Goal: Information Seeking & Learning: Find specific fact

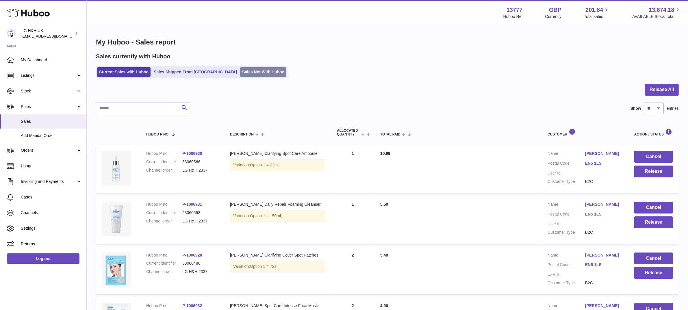
click at [240, 70] on link "Sales Not With Huboo" at bounding box center [263, 72] width 46 height 10
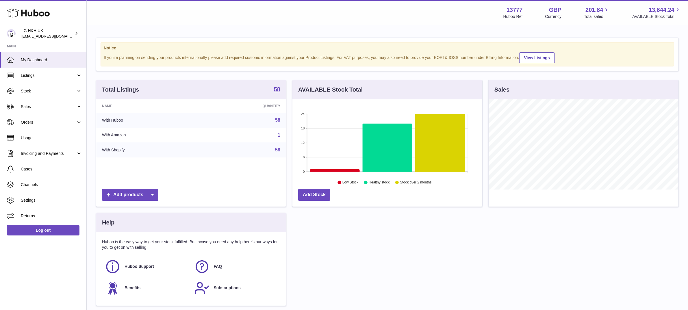
scroll to position [90, 190]
click at [32, 107] on span "Sales" at bounding box center [48, 106] width 55 height 5
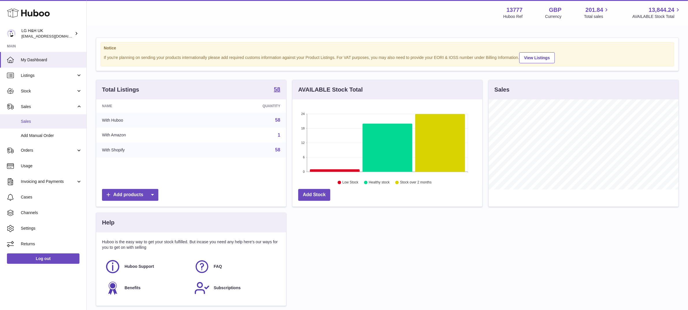
click at [28, 119] on span "Sales" at bounding box center [51, 121] width 61 height 5
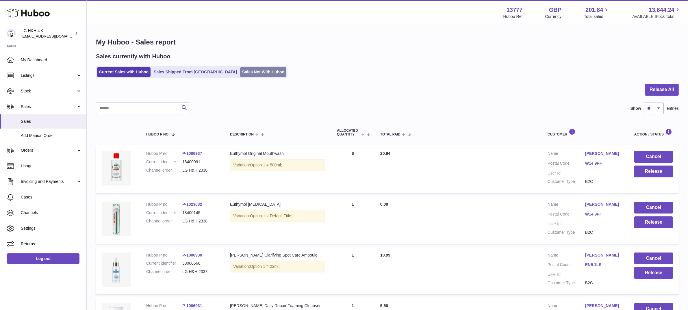
click at [240, 74] on link "Sales Not With Huboo" at bounding box center [263, 72] width 46 height 10
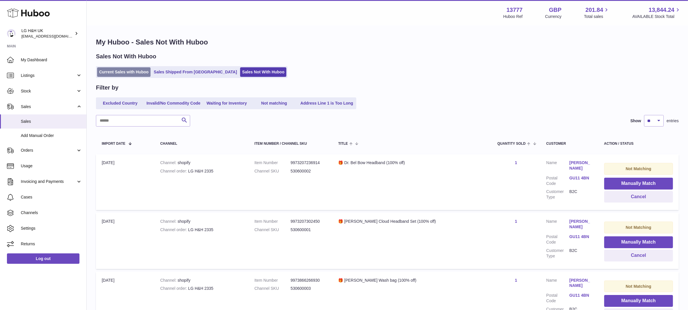
click at [126, 70] on link "Current Sales with Huboo" at bounding box center [123, 72] width 53 height 10
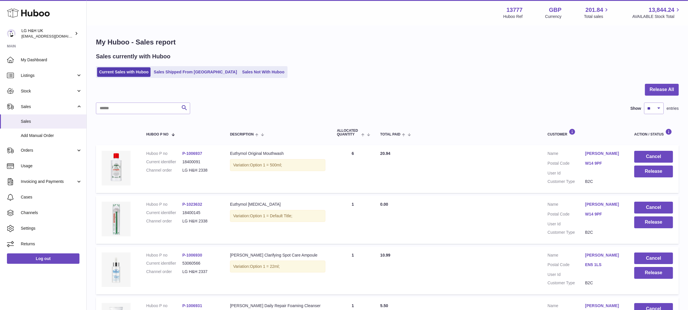
scroll to position [402, 0]
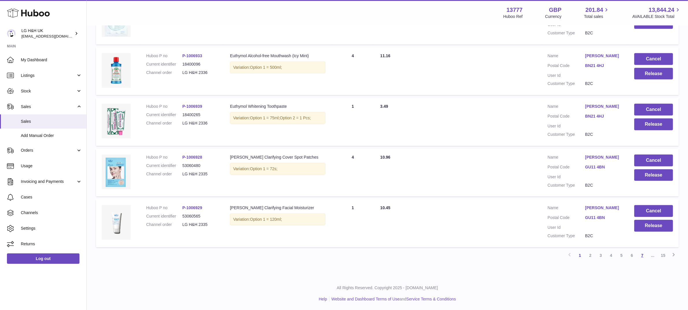
click at [640, 254] on link "7" at bounding box center [642, 255] width 10 height 10
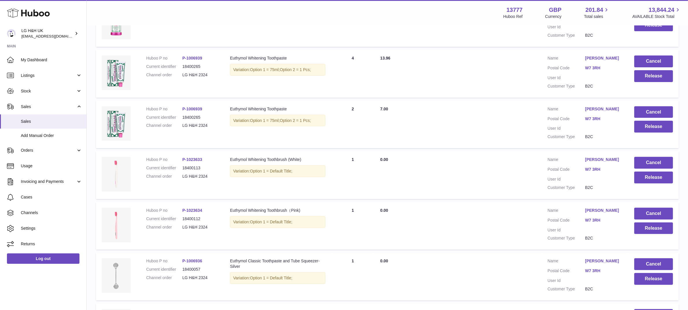
scroll to position [402, 0]
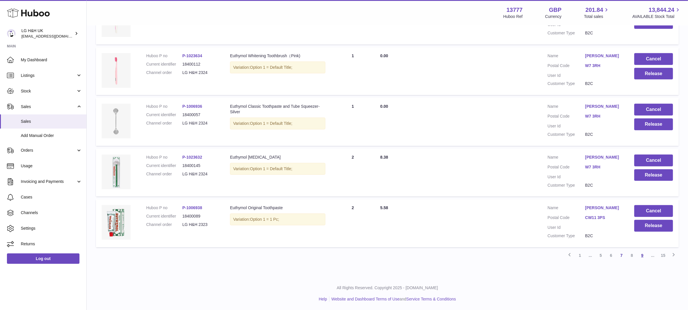
click at [642, 254] on link "9" at bounding box center [642, 255] width 10 height 10
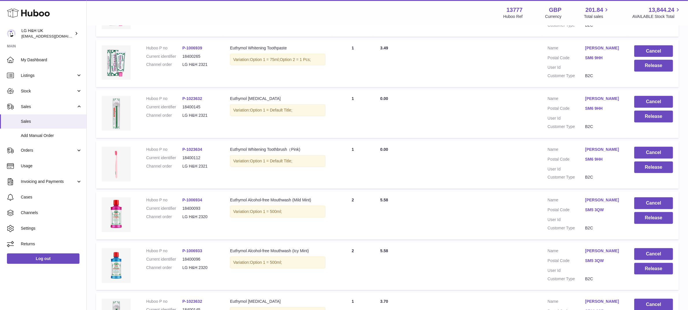
scroll to position [402, 0]
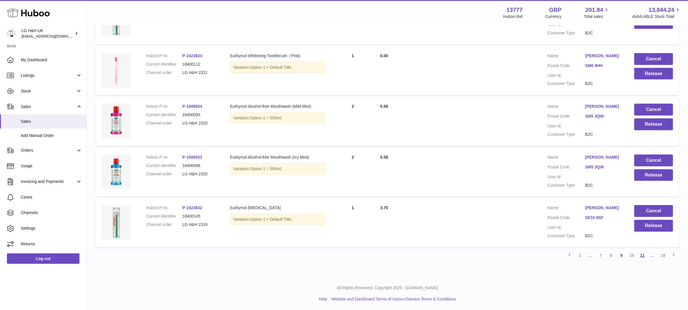
click at [639, 256] on link "11" at bounding box center [642, 255] width 10 height 10
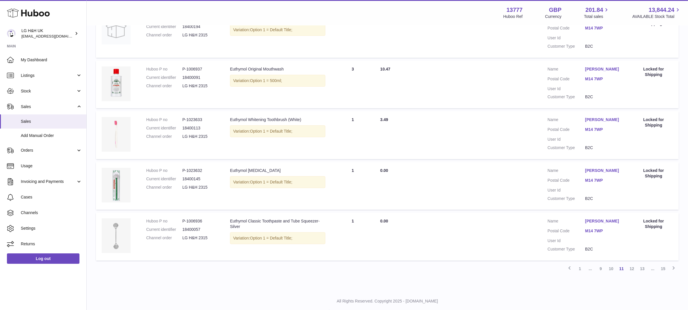
scroll to position [402, 0]
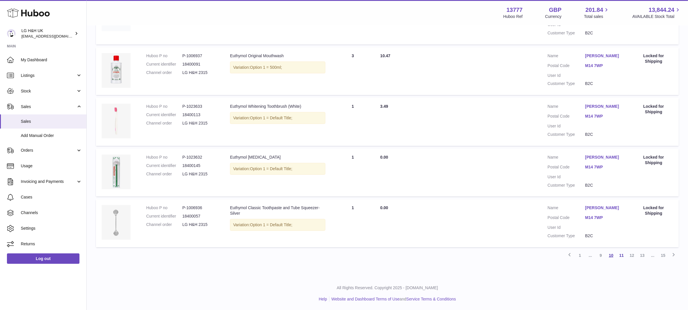
click at [609, 254] on link "10" at bounding box center [611, 255] width 10 height 10
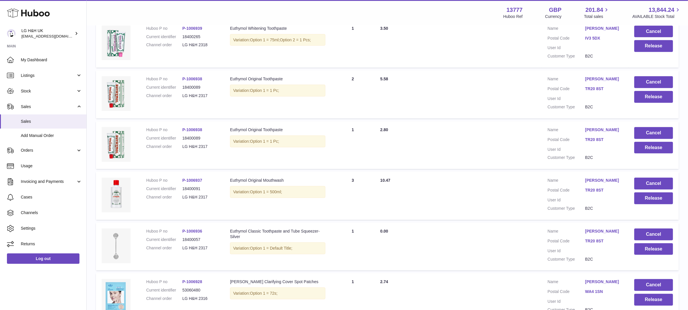
scroll to position [402, 0]
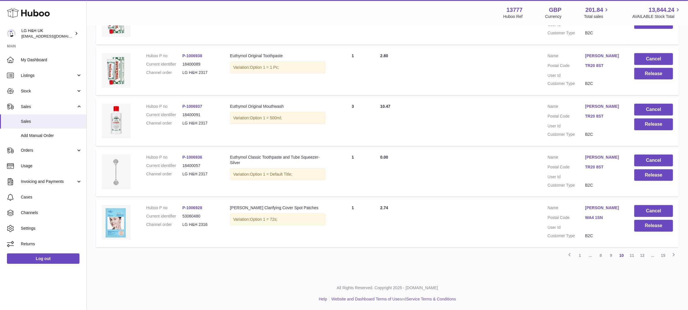
click at [583, 187] on dt "Customer Type" at bounding box center [566, 185] width 38 height 5
click at [414, 80] on td "Total Paid 2.80" at bounding box center [457, 71] width 167 height 48
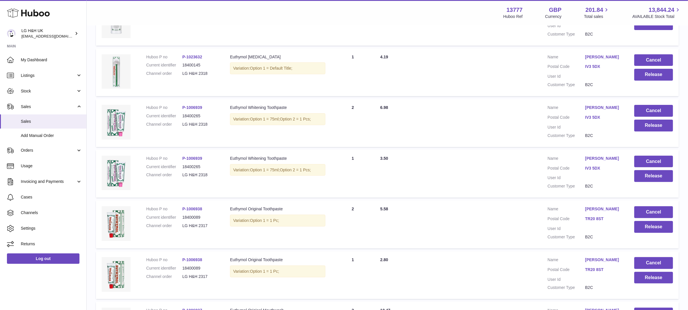
scroll to position [0, 0]
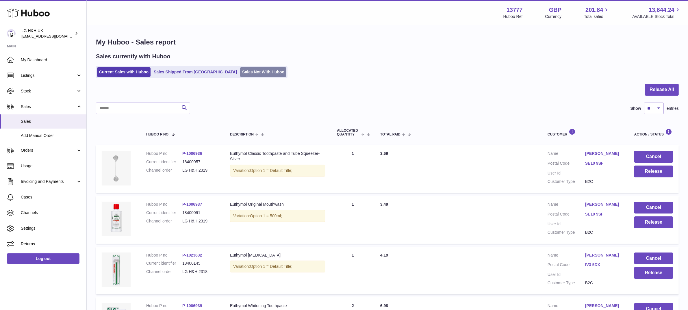
click at [240, 71] on link "Sales Not With Huboo" at bounding box center [263, 72] width 46 height 10
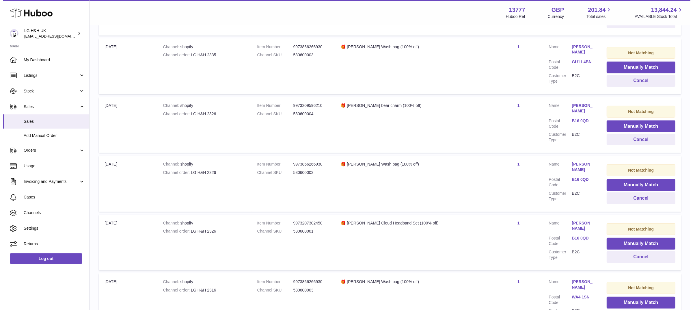
scroll to position [413, 0]
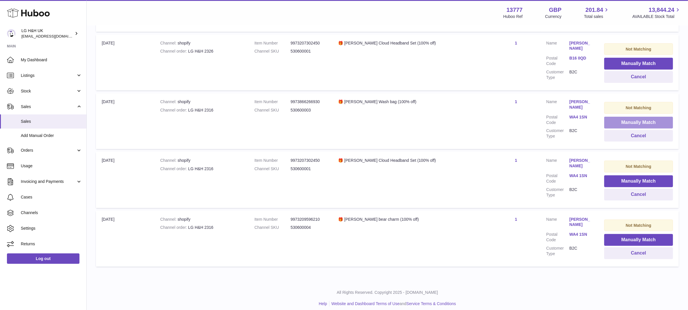
click at [611, 117] on button "Manually Match" at bounding box center [638, 123] width 69 height 12
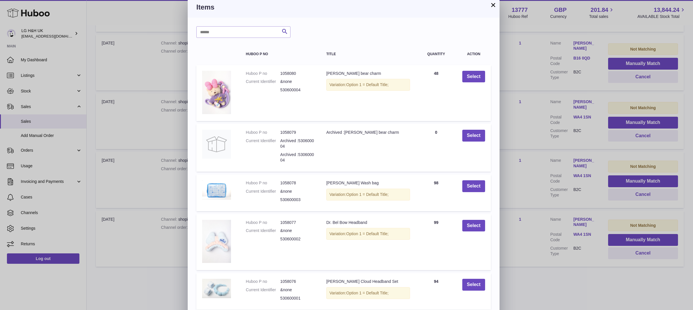
scroll to position [0, 0]
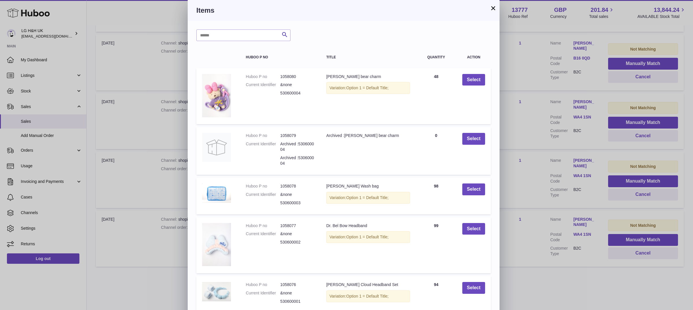
click at [493, 9] on button "×" at bounding box center [493, 8] width 7 height 7
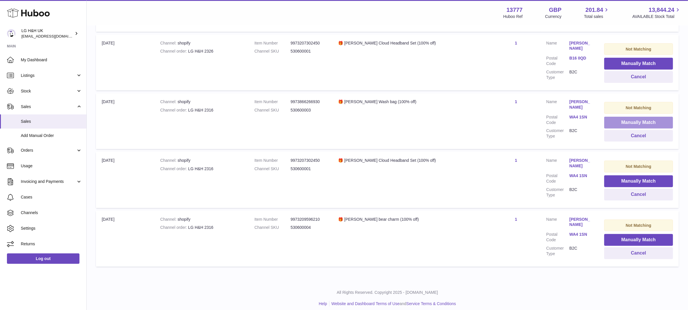
click at [620, 120] on button "Manually Match" at bounding box center [638, 123] width 69 height 12
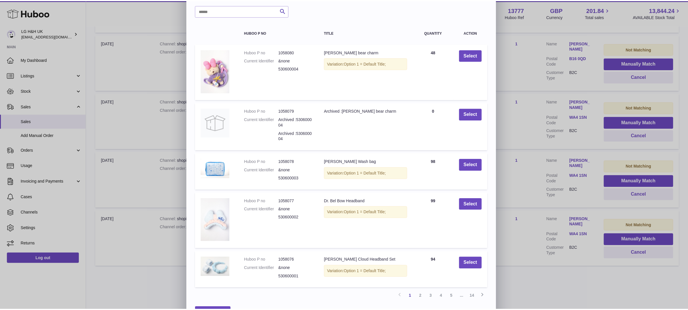
scroll to position [28, 0]
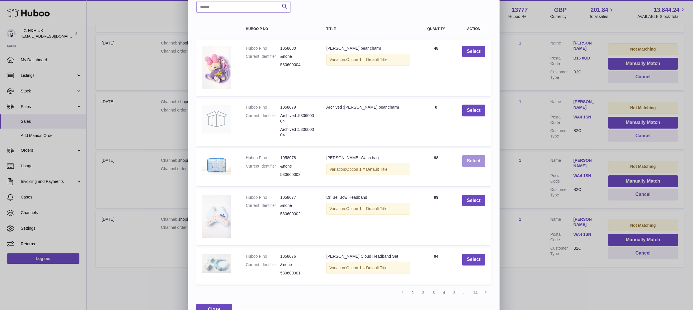
click at [469, 159] on button "Select" at bounding box center [473, 161] width 23 height 12
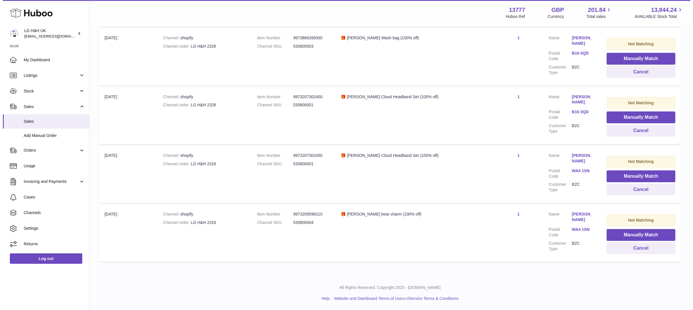
scroll to position [355, 0]
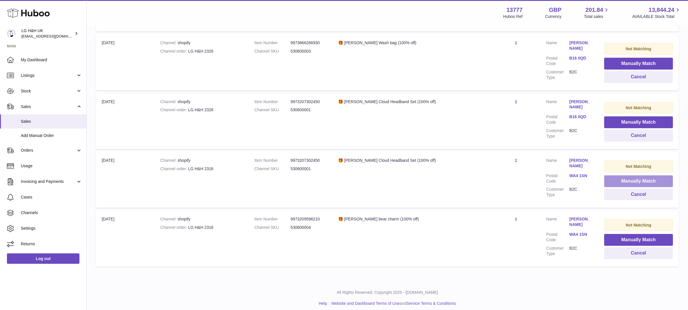
click at [613, 175] on button "Manually Match" at bounding box center [638, 181] width 69 height 12
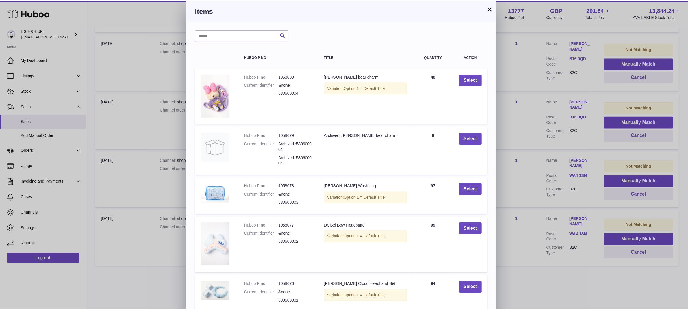
scroll to position [28, 0]
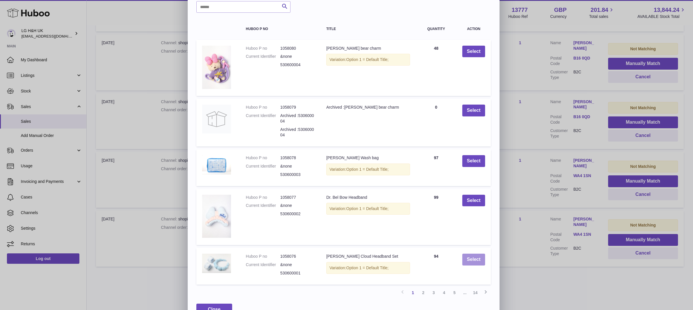
click at [477, 254] on button "Select" at bounding box center [473, 260] width 23 height 12
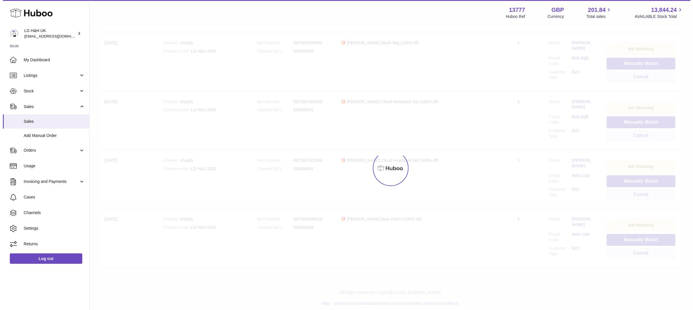
scroll to position [296, 0]
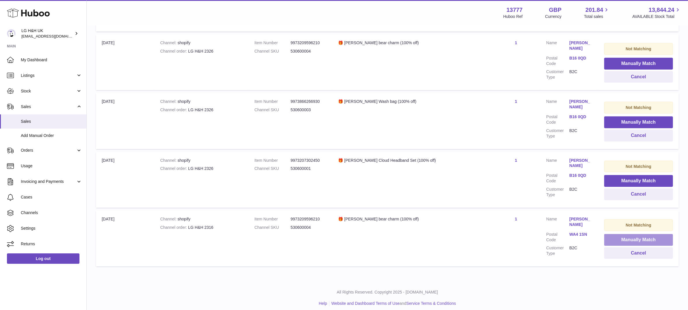
click at [607, 234] on button "Manually Match" at bounding box center [638, 240] width 69 height 12
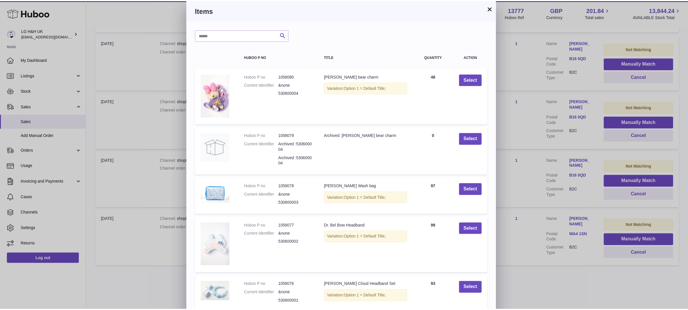
scroll to position [28, 0]
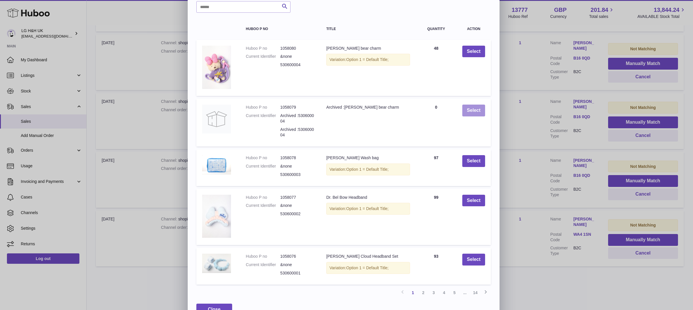
click at [477, 110] on button "Select" at bounding box center [473, 111] width 23 height 12
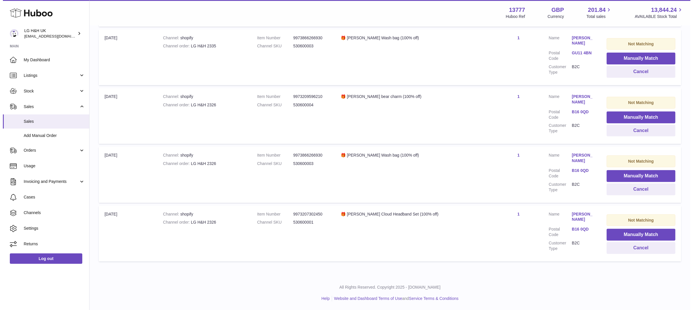
scroll to position [237, 0]
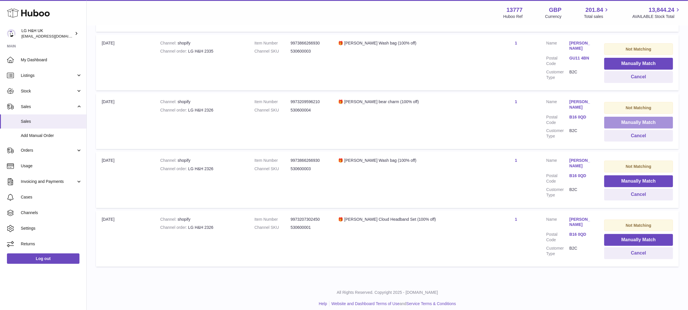
click at [635, 118] on button "Manually Match" at bounding box center [638, 123] width 69 height 12
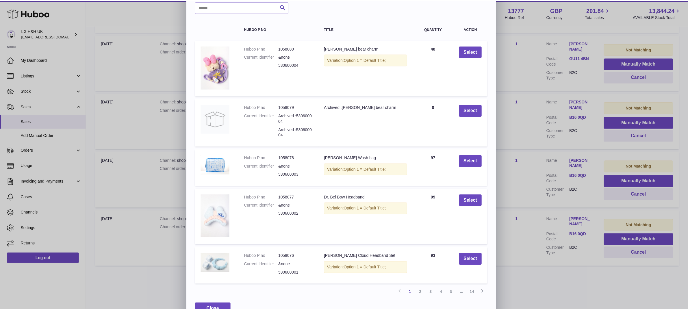
scroll to position [0, 0]
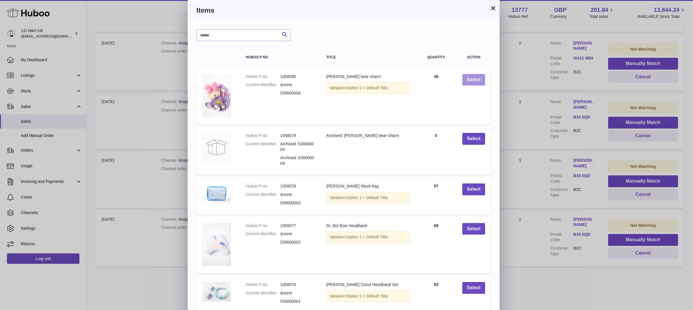
click at [474, 81] on button "Select" at bounding box center [473, 80] width 23 height 12
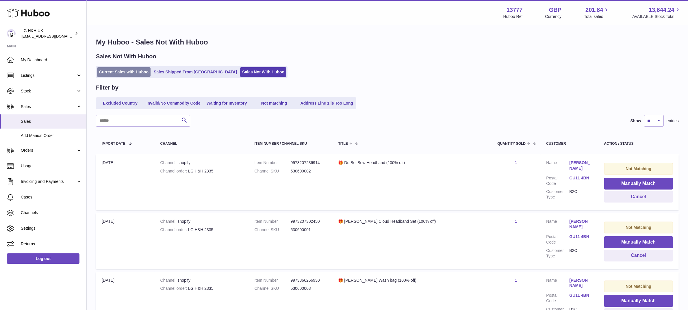
click at [130, 74] on link "Current Sales with Huboo" at bounding box center [123, 72] width 53 height 10
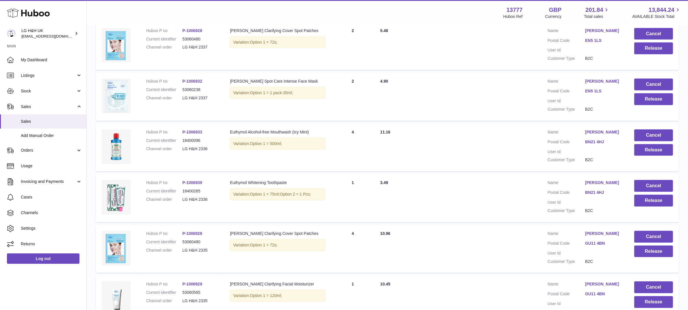
scroll to position [402, 0]
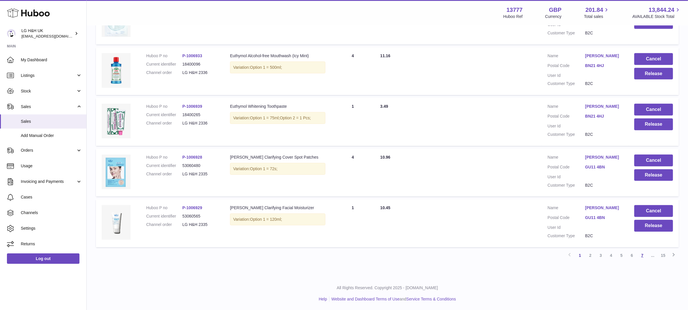
click at [643, 254] on link "7" at bounding box center [642, 255] width 10 height 10
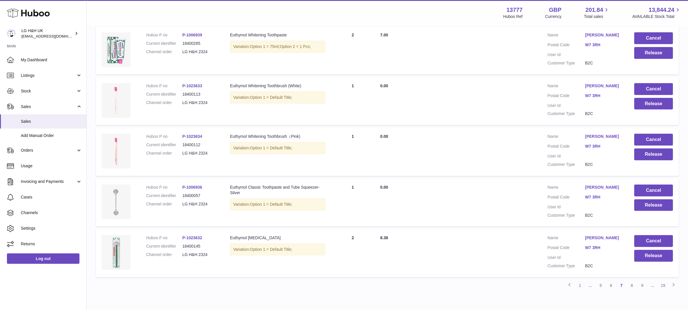
scroll to position [402, 0]
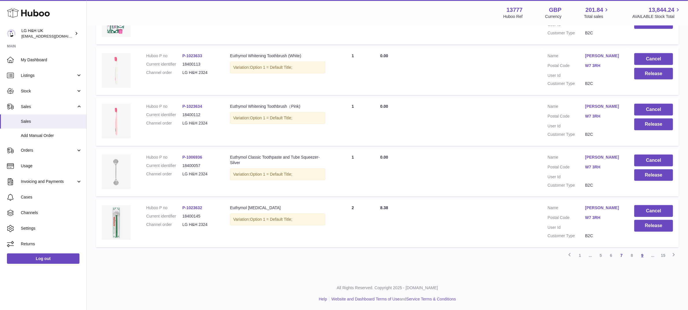
click at [639, 257] on link "9" at bounding box center [642, 255] width 10 height 10
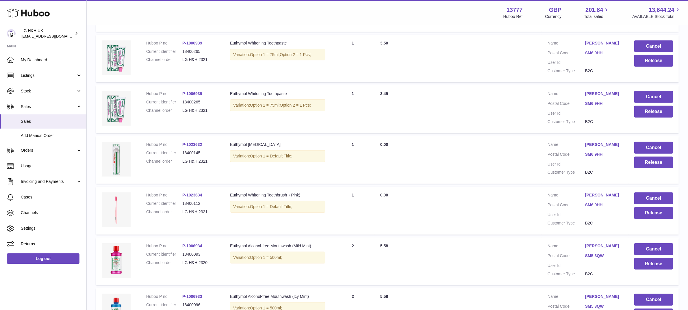
scroll to position [402, 0]
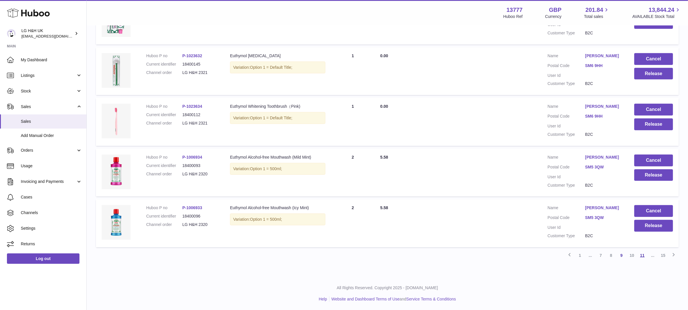
click at [642, 253] on link "11" at bounding box center [642, 255] width 10 height 10
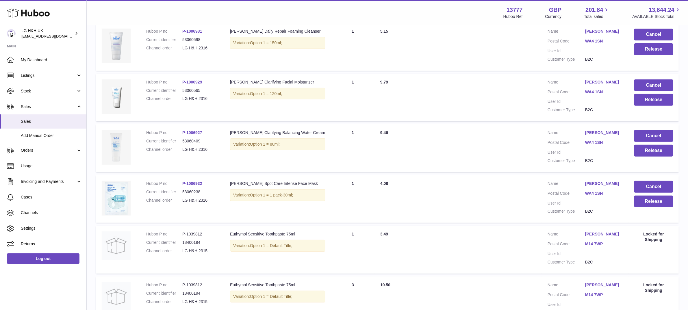
scroll to position [276, 0]
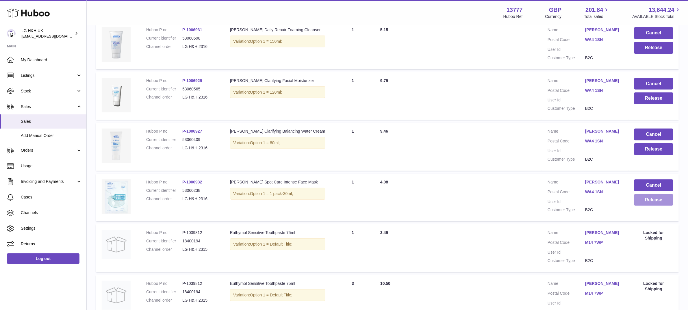
click at [638, 200] on button "Release" at bounding box center [653, 200] width 39 height 12
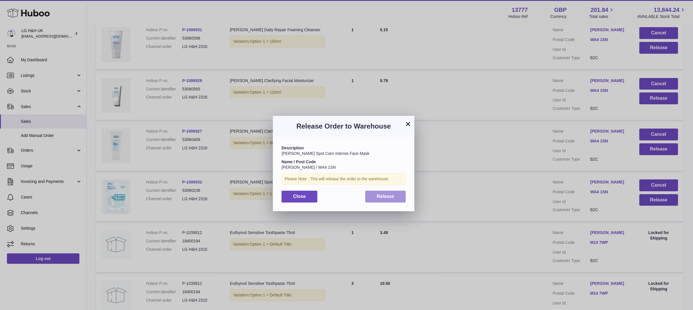
click at [394, 193] on button "Release" at bounding box center [385, 197] width 41 height 12
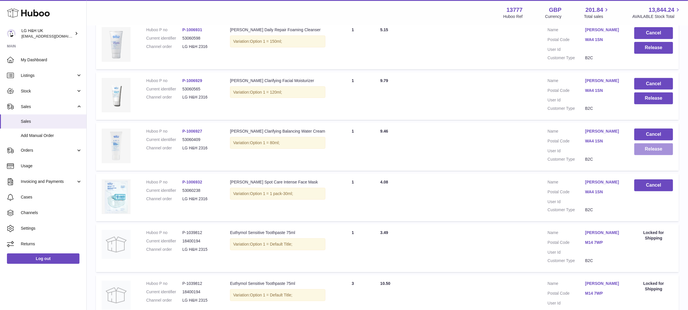
click at [642, 150] on button "Release" at bounding box center [653, 149] width 39 height 12
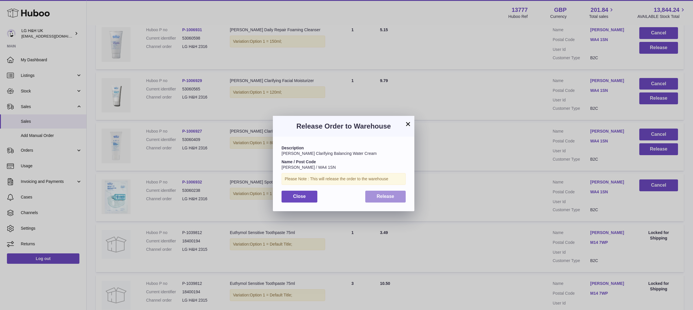
click at [392, 194] on span "Release" at bounding box center [386, 196] width 18 height 5
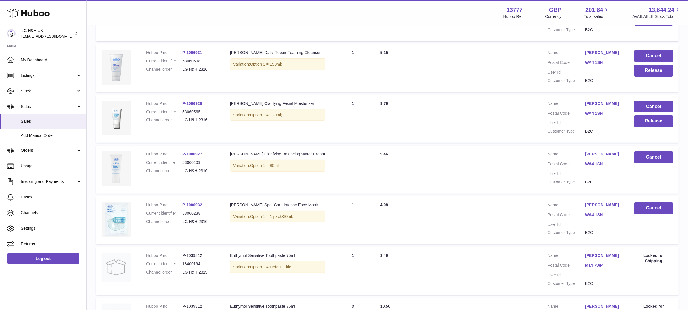
scroll to position [251, 0]
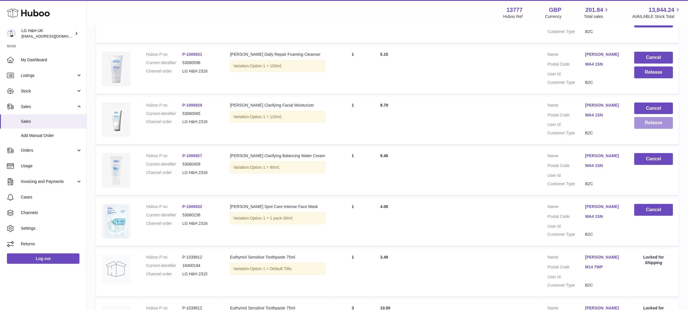
click at [644, 126] on button "Release" at bounding box center [653, 123] width 39 height 12
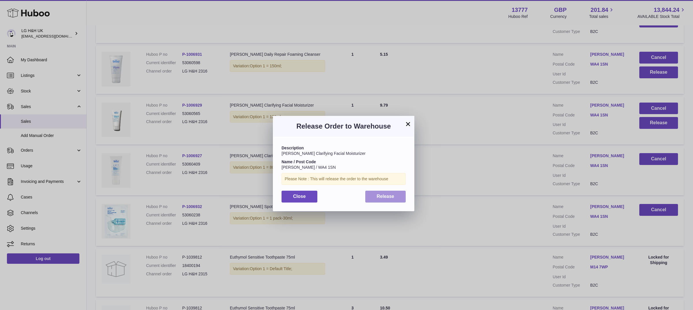
click at [393, 196] on span "Release" at bounding box center [386, 196] width 18 height 5
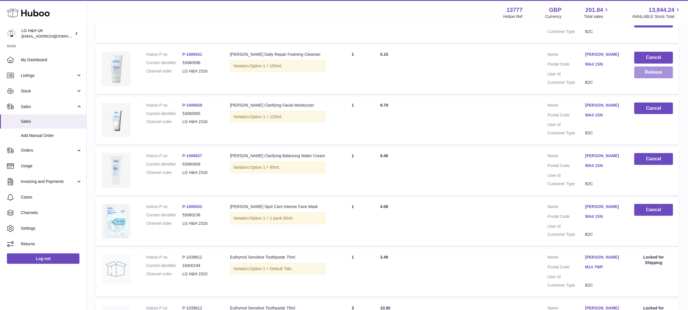
click at [659, 73] on button "Release" at bounding box center [653, 72] width 39 height 12
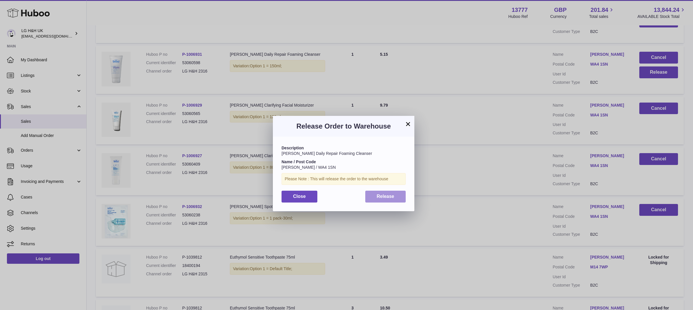
click at [391, 195] on span "Release" at bounding box center [386, 196] width 18 height 5
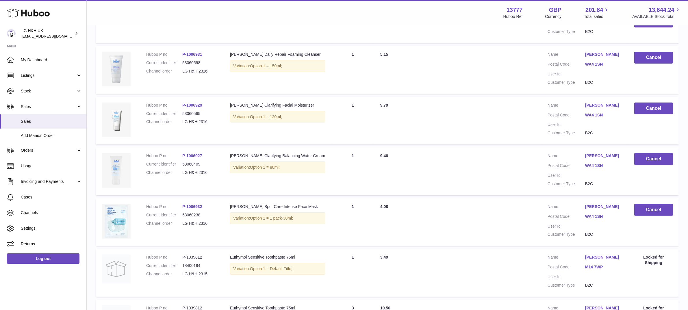
scroll to position [402, 0]
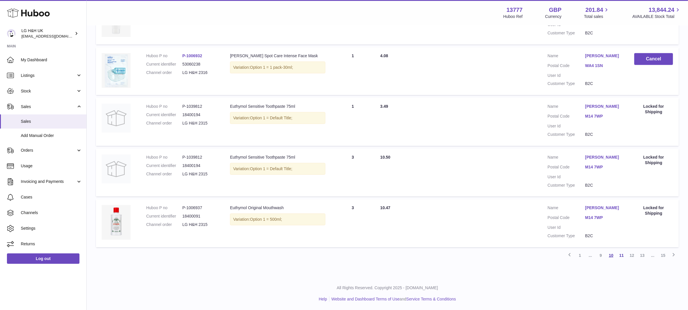
click at [610, 254] on link "10" at bounding box center [611, 255] width 10 height 10
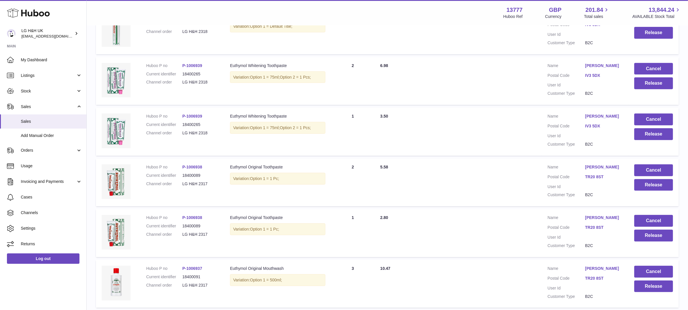
scroll to position [402, 0]
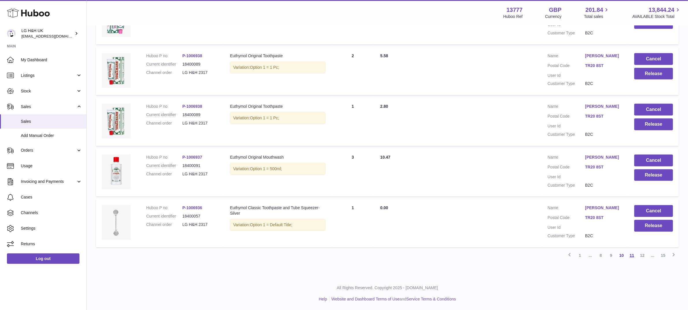
click at [631, 253] on link "11" at bounding box center [632, 255] width 10 height 10
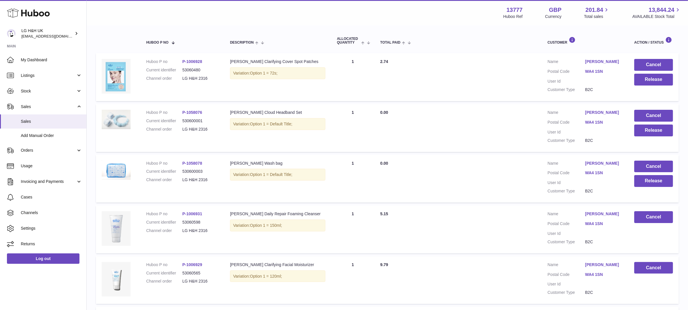
scroll to position [91, 0]
click at [655, 179] on button "Release" at bounding box center [653, 182] width 39 height 12
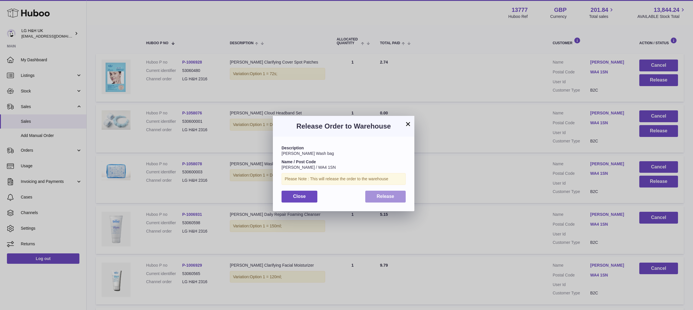
click at [395, 194] on button "Release" at bounding box center [385, 197] width 41 height 12
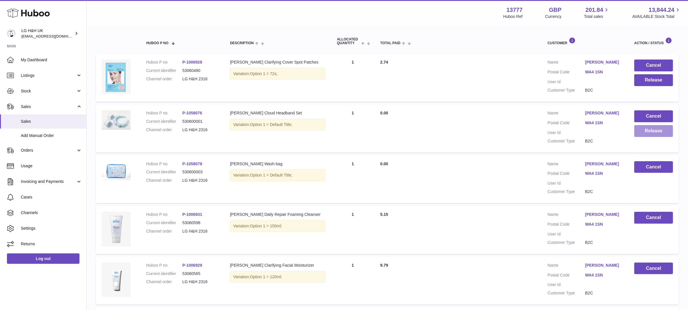
click at [639, 133] on button "Release" at bounding box center [653, 131] width 39 height 12
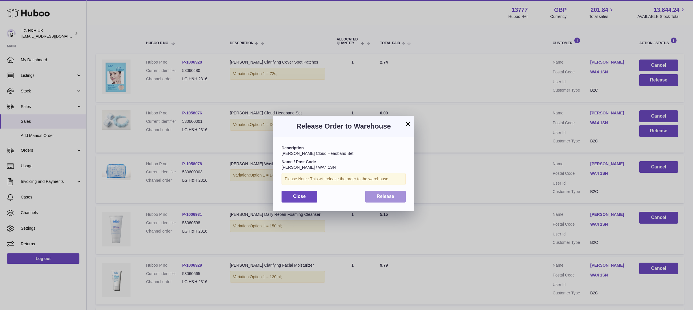
click at [386, 195] on span "Release" at bounding box center [386, 196] width 18 height 5
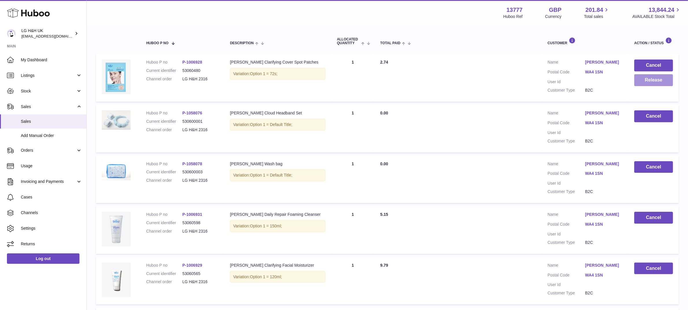
click at [657, 83] on button "Release" at bounding box center [653, 80] width 39 height 12
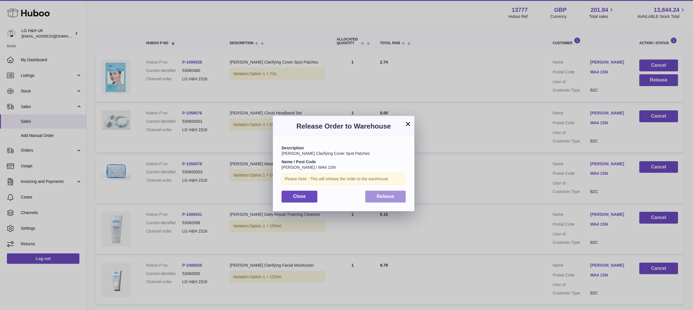
click at [386, 200] on button "Release" at bounding box center [385, 197] width 41 height 12
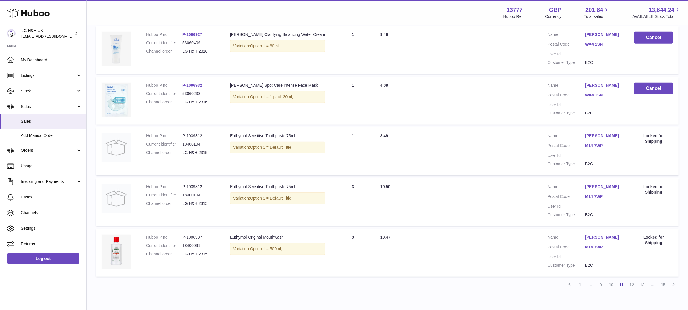
scroll to position [402, 0]
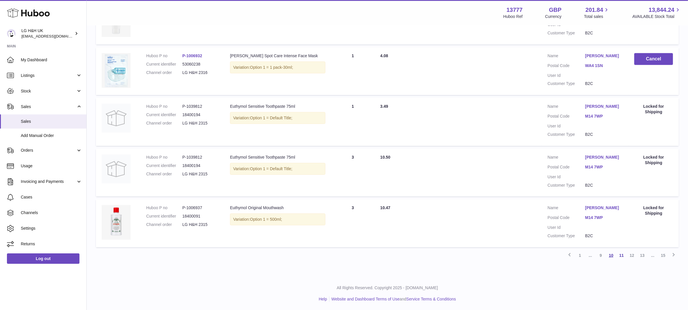
click at [612, 255] on link "10" at bounding box center [611, 255] width 10 height 10
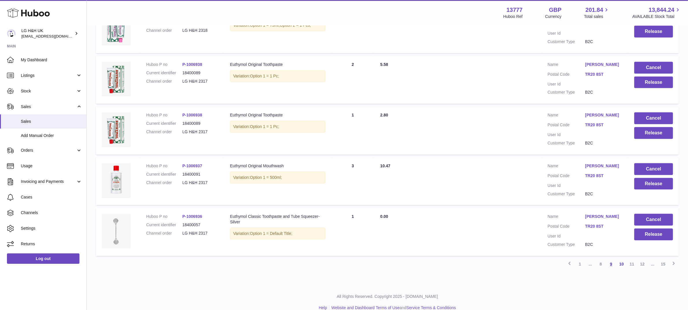
scroll to position [402, 0]
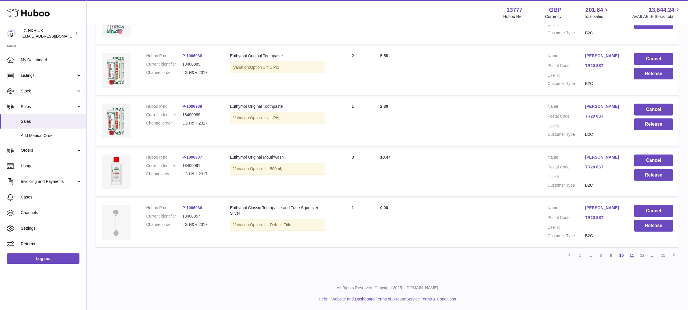
click at [634, 256] on link "11" at bounding box center [632, 255] width 10 height 10
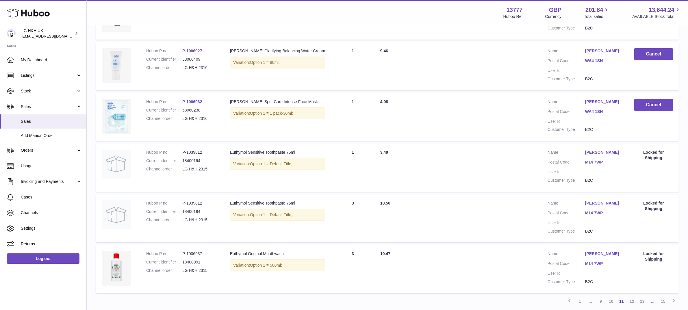
scroll to position [402, 0]
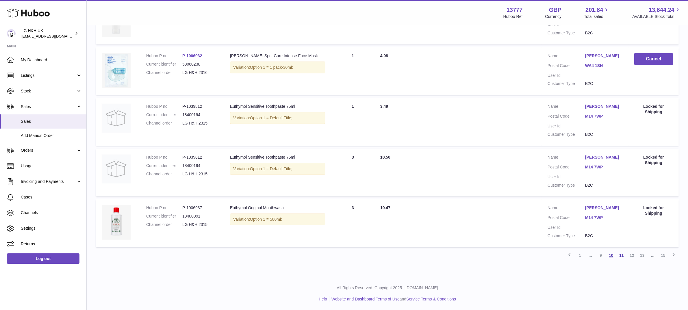
click at [611, 253] on link "10" at bounding box center [611, 255] width 10 height 10
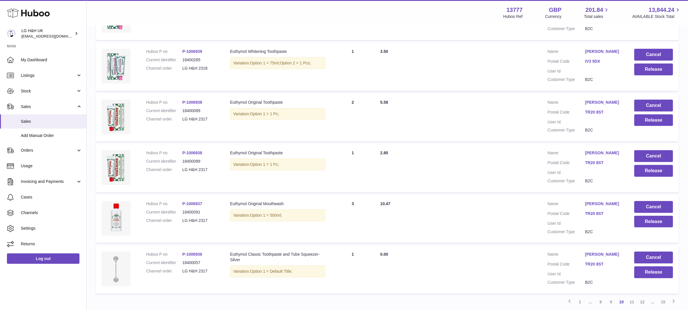
scroll to position [402, 0]
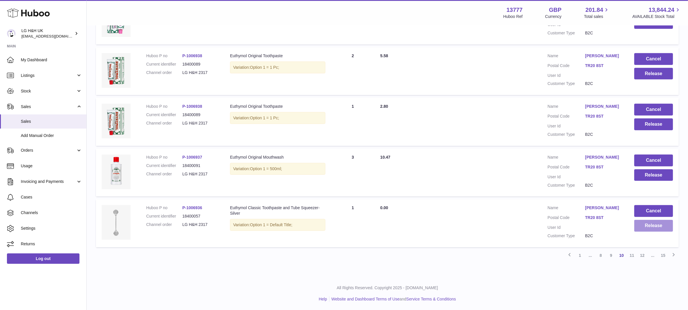
click at [656, 228] on button "Release" at bounding box center [653, 226] width 39 height 12
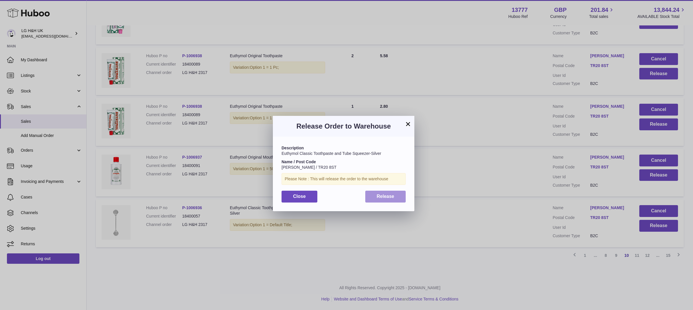
click at [382, 195] on span "Release" at bounding box center [386, 196] width 18 height 5
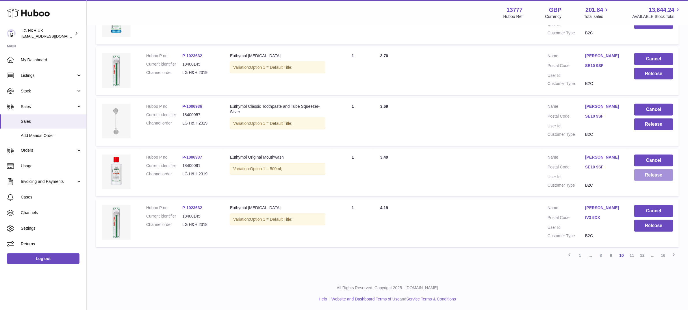
click at [642, 175] on button "Release" at bounding box center [653, 175] width 39 height 12
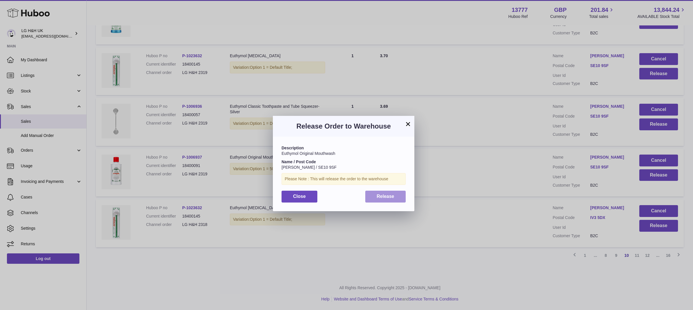
click at [383, 196] on span "Release" at bounding box center [386, 196] width 18 height 5
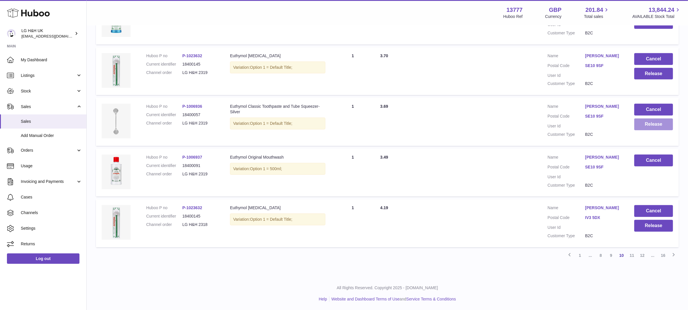
click at [646, 124] on button "Release" at bounding box center [653, 124] width 39 height 12
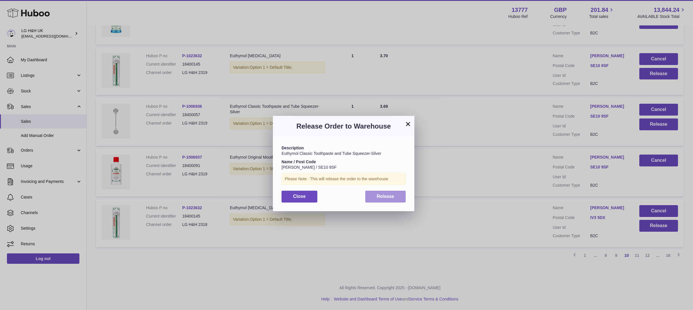
click at [388, 194] on span "Release" at bounding box center [386, 196] width 18 height 5
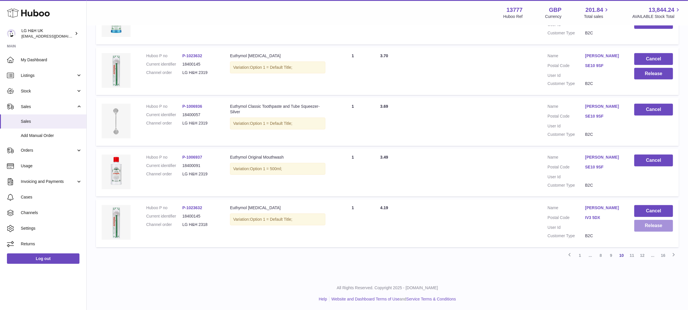
click at [640, 228] on button "Release" at bounding box center [653, 226] width 39 height 12
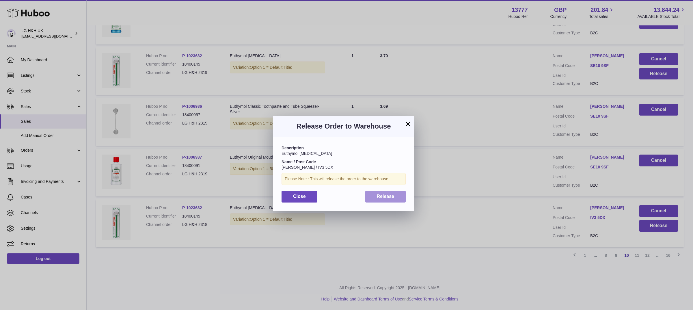
click at [389, 197] on span "Release" at bounding box center [386, 196] width 18 height 5
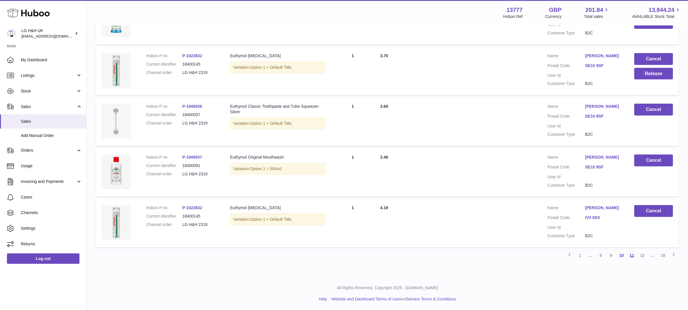
click at [633, 254] on link "11" at bounding box center [632, 255] width 10 height 10
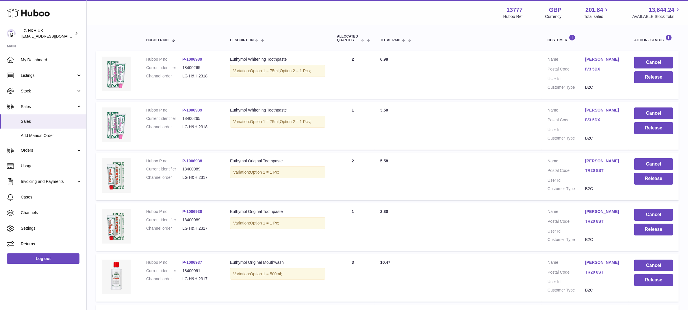
scroll to position [94, 0]
click at [657, 74] on button "Release" at bounding box center [653, 78] width 39 height 12
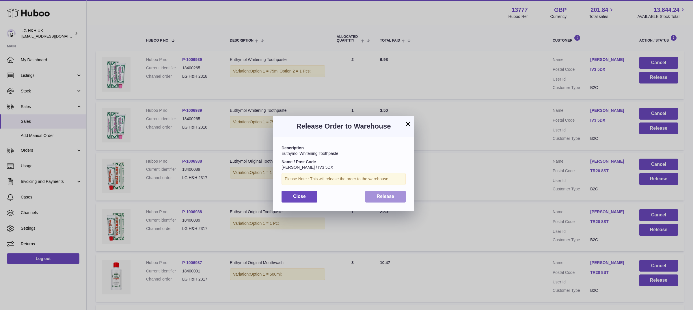
click at [395, 196] on button "Release" at bounding box center [385, 197] width 41 height 12
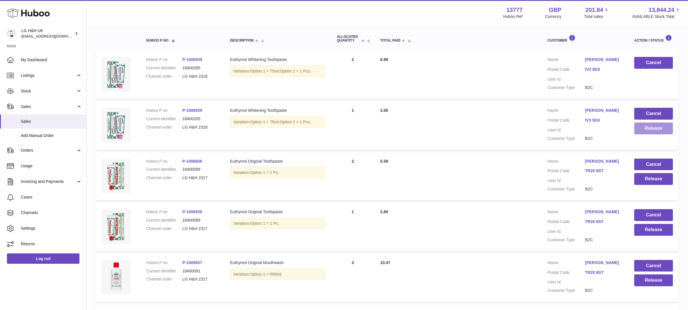
click at [642, 127] on button "Release" at bounding box center [653, 128] width 39 height 12
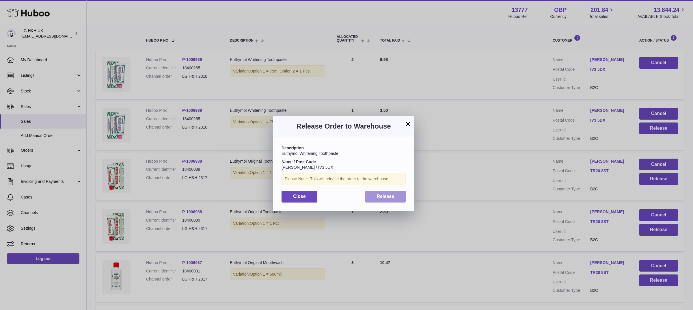
click at [378, 196] on span "Release" at bounding box center [386, 196] width 18 height 5
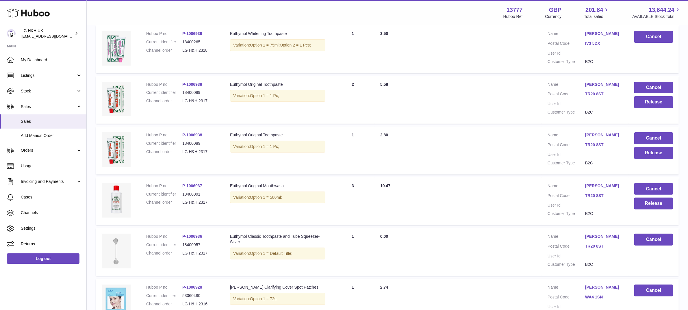
scroll to position [172, 0]
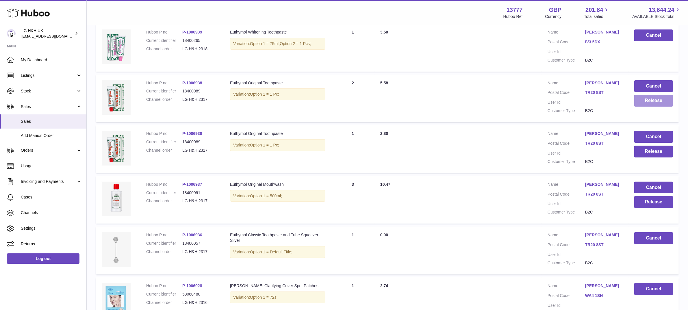
click at [656, 101] on button "Release" at bounding box center [653, 101] width 39 height 12
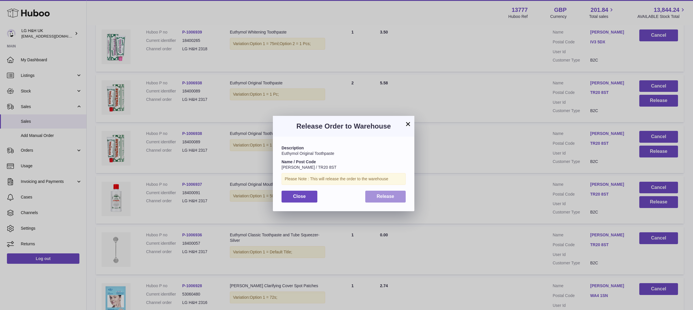
click at [397, 195] on button "Release" at bounding box center [385, 197] width 41 height 12
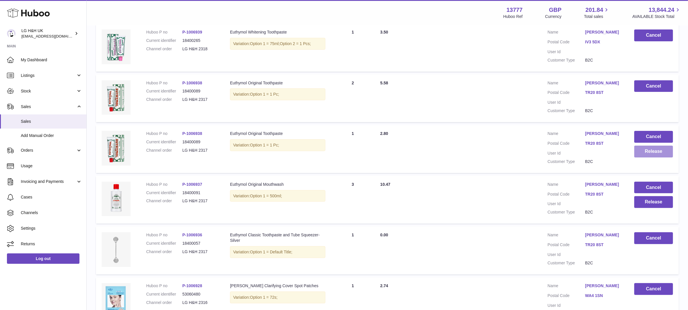
click at [652, 151] on button "Release" at bounding box center [653, 152] width 39 height 12
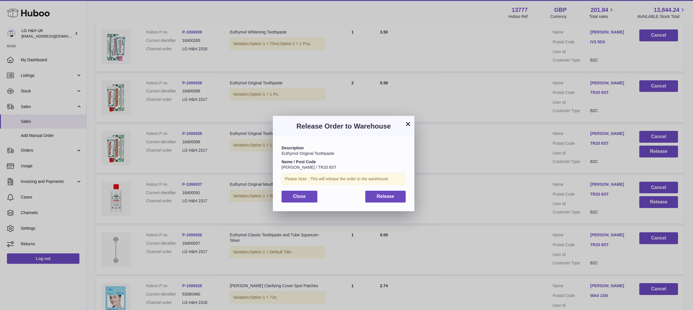
click at [409, 123] on button "×" at bounding box center [408, 123] width 7 height 7
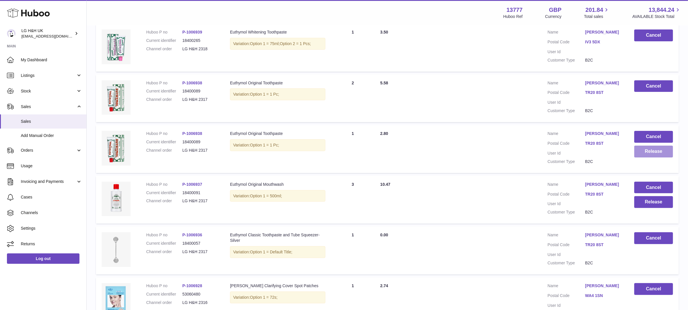
click at [658, 156] on button "Release" at bounding box center [653, 152] width 39 height 12
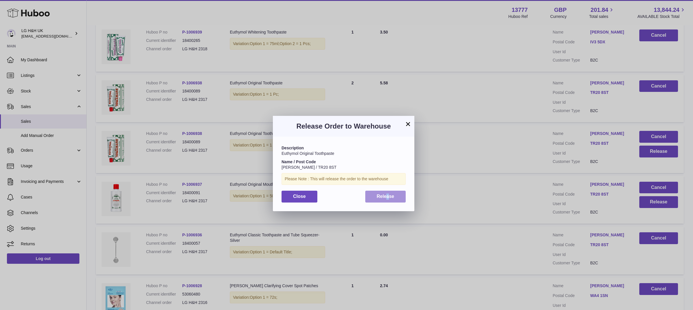
drag, startPoint x: 389, startPoint y: 189, endPoint x: 386, endPoint y: 194, distance: 5.3
click at [386, 194] on div "Description Euthymol Original Toothpaste Name / Post Code Penny Beevor / TR20 8…" at bounding box center [344, 174] width 142 height 74
click at [386, 194] on span "Release" at bounding box center [386, 196] width 18 height 5
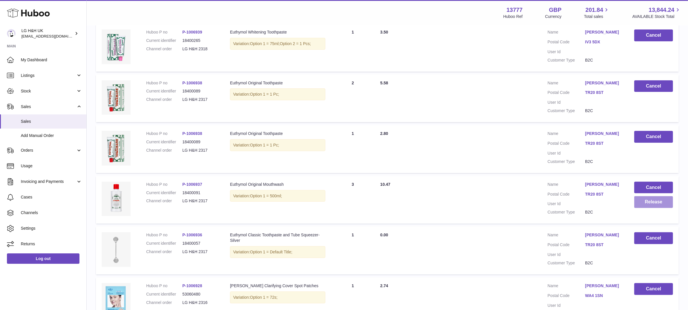
click at [647, 202] on button "Release" at bounding box center [653, 202] width 39 height 12
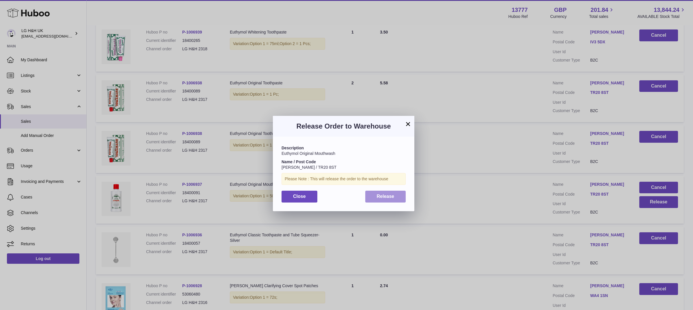
click at [399, 195] on button "Release" at bounding box center [385, 197] width 41 height 12
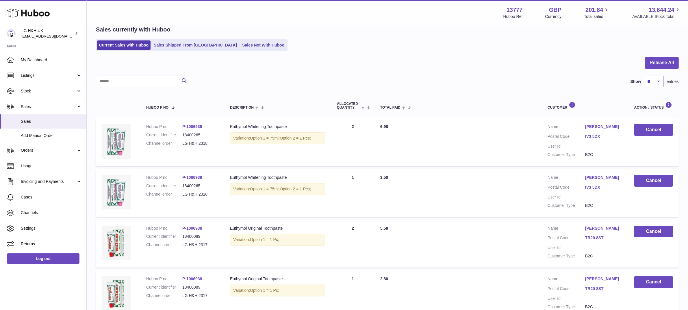
scroll to position [0, 0]
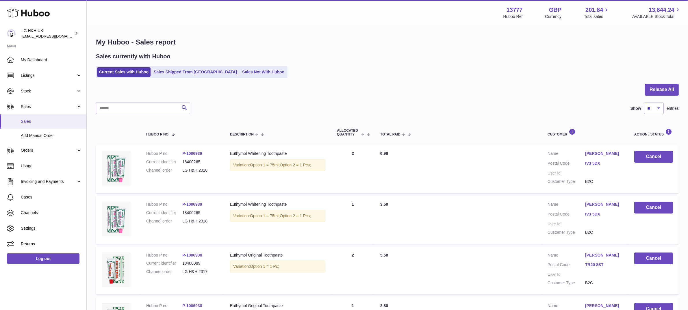
click at [31, 120] on span "Sales" at bounding box center [51, 121] width 61 height 5
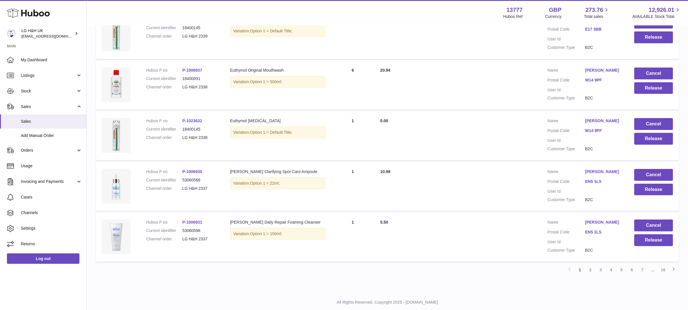
scroll to position [402, 0]
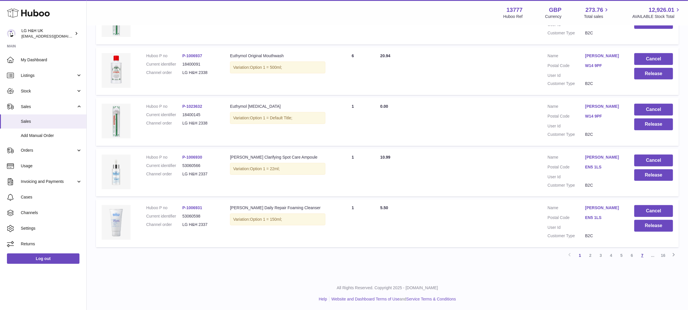
click at [639, 256] on link "7" at bounding box center [642, 255] width 10 height 10
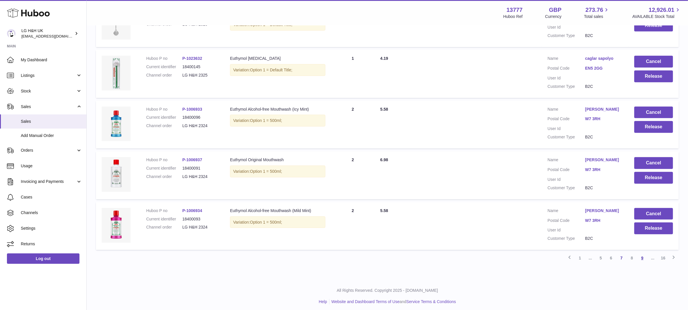
scroll to position [411, 0]
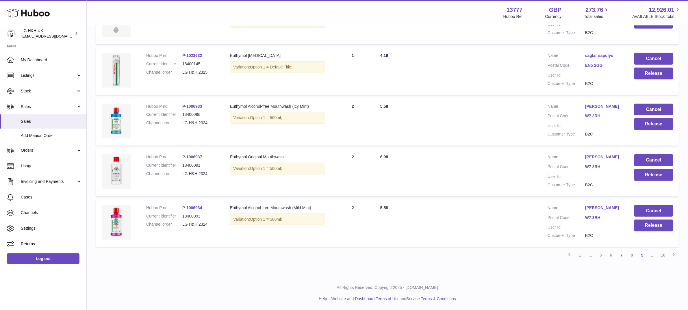
click at [642, 254] on link "9" at bounding box center [642, 255] width 10 height 10
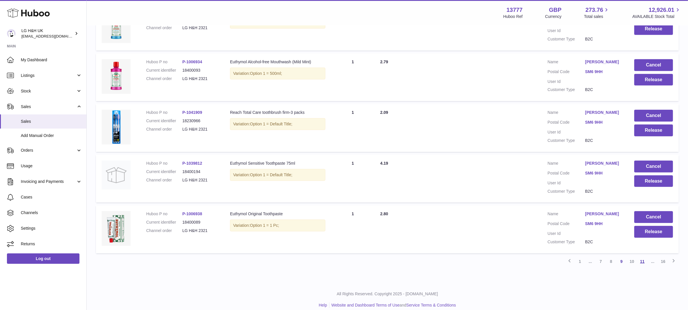
scroll to position [402, 0]
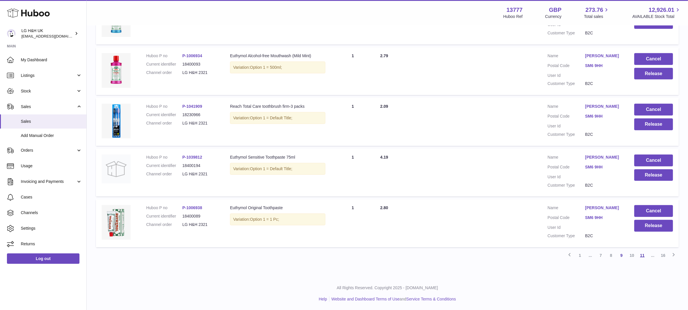
click at [643, 256] on link "11" at bounding box center [642, 255] width 10 height 10
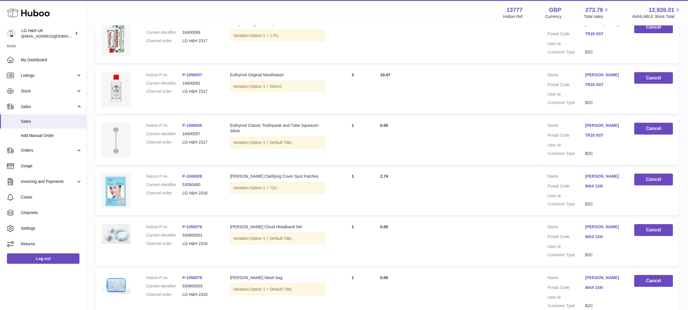
scroll to position [402, 0]
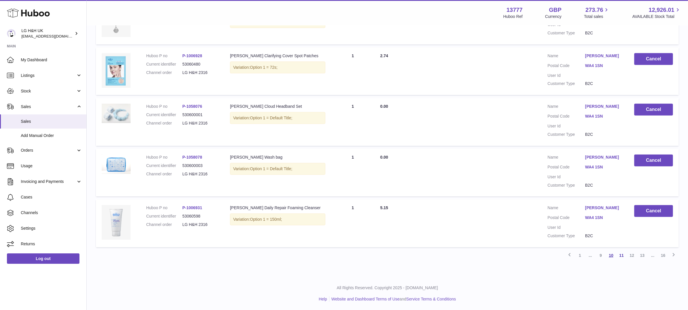
click at [611, 255] on link "10" at bounding box center [611, 255] width 10 height 10
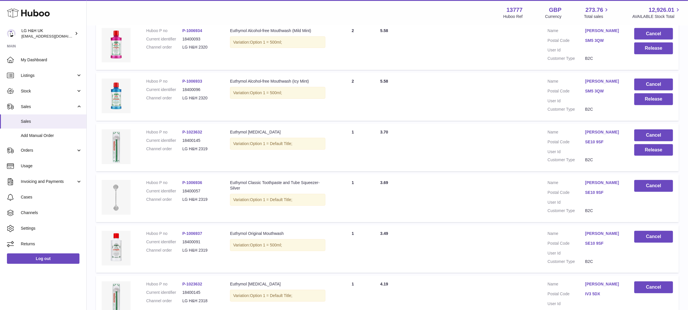
scroll to position [328, 0]
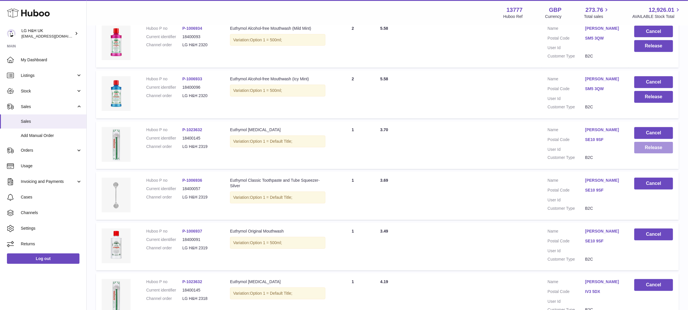
click at [645, 147] on button "Release" at bounding box center [653, 148] width 39 height 12
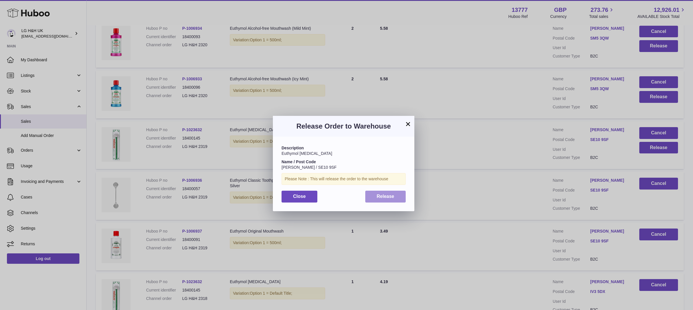
click at [397, 197] on button "Release" at bounding box center [385, 197] width 41 height 12
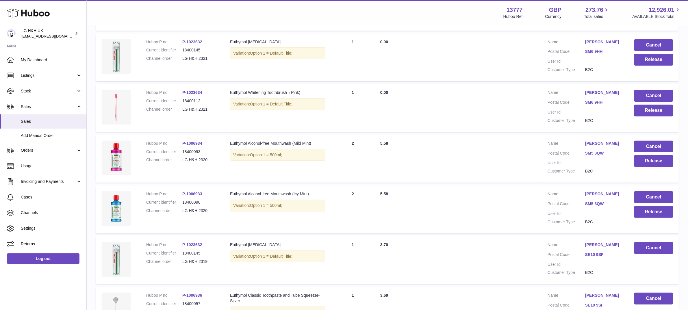
scroll to position [214, 0]
click at [640, 212] on button "Release" at bounding box center [653, 211] width 39 height 12
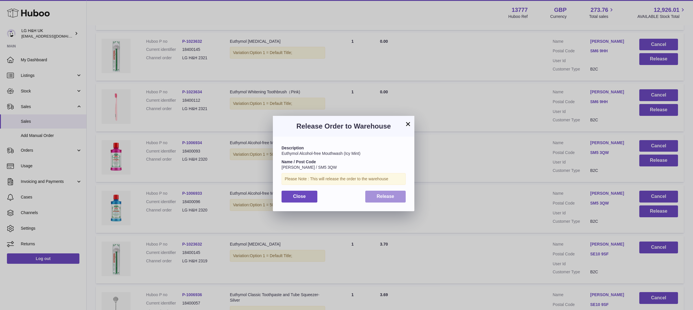
click at [389, 193] on button "Release" at bounding box center [385, 197] width 41 height 12
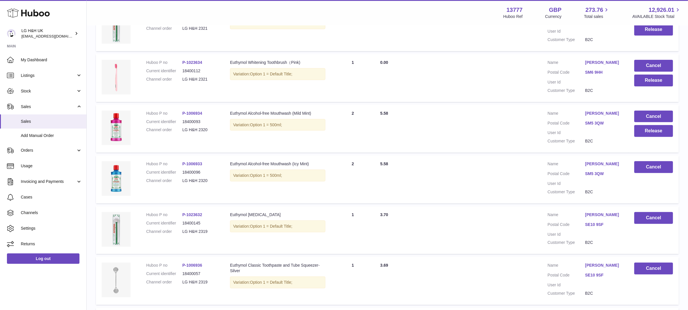
scroll to position [244, 0]
click at [646, 126] on button "Release" at bounding box center [653, 131] width 39 height 12
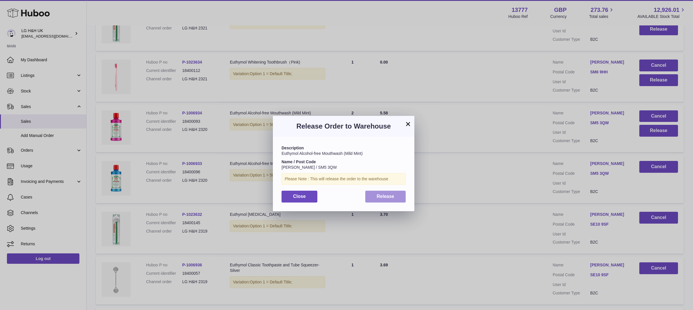
click at [379, 197] on span "Release" at bounding box center [386, 196] width 18 height 5
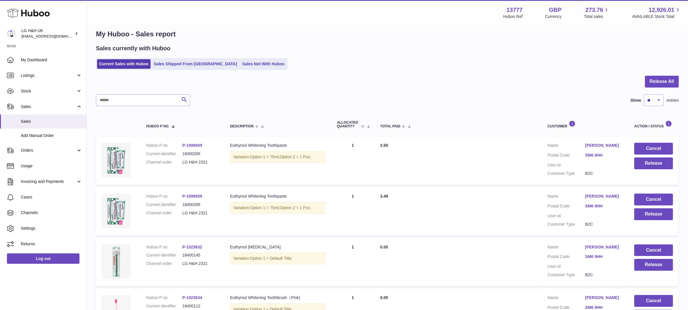
scroll to position [0, 0]
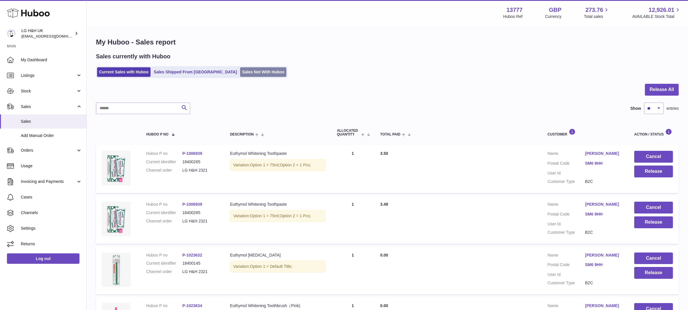
click at [240, 72] on link "Sales Not With Huboo" at bounding box center [263, 72] width 46 height 10
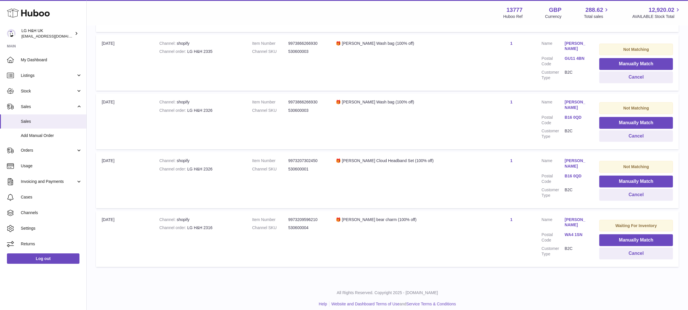
scroll to position [237, 0]
click at [615, 234] on button "Manually Match" at bounding box center [636, 240] width 74 height 12
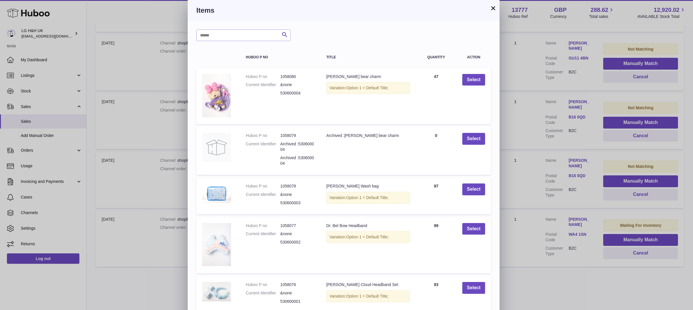
click at [490, 9] on button "×" at bounding box center [493, 8] width 7 height 7
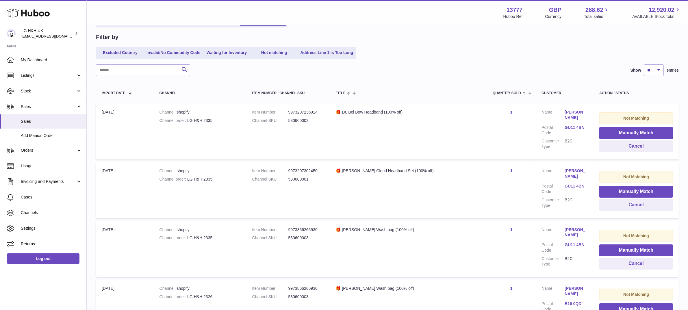
scroll to position [0, 0]
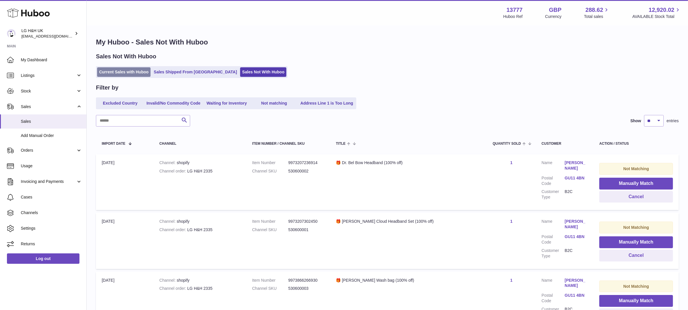
click at [112, 68] on link "Current Sales with Huboo" at bounding box center [123, 72] width 53 height 10
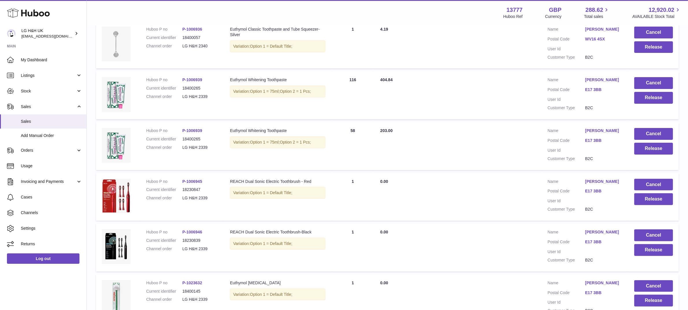
scroll to position [402, 0]
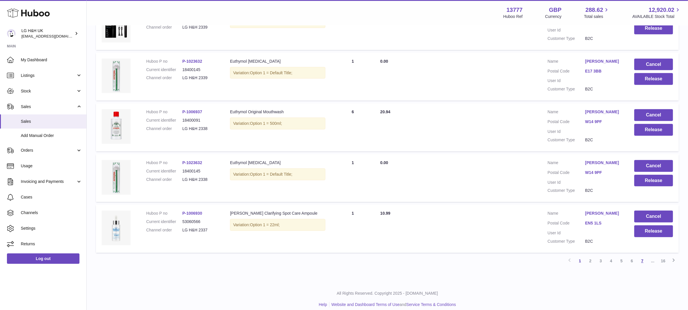
click at [644, 256] on link "7" at bounding box center [642, 261] width 10 height 10
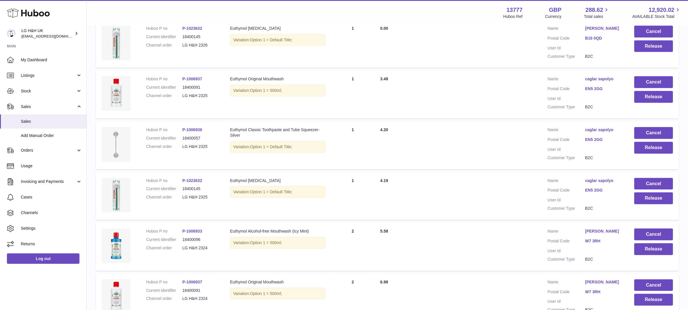
scroll to position [411, 0]
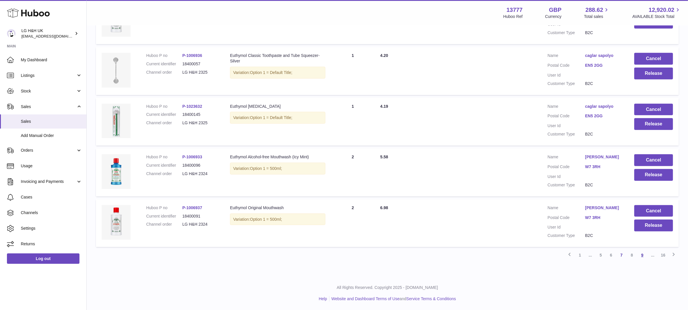
click at [643, 252] on link "9" at bounding box center [642, 255] width 10 height 10
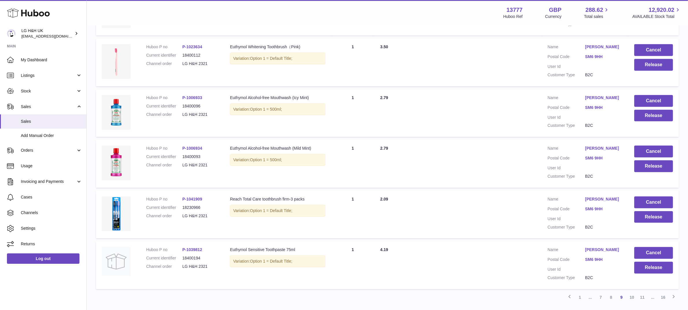
scroll to position [387, 0]
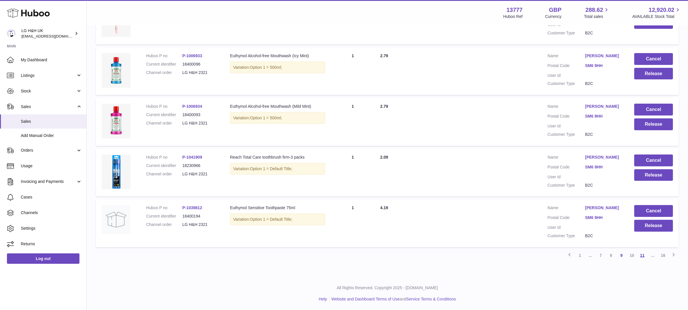
click at [640, 253] on link "11" at bounding box center [642, 255] width 10 height 10
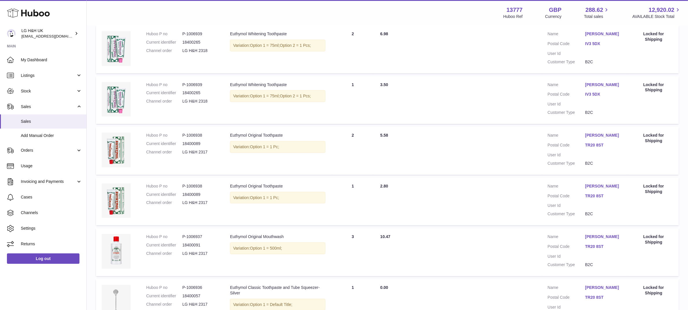
scroll to position [351, 0]
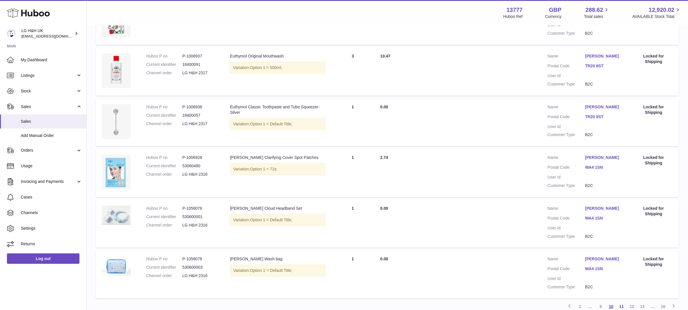
click at [613, 305] on link "10" at bounding box center [611, 306] width 10 height 10
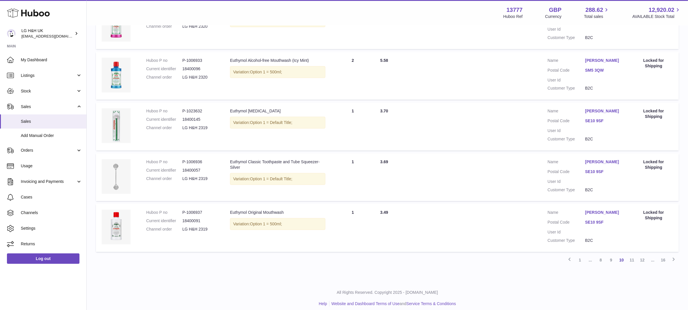
scroll to position [402, 0]
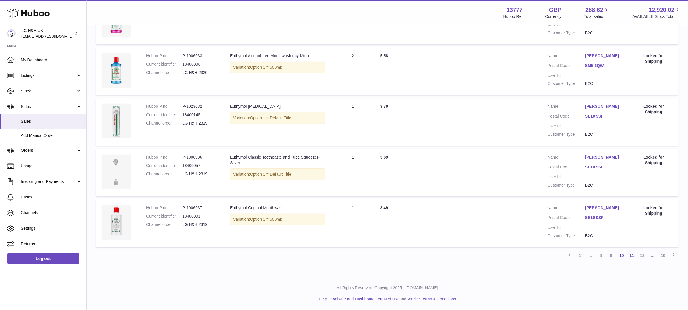
click at [633, 253] on link "11" at bounding box center [632, 255] width 10 height 10
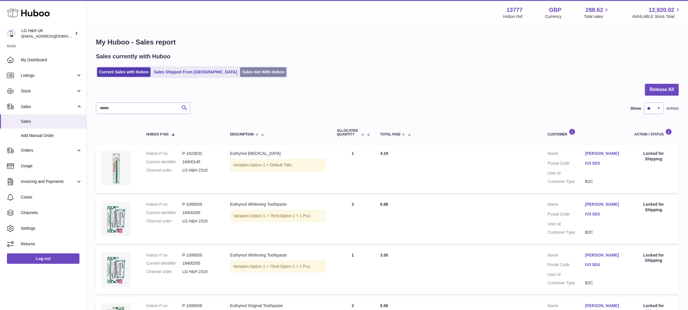
click at [240, 70] on link "Sales Not With Huboo" at bounding box center [263, 72] width 46 height 10
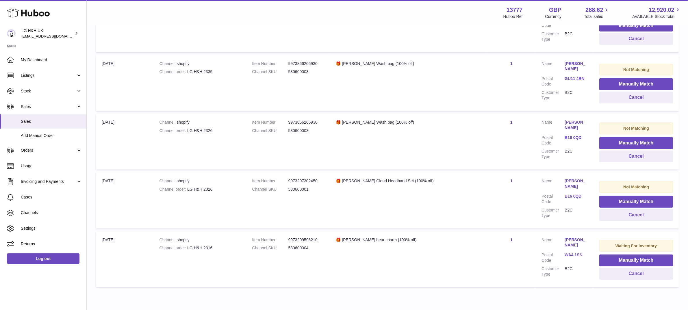
scroll to position [237, 0]
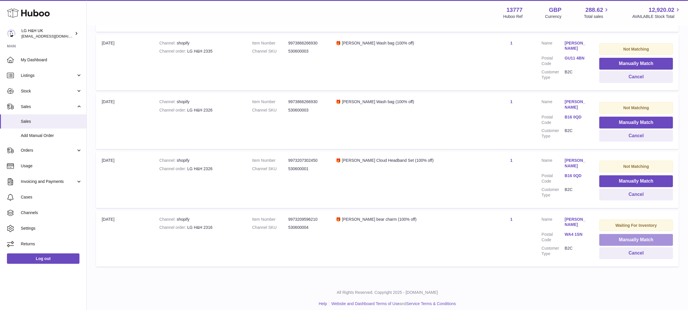
click at [610, 234] on button "Manually Match" at bounding box center [636, 240] width 74 height 12
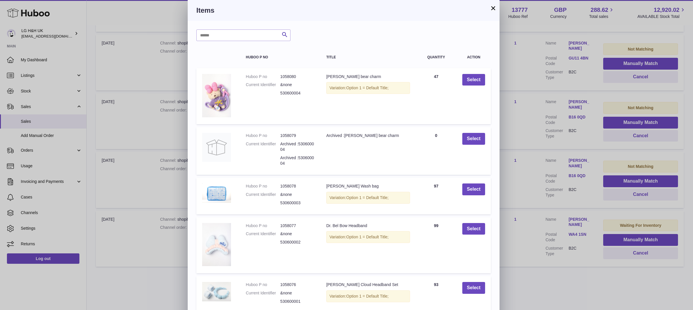
click at [493, 7] on button "×" at bounding box center [493, 8] width 7 height 7
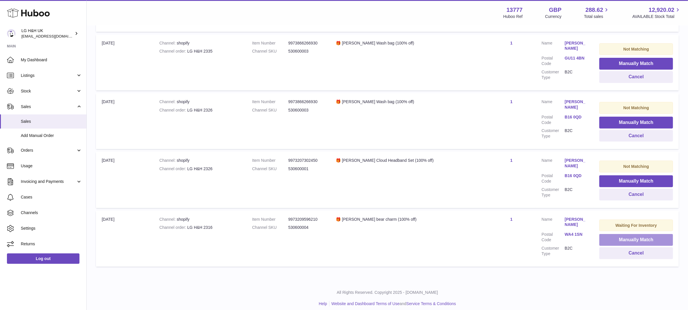
click at [617, 234] on button "Manually Match" at bounding box center [636, 240] width 74 height 12
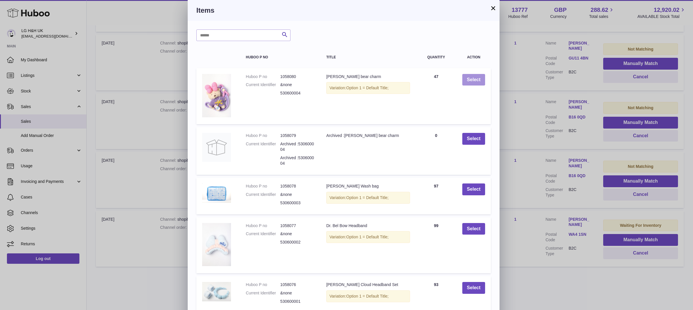
click at [468, 78] on button "Select" at bounding box center [473, 80] width 23 height 12
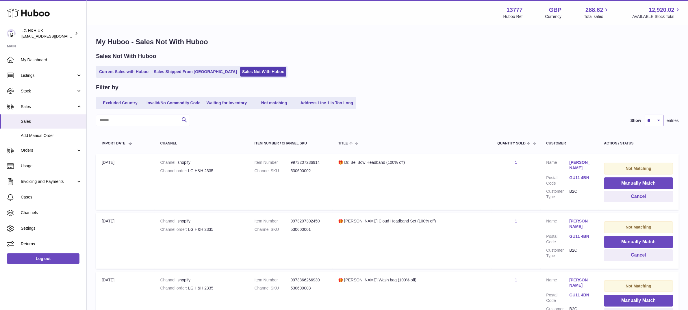
scroll to position [0, 0]
click at [130, 72] on link "Current Sales with Huboo" at bounding box center [123, 72] width 53 height 10
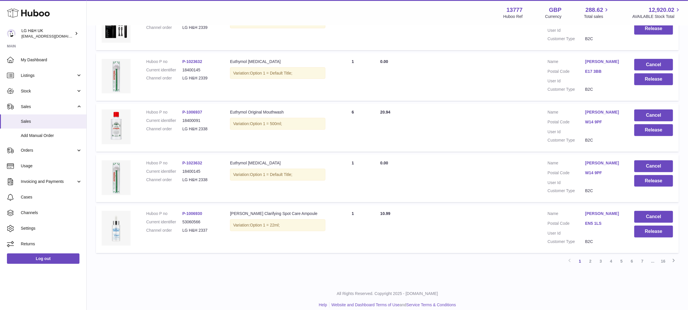
scroll to position [402, 0]
click at [644, 256] on link "7" at bounding box center [642, 261] width 10 height 10
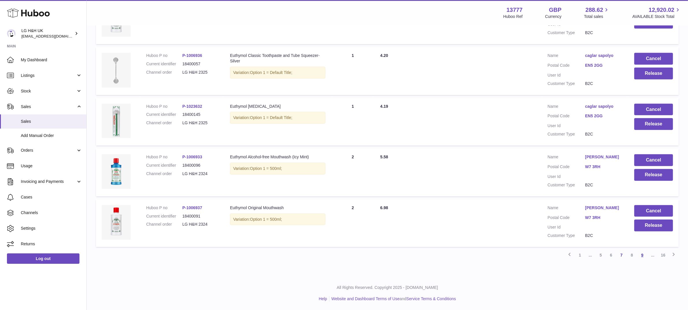
click at [640, 253] on link "9" at bounding box center [642, 255] width 10 height 10
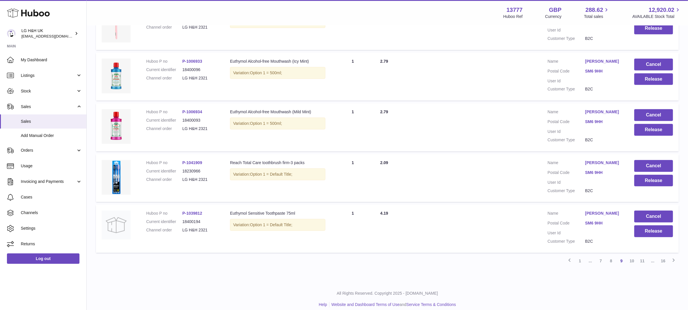
scroll to position [402, 0]
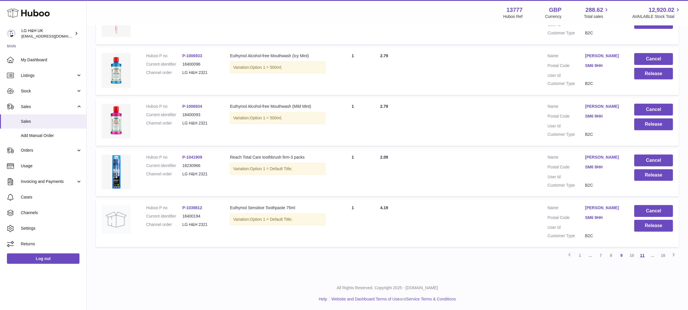
click at [639, 255] on link "11" at bounding box center [642, 255] width 10 height 10
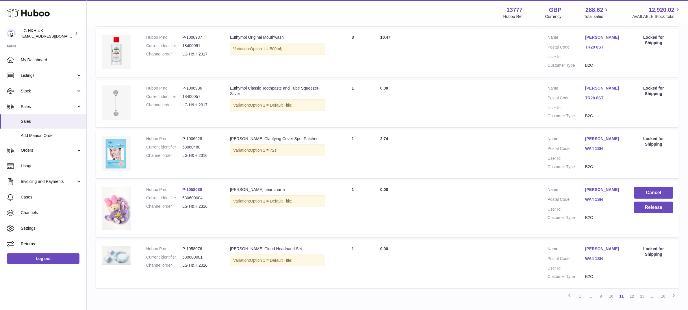
scroll to position [387, 0]
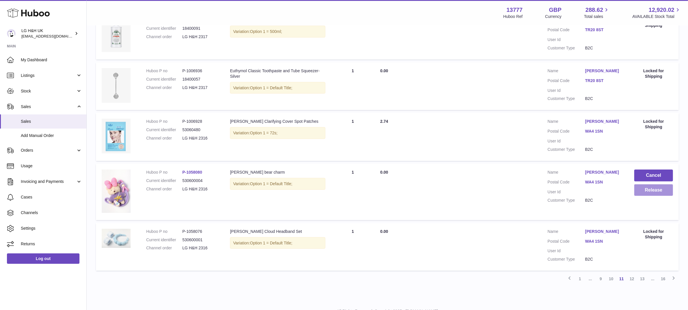
click at [643, 189] on button "Release" at bounding box center [653, 190] width 39 height 12
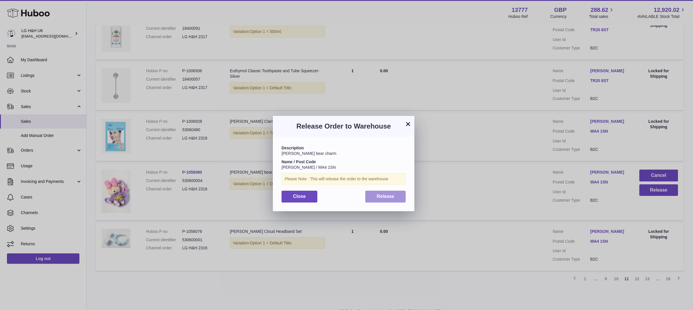
click at [392, 192] on button "Release" at bounding box center [385, 197] width 41 height 12
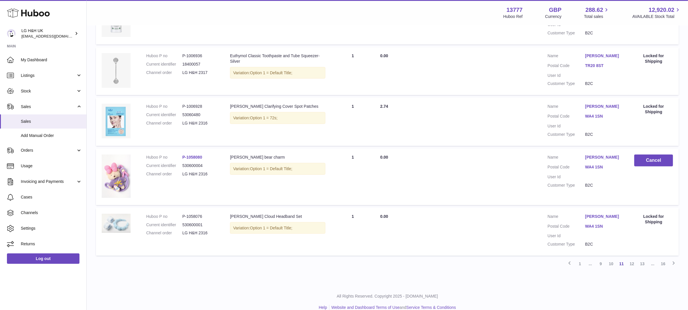
scroll to position [411, 0]
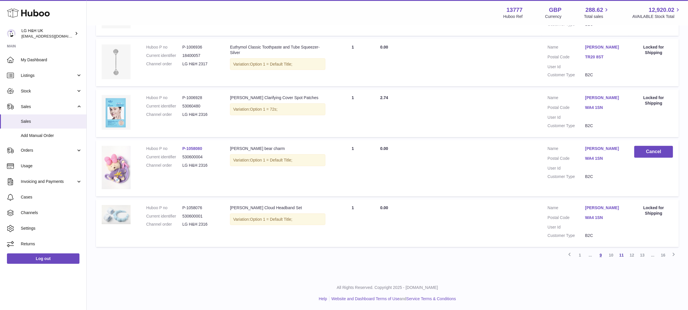
click at [599, 254] on link "9" at bounding box center [600, 255] width 10 height 10
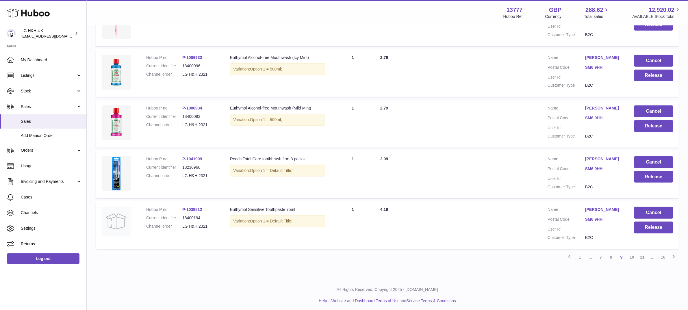
scroll to position [402, 0]
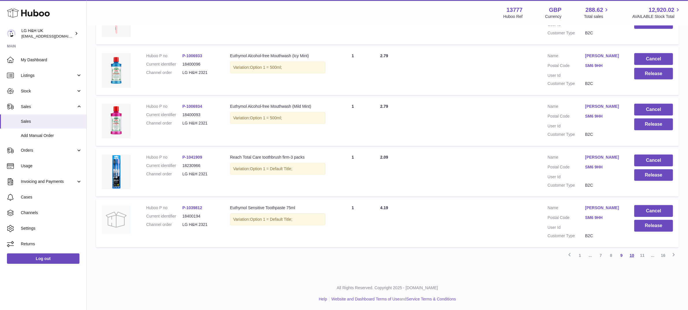
click at [633, 254] on link "10" at bounding box center [632, 255] width 10 height 10
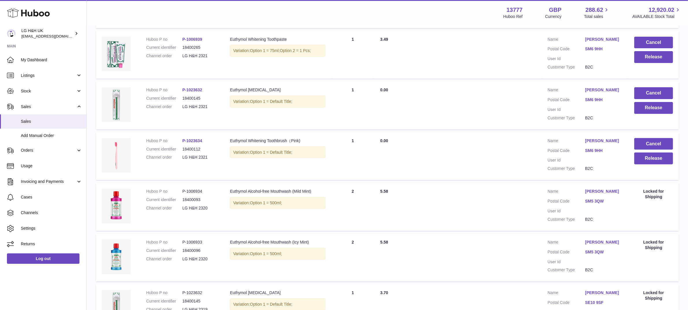
scroll to position [207, 0]
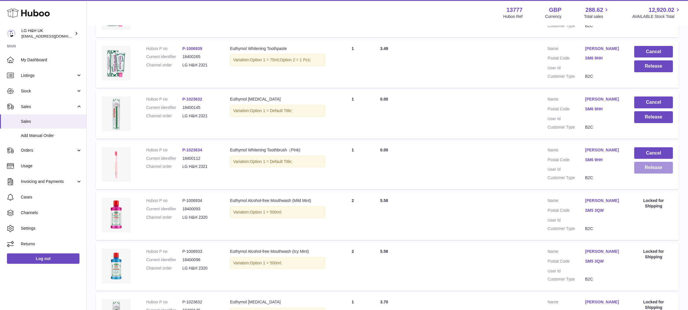
click at [636, 168] on button "Release" at bounding box center [653, 168] width 39 height 12
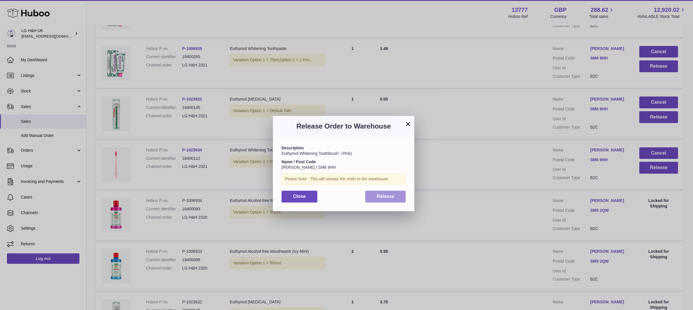
click at [391, 196] on span "Release" at bounding box center [386, 196] width 18 height 5
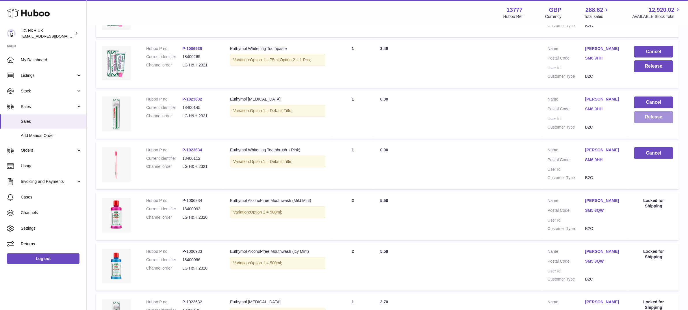
click at [644, 117] on button "Release" at bounding box center [653, 117] width 39 height 12
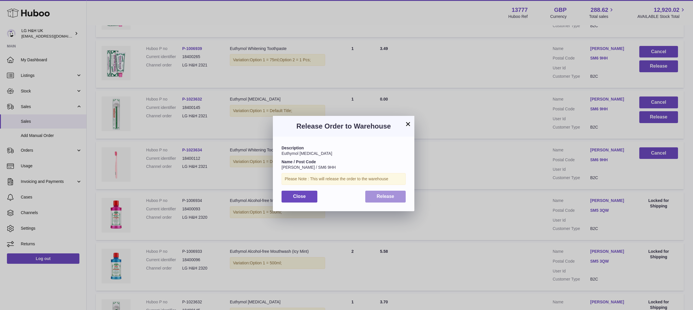
click at [371, 197] on button "Release" at bounding box center [385, 197] width 41 height 12
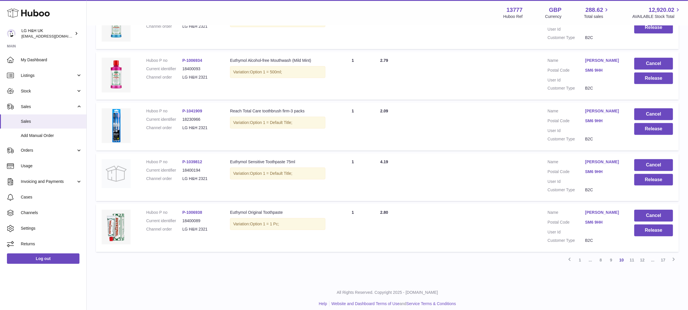
scroll to position [402, 0]
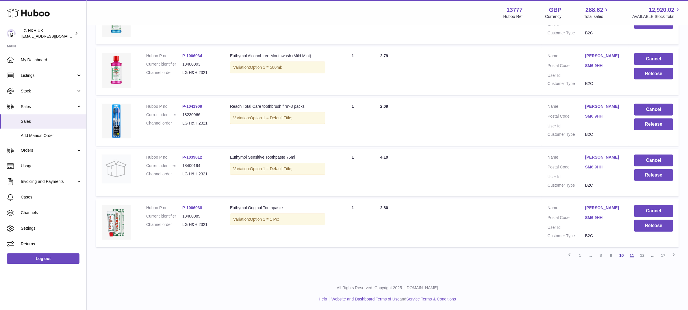
click at [630, 253] on link "11" at bounding box center [632, 255] width 10 height 10
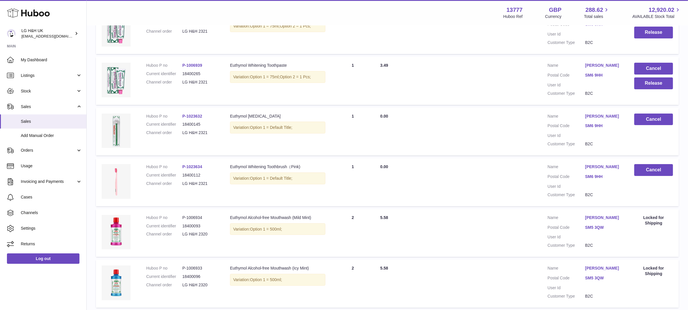
scroll to position [98, 0]
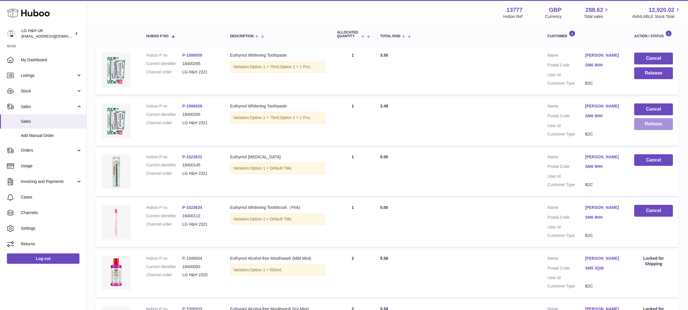
click at [646, 123] on button "Release" at bounding box center [653, 124] width 39 height 12
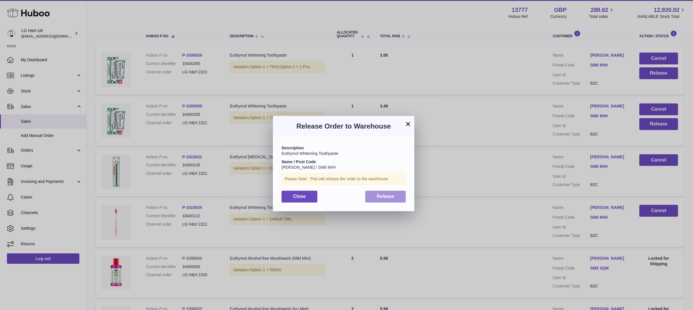
click at [386, 195] on span "Release" at bounding box center [386, 196] width 18 height 5
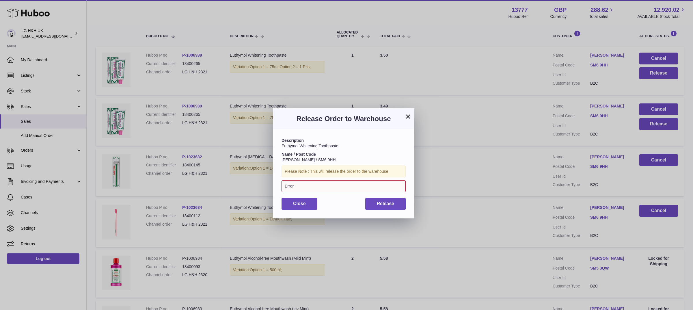
click at [409, 115] on button "×" at bounding box center [408, 116] width 7 height 7
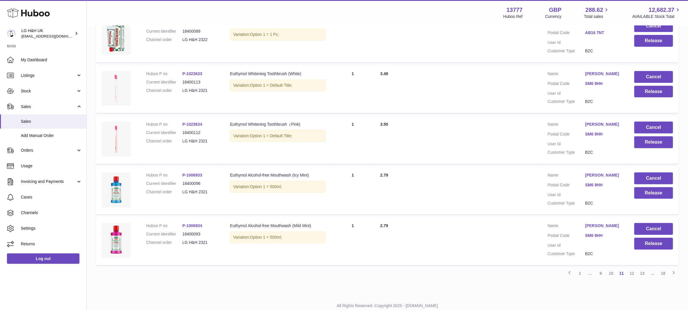
scroll to position [402, 0]
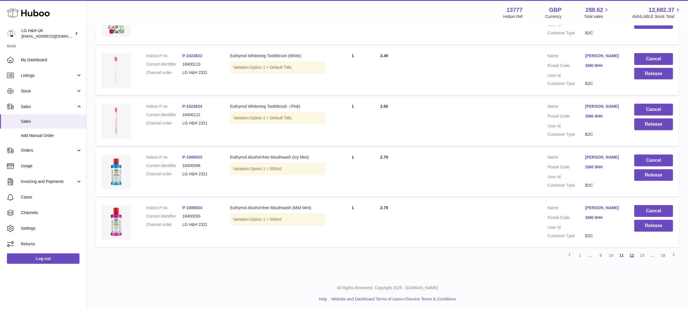
click at [631, 254] on link "12" at bounding box center [632, 255] width 10 height 10
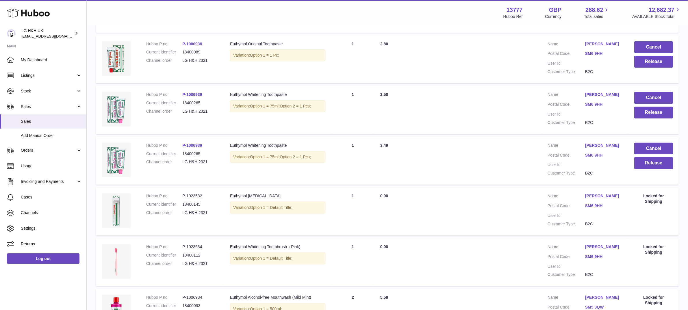
scroll to position [207, 0]
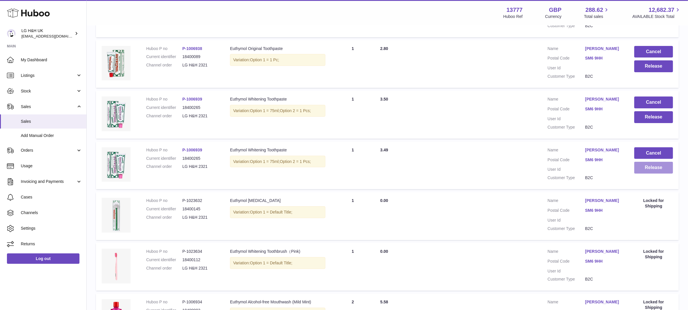
click at [642, 166] on button "Release" at bounding box center [653, 168] width 39 height 12
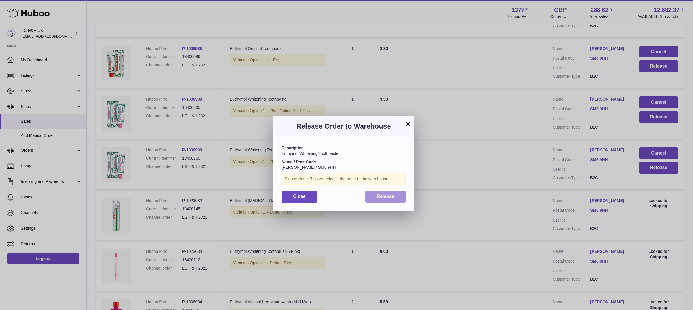
click at [394, 196] on span "Release" at bounding box center [386, 196] width 18 height 5
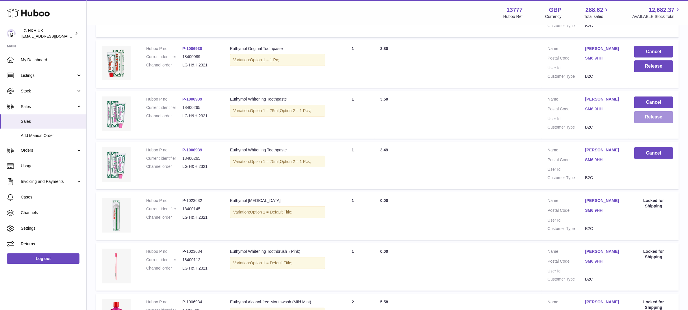
click at [660, 118] on button "Release" at bounding box center [653, 117] width 39 height 12
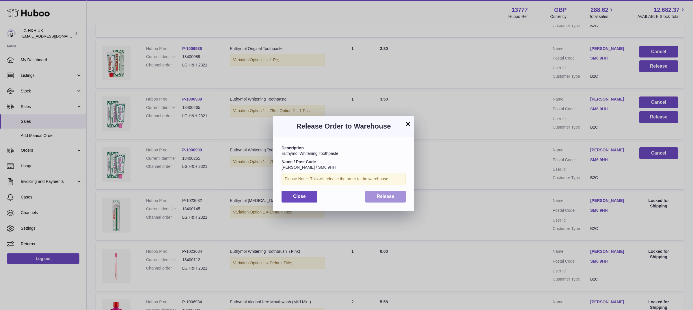
click at [382, 196] on span "Release" at bounding box center [386, 196] width 18 height 5
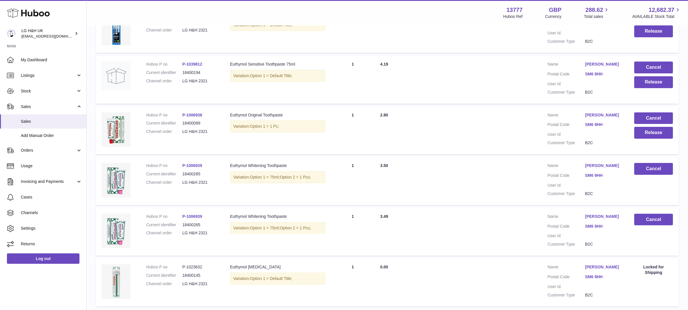
scroll to position [134, 0]
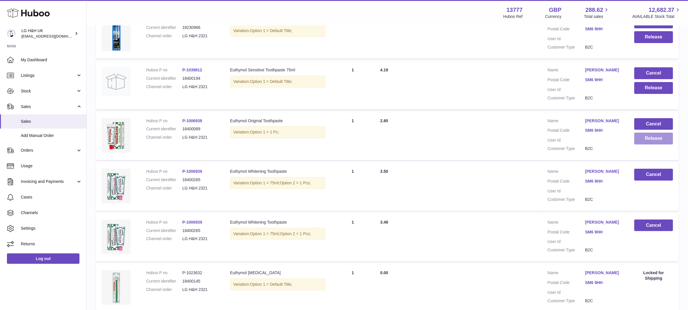
click at [648, 139] on button "Release" at bounding box center [653, 139] width 39 height 12
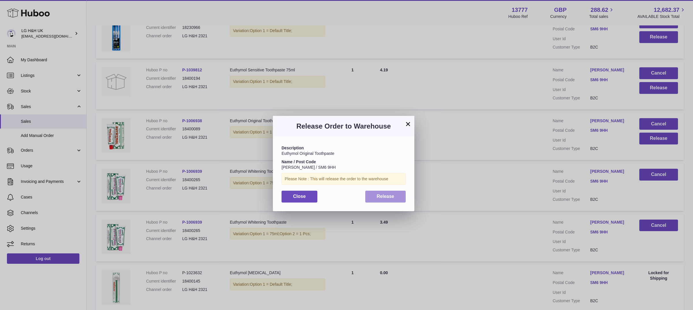
click at [386, 199] on span "Release" at bounding box center [386, 196] width 18 height 5
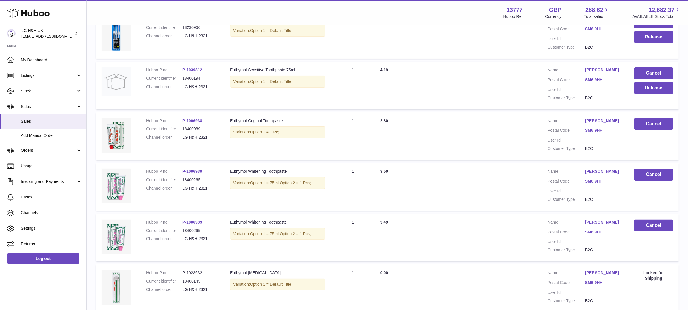
scroll to position [98, 0]
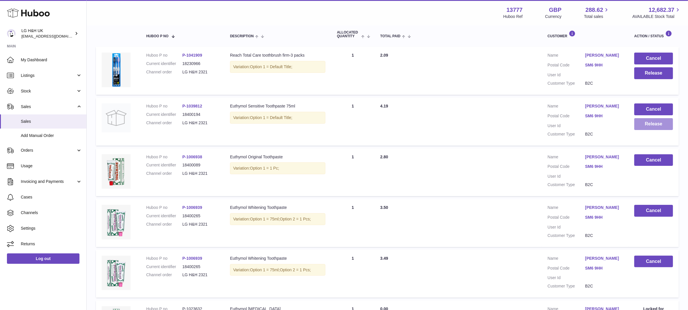
click at [650, 125] on button "Release" at bounding box center [653, 124] width 39 height 12
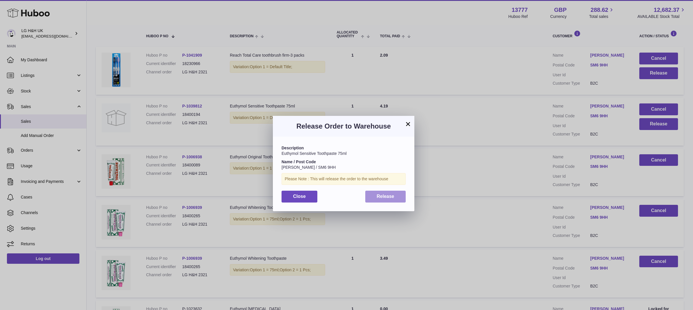
click at [395, 194] on button "Release" at bounding box center [385, 197] width 41 height 12
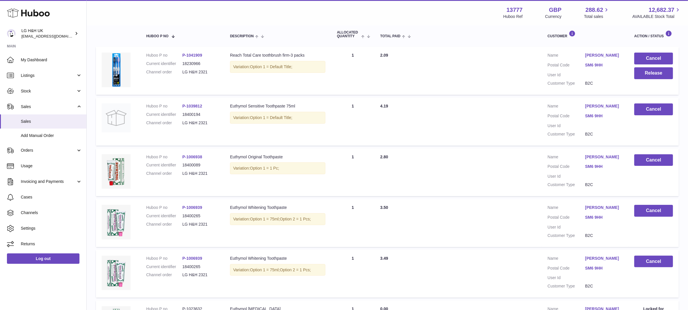
scroll to position [62, 0]
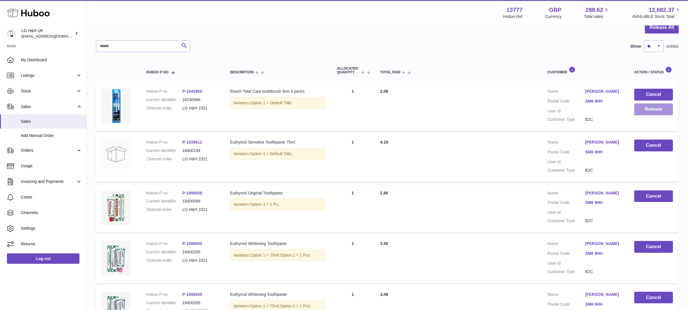
click at [651, 111] on button "Release" at bounding box center [653, 109] width 39 height 12
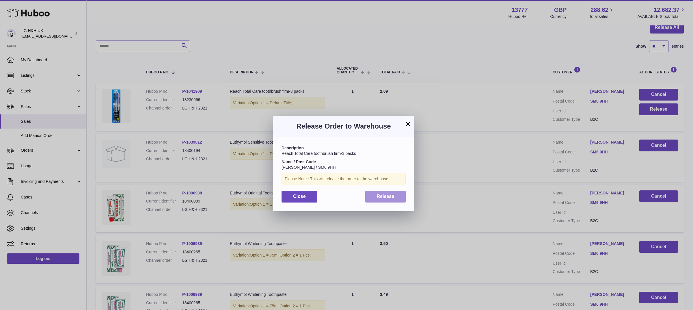
click at [382, 200] on button "Release" at bounding box center [385, 197] width 41 height 12
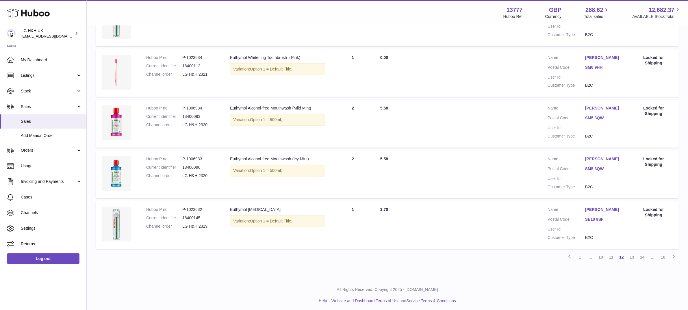
scroll to position [402, 0]
click at [609, 255] on link "11" at bounding box center [611, 255] width 10 height 10
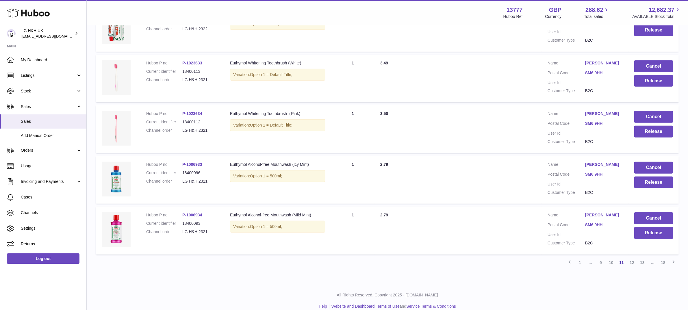
scroll to position [402, 0]
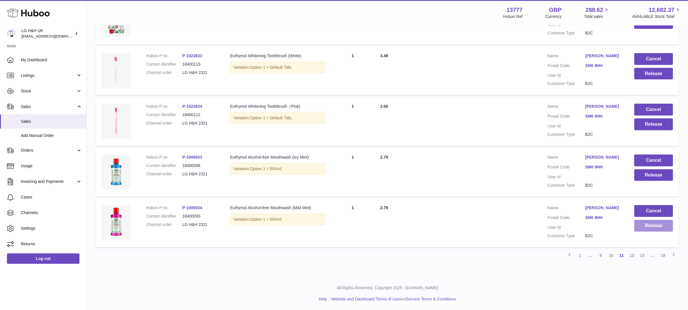
click at [660, 225] on button "Release" at bounding box center [653, 226] width 39 height 12
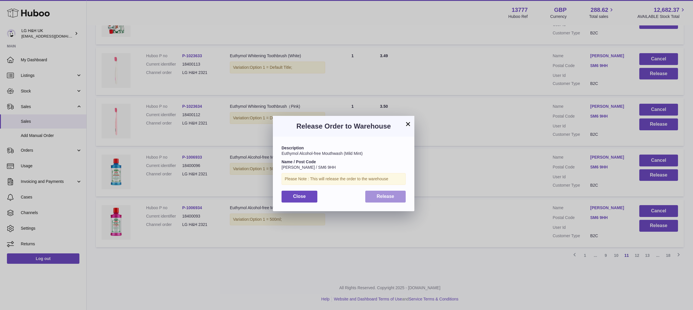
click at [394, 193] on button "Release" at bounding box center [385, 197] width 41 height 12
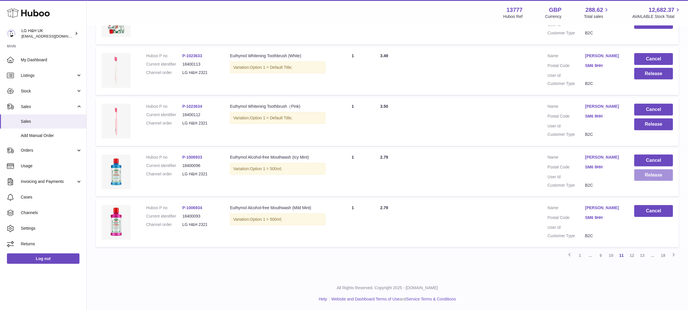
click at [660, 178] on button "Release" at bounding box center [653, 175] width 39 height 12
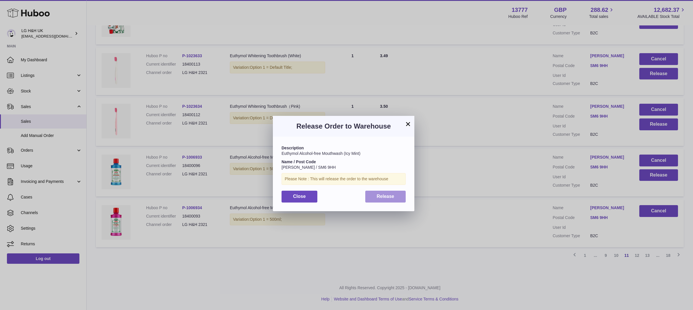
click at [397, 198] on button "Release" at bounding box center [385, 197] width 41 height 12
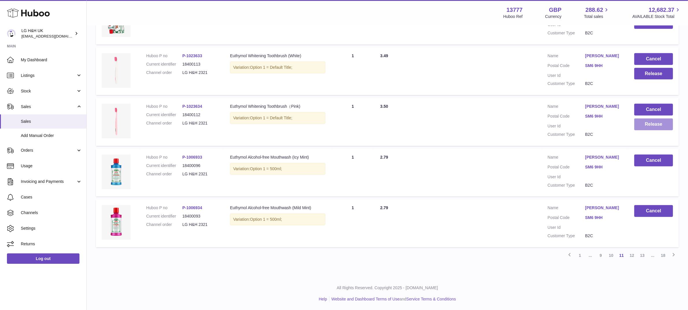
click at [651, 126] on button "Release" at bounding box center [653, 124] width 39 height 12
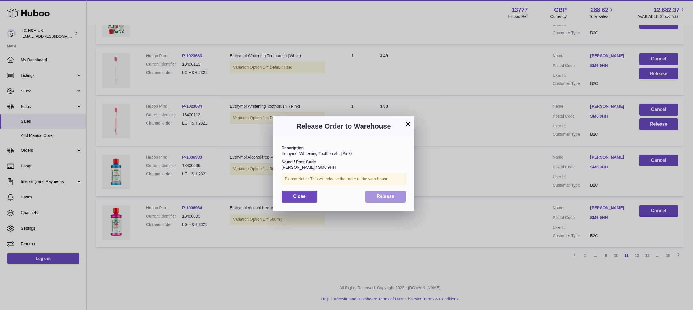
click at [401, 197] on button "Release" at bounding box center [385, 197] width 41 height 12
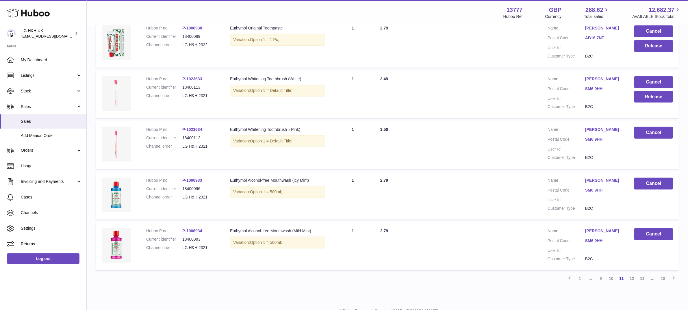
scroll to position [366, 0]
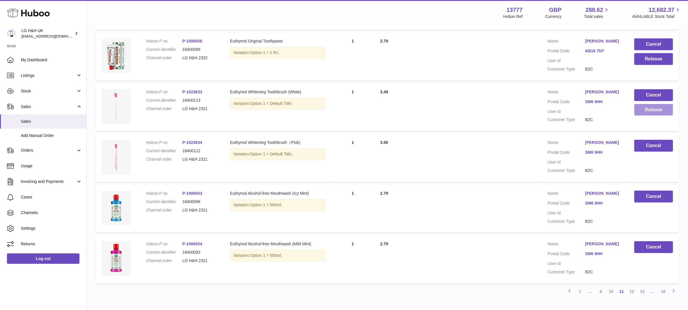
click at [651, 112] on button "Release" at bounding box center [653, 110] width 39 height 12
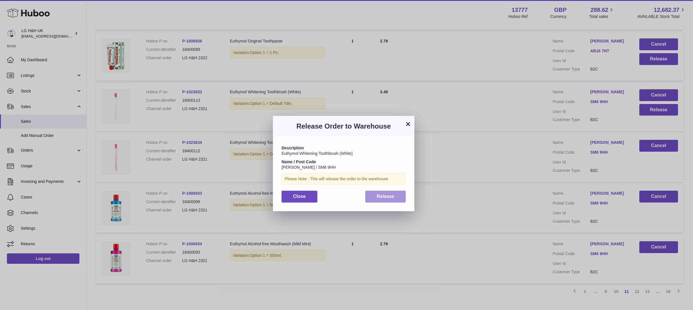
click at [391, 196] on span "Release" at bounding box center [386, 196] width 18 height 5
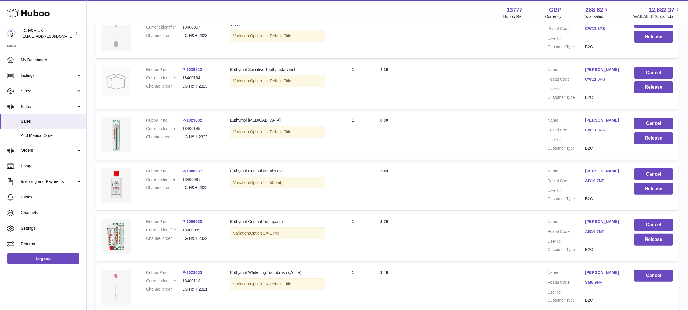
scroll to position [222, 0]
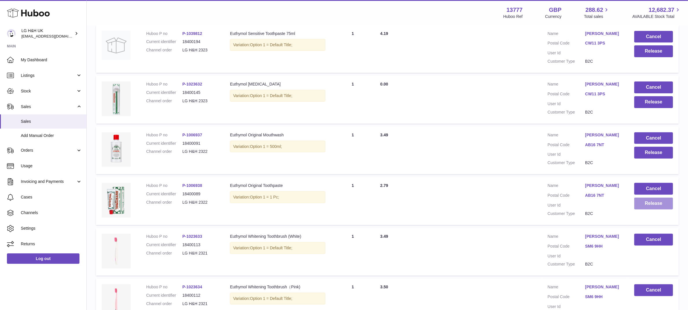
click at [646, 206] on button "Release" at bounding box center [653, 204] width 39 height 12
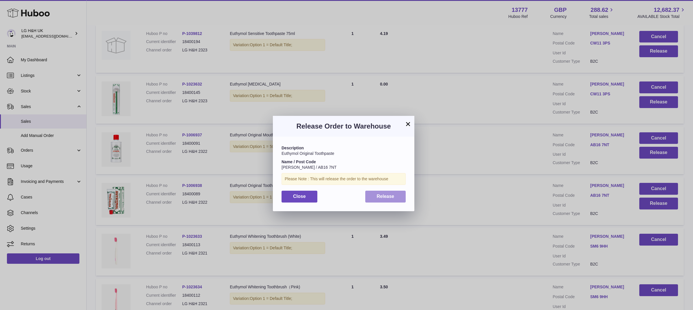
click at [400, 198] on button "Release" at bounding box center [385, 197] width 41 height 12
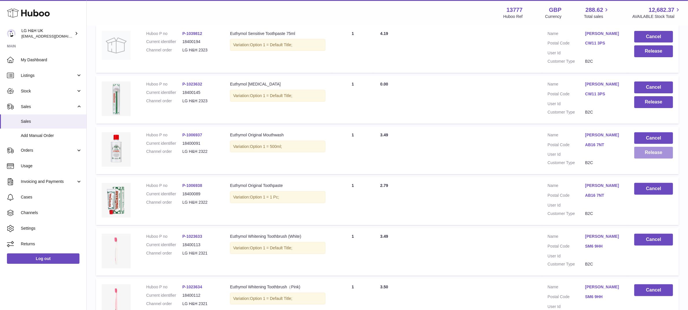
click at [649, 150] on button "Release" at bounding box center [653, 153] width 39 height 12
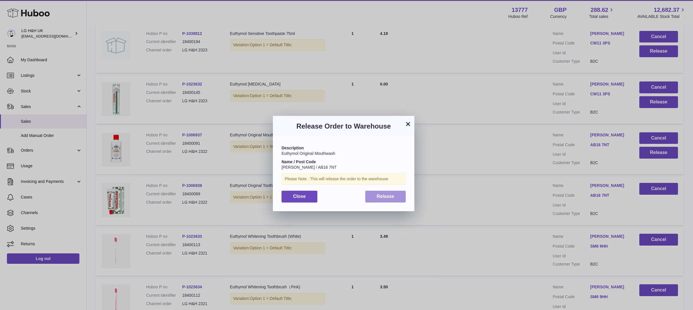
click at [397, 192] on button "Release" at bounding box center [385, 197] width 41 height 12
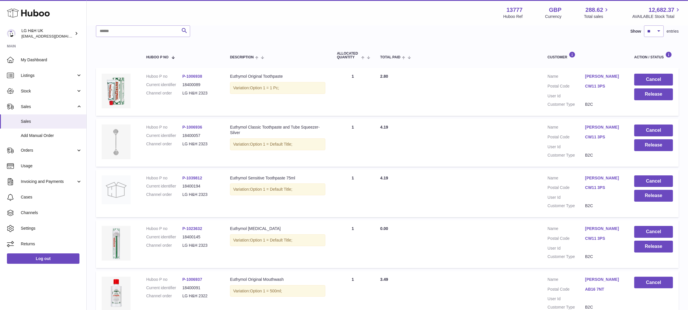
scroll to position [113, 0]
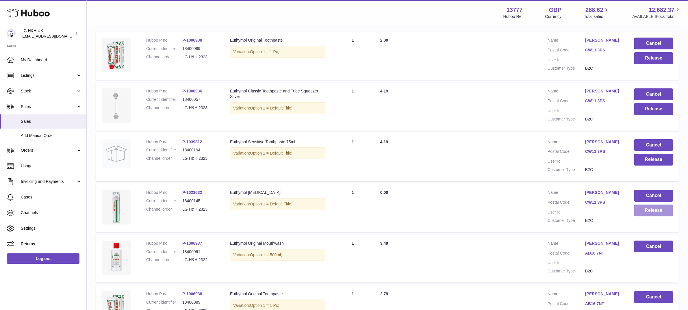
click at [649, 209] on button "Release" at bounding box center [653, 211] width 39 height 12
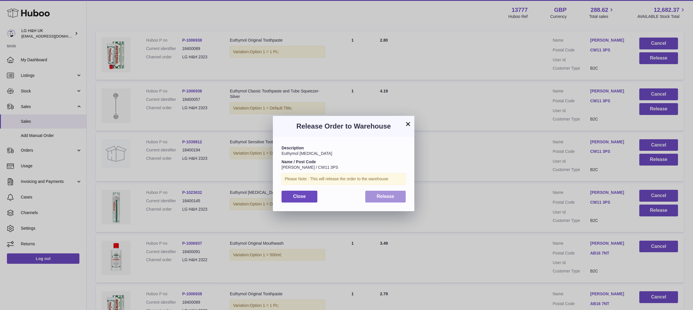
click at [398, 197] on button "Release" at bounding box center [385, 197] width 41 height 12
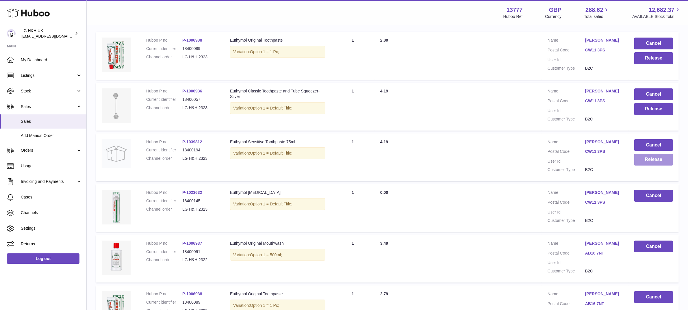
click at [646, 157] on button "Release" at bounding box center [653, 160] width 39 height 12
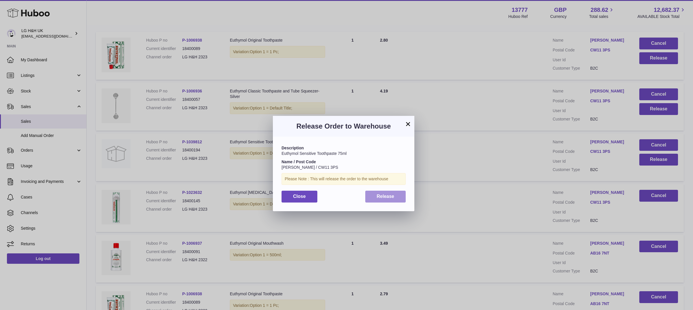
click at [393, 196] on span "Release" at bounding box center [386, 196] width 18 height 5
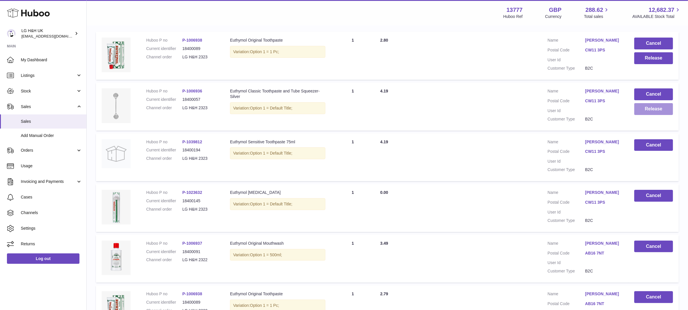
click at [640, 107] on button "Release" at bounding box center [653, 109] width 39 height 12
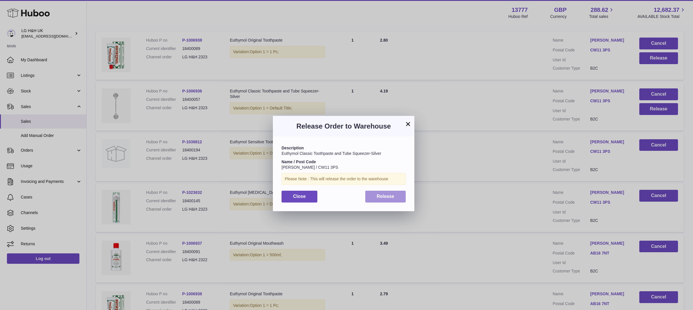
click at [371, 193] on button "Release" at bounding box center [385, 197] width 41 height 12
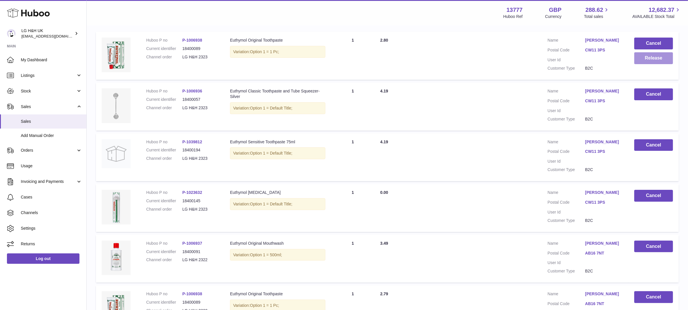
click at [647, 57] on button "Release" at bounding box center [653, 58] width 39 height 12
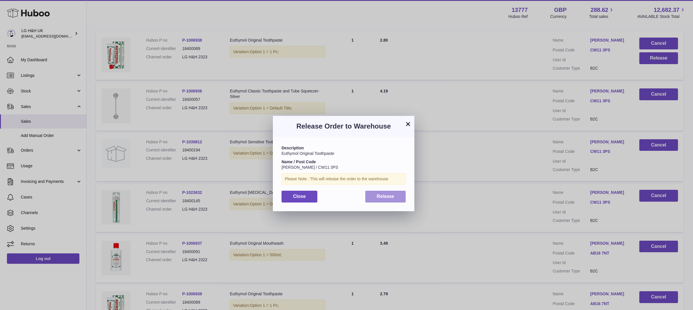
click at [373, 198] on button "Release" at bounding box center [385, 197] width 41 height 12
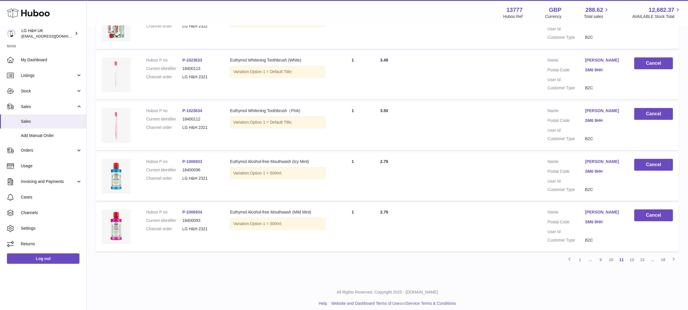
scroll to position [402, 0]
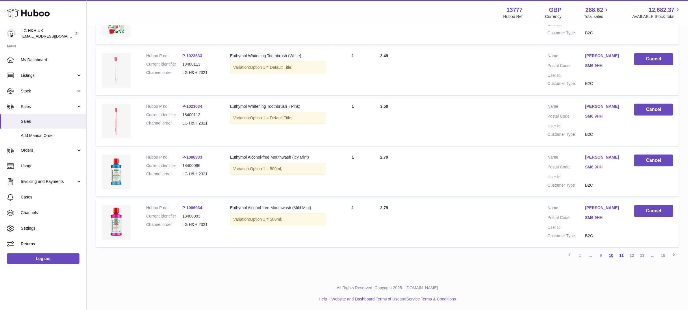
click at [610, 256] on link "10" at bounding box center [611, 255] width 10 height 10
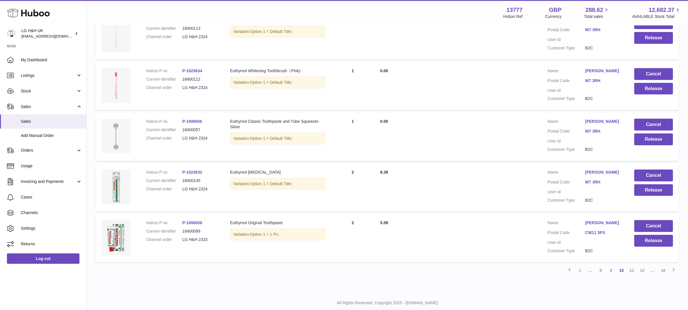
scroll to position [402, 0]
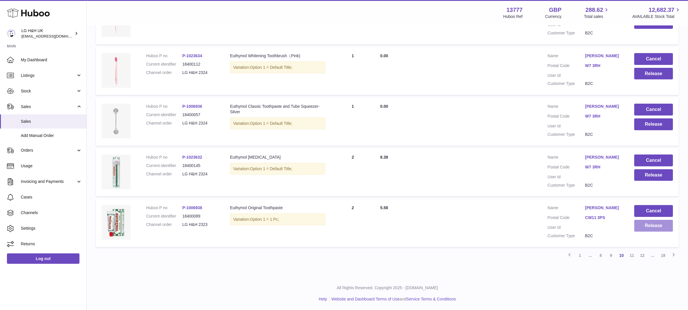
click at [655, 229] on button "Release" at bounding box center [653, 226] width 39 height 12
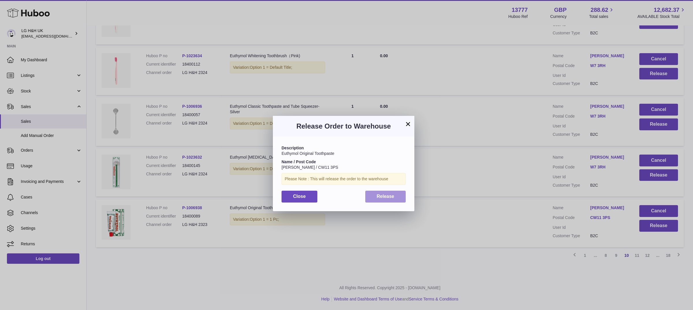
click at [367, 197] on button "Release" at bounding box center [385, 197] width 41 height 12
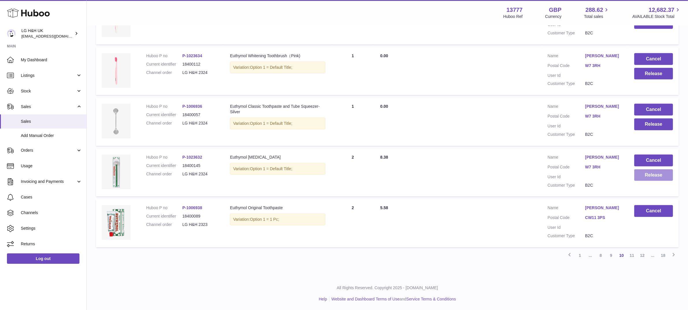
click at [646, 173] on button "Release" at bounding box center [653, 175] width 39 height 12
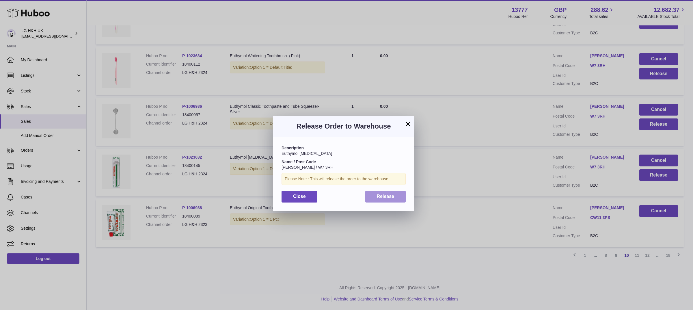
click at [399, 194] on button "Release" at bounding box center [385, 197] width 41 height 12
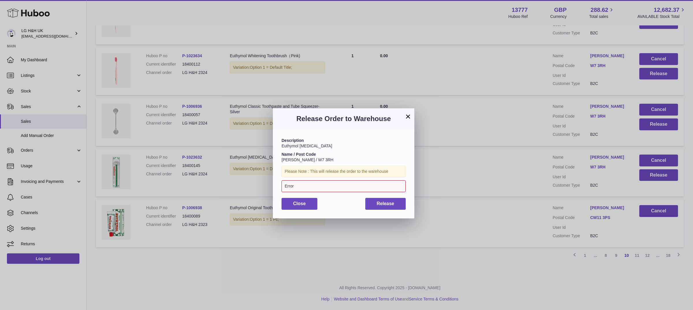
click at [409, 115] on button "×" at bounding box center [408, 116] width 7 height 7
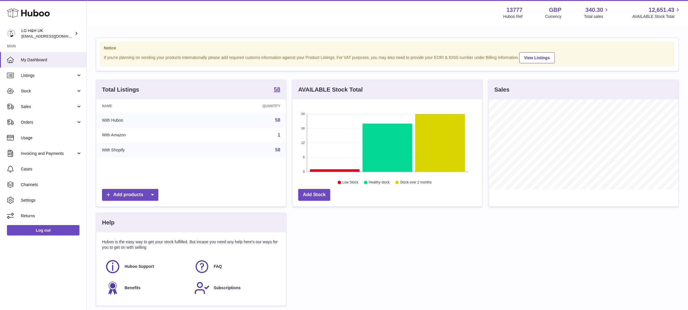
scroll to position [90, 190]
click at [41, 103] on link "Sales" at bounding box center [43, 107] width 86 height 16
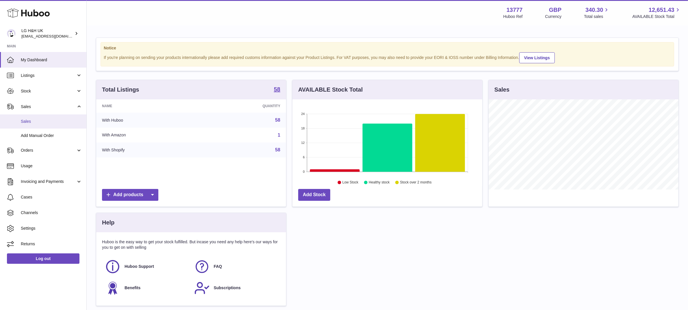
click at [31, 118] on link "Sales" at bounding box center [43, 121] width 86 height 14
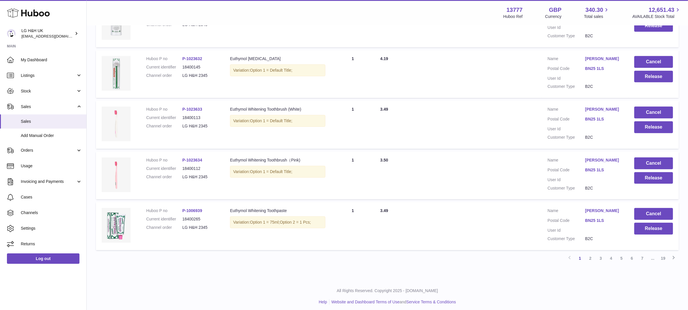
scroll to position [402, 0]
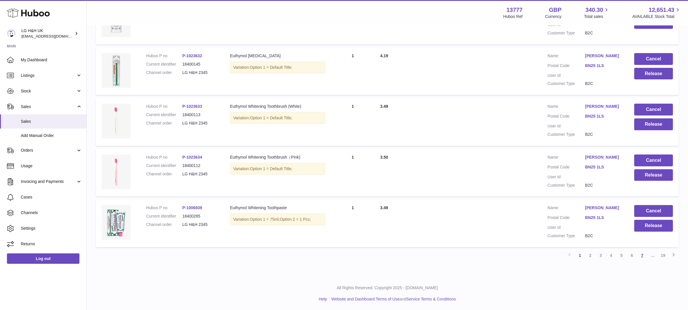
click at [641, 256] on link "7" at bounding box center [642, 255] width 10 height 10
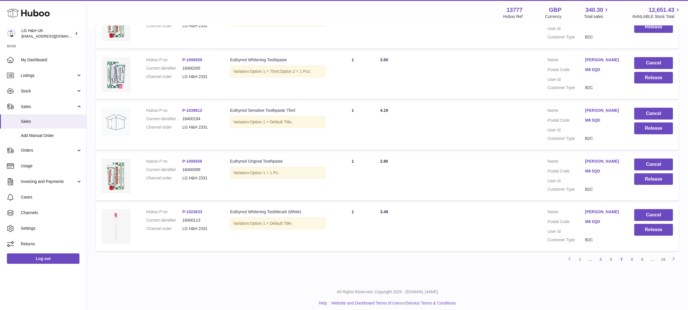
scroll to position [402, 0]
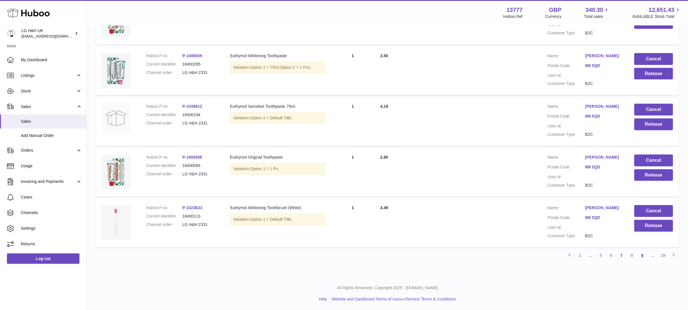
click at [644, 255] on link "9" at bounding box center [642, 255] width 10 height 10
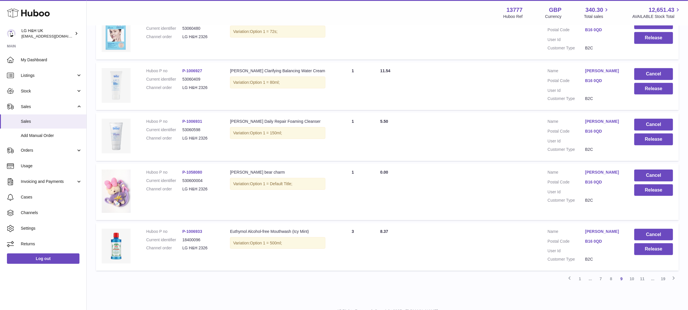
scroll to position [411, 0]
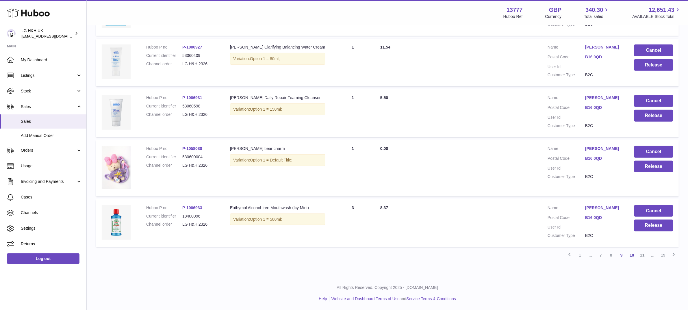
click at [634, 254] on link "10" at bounding box center [632, 255] width 10 height 10
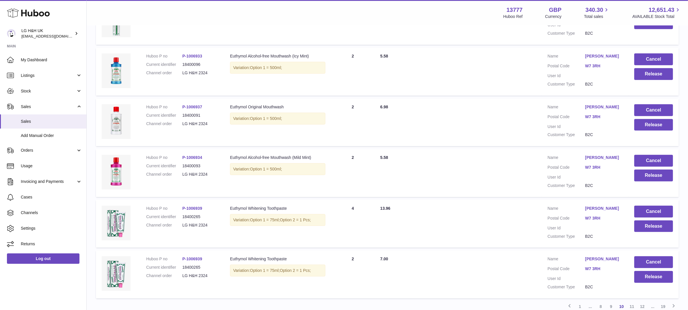
scroll to position [402, 0]
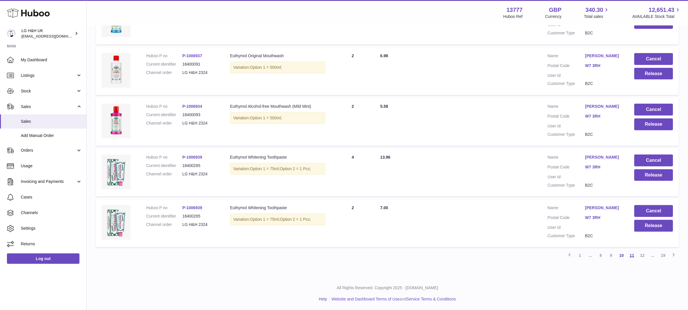
click at [631, 254] on link "11" at bounding box center [632, 255] width 10 height 10
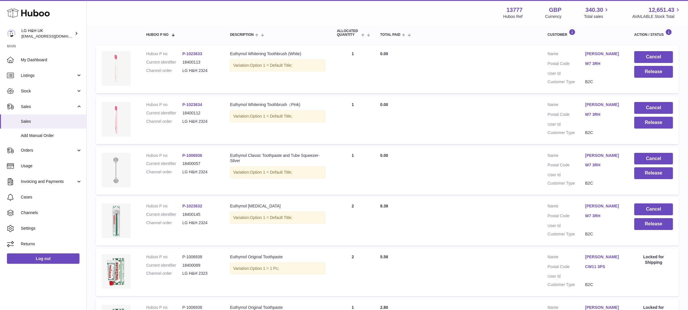
scroll to position [98, 0]
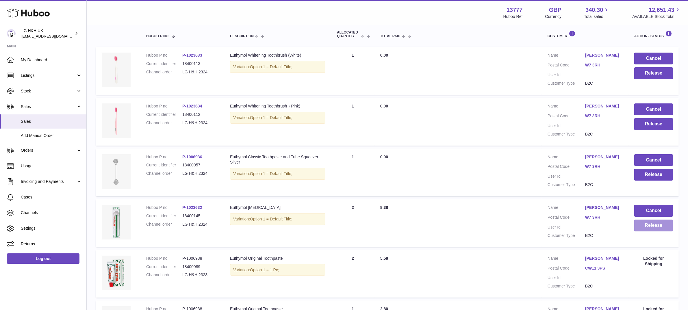
click at [648, 224] on button "Release" at bounding box center [653, 226] width 39 height 12
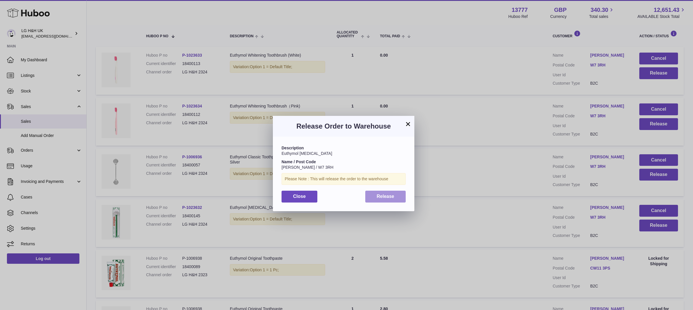
click at [389, 195] on span "Release" at bounding box center [386, 196] width 18 height 5
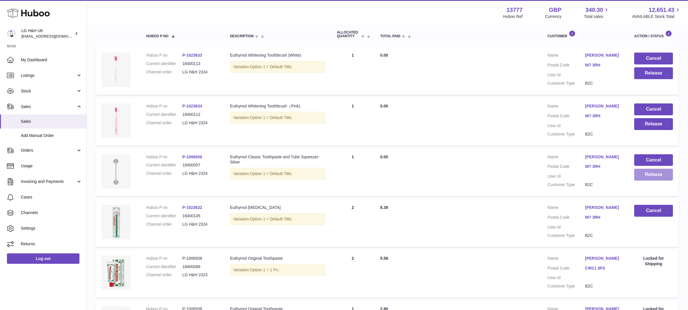
click at [646, 175] on button "Release" at bounding box center [653, 175] width 39 height 12
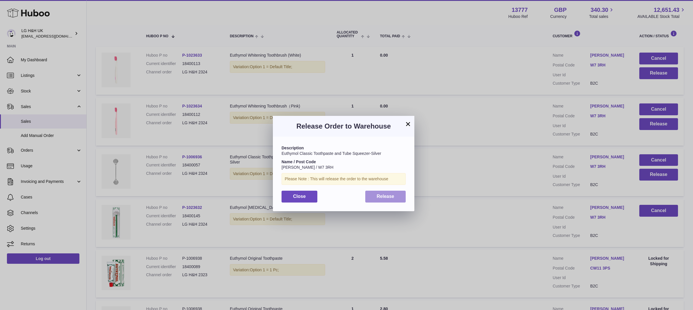
click at [393, 193] on button "Release" at bounding box center [385, 197] width 41 height 12
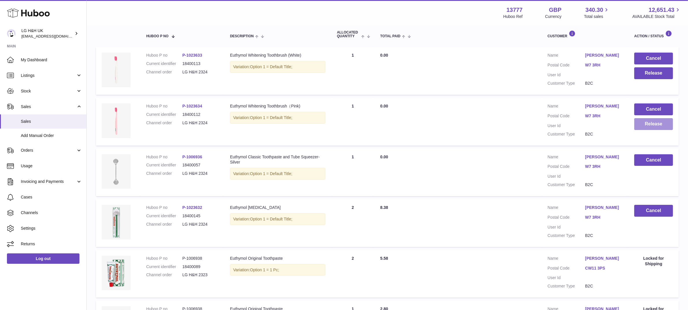
click at [661, 122] on button "Release" at bounding box center [653, 124] width 39 height 12
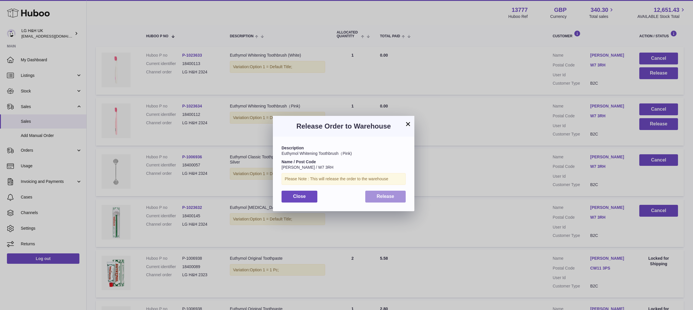
click at [397, 192] on button "Release" at bounding box center [385, 197] width 41 height 12
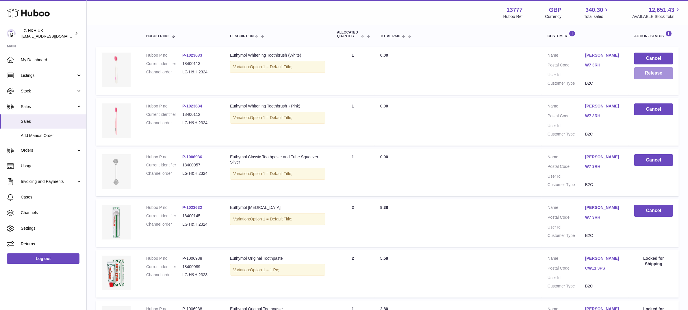
click at [641, 74] on button "Release" at bounding box center [653, 73] width 39 height 12
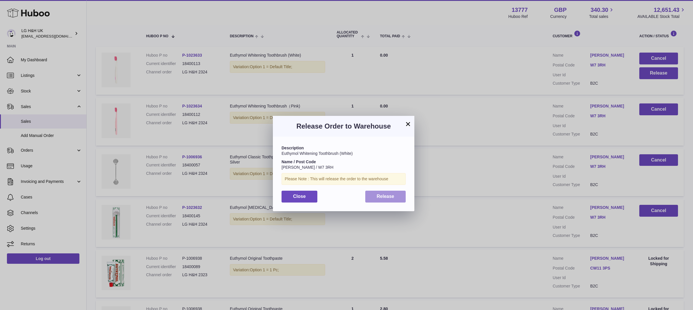
click at [395, 198] on button "Release" at bounding box center [385, 197] width 41 height 12
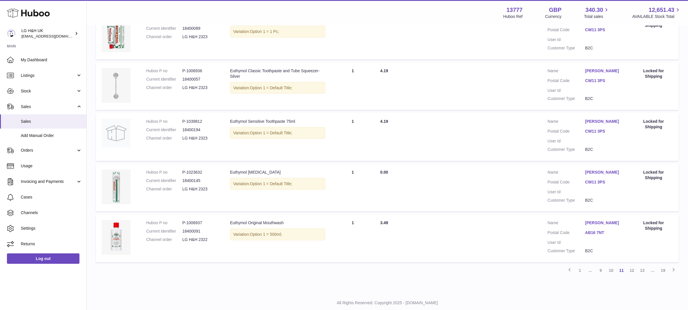
scroll to position [402, 0]
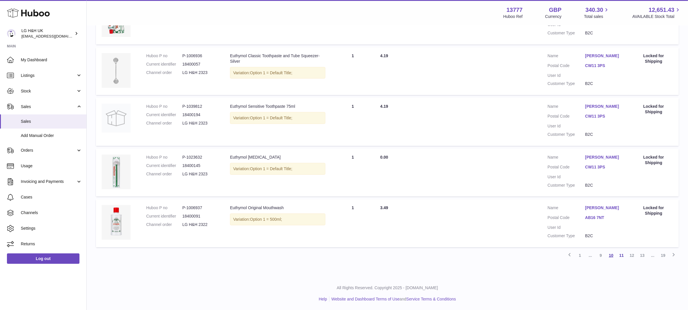
click at [611, 252] on link "10" at bounding box center [611, 255] width 10 height 10
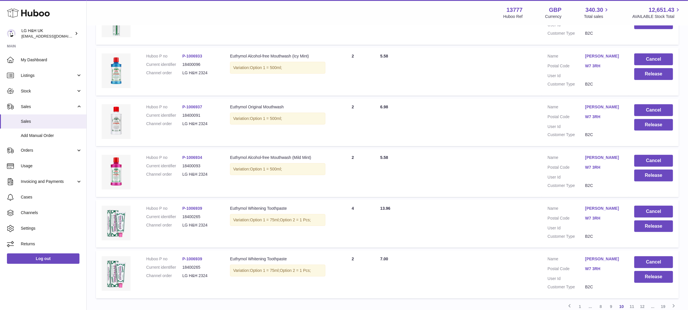
scroll to position [402, 0]
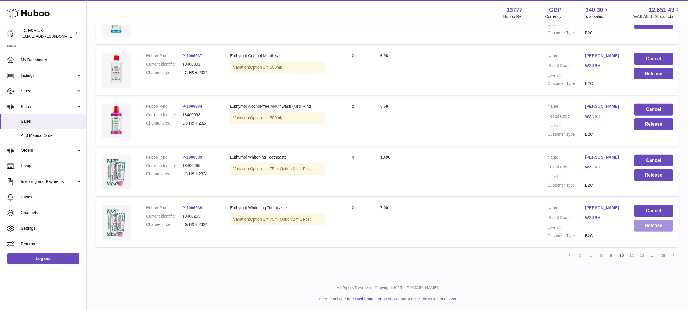
click at [646, 224] on button "Release" at bounding box center [653, 226] width 39 height 12
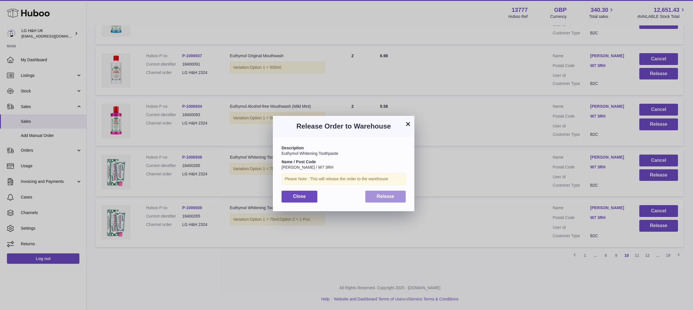
click at [404, 200] on button "Release" at bounding box center [385, 197] width 41 height 12
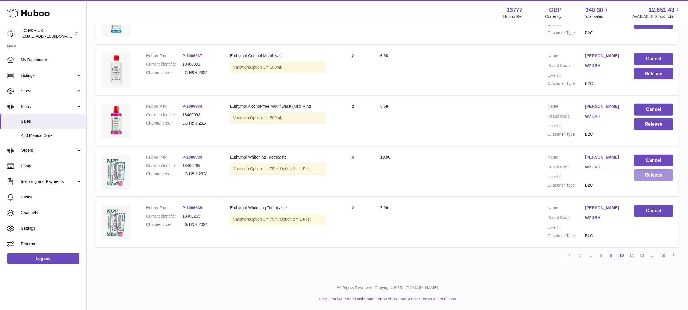
click at [645, 176] on button "Release" at bounding box center [653, 175] width 39 height 12
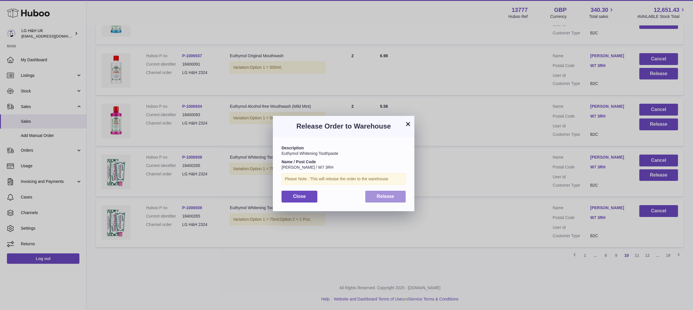
click at [385, 194] on span "Release" at bounding box center [386, 196] width 18 height 5
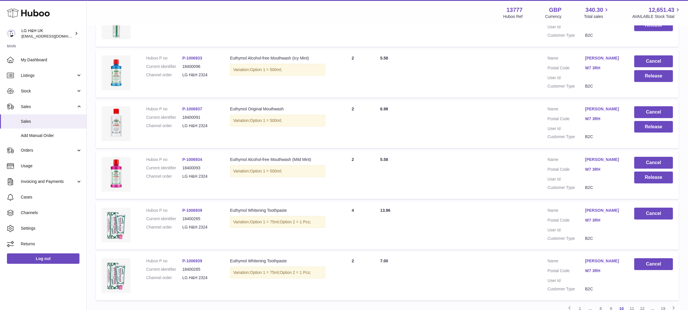
scroll to position [366, 0]
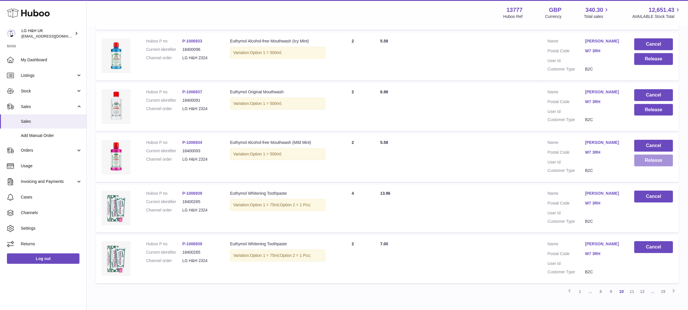
click at [643, 160] on button "Release" at bounding box center [653, 161] width 39 height 12
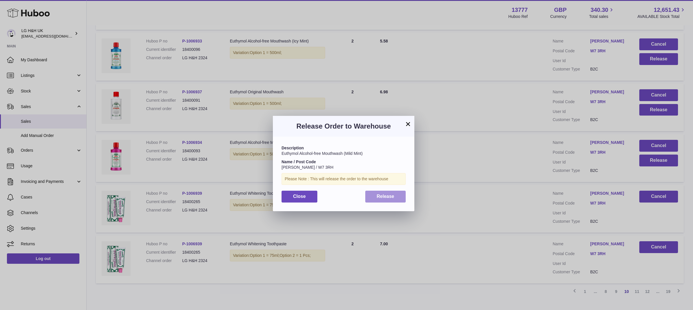
click at [399, 194] on button "Release" at bounding box center [385, 197] width 41 height 12
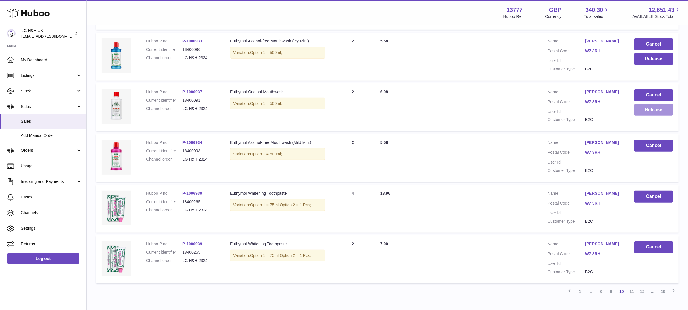
click at [640, 110] on button "Release" at bounding box center [653, 110] width 39 height 12
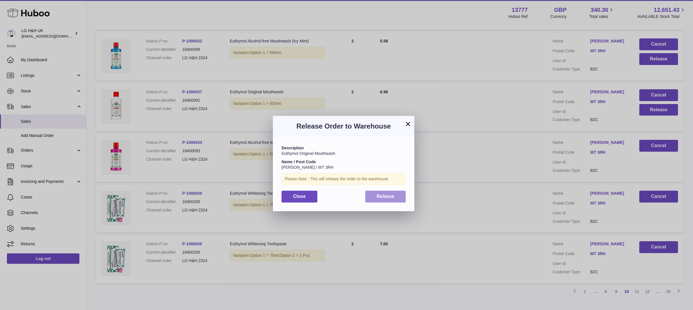
click at [397, 191] on button "Release" at bounding box center [385, 197] width 41 height 12
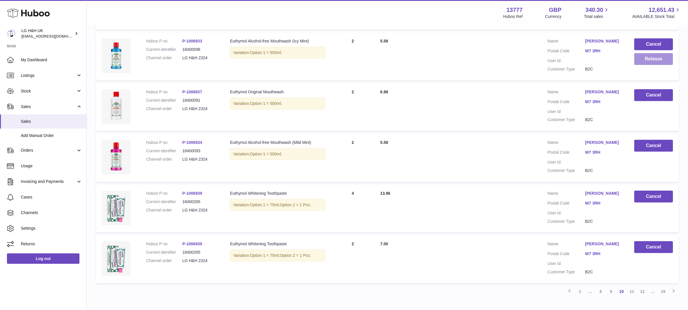
click at [647, 60] on button "Release" at bounding box center [653, 59] width 39 height 12
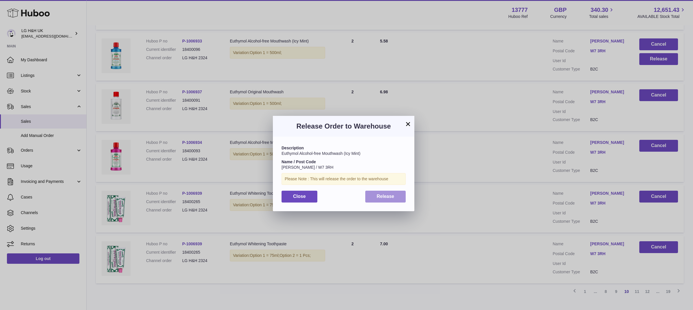
click at [388, 191] on button "Release" at bounding box center [385, 197] width 41 height 12
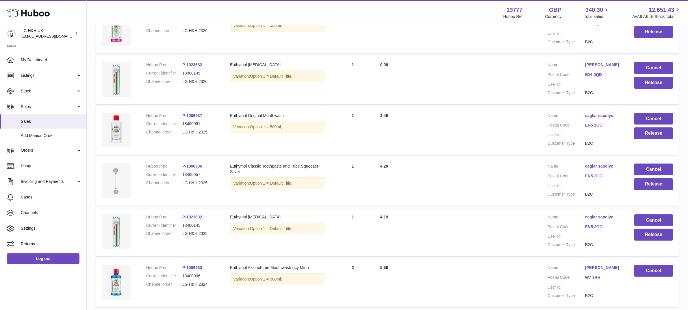
scroll to position [149, 0]
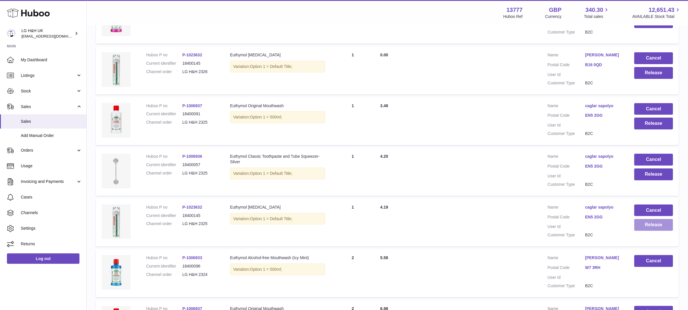
click at [652, 224] on button "Release" at bounding box center [653, 225] width 39 height 12
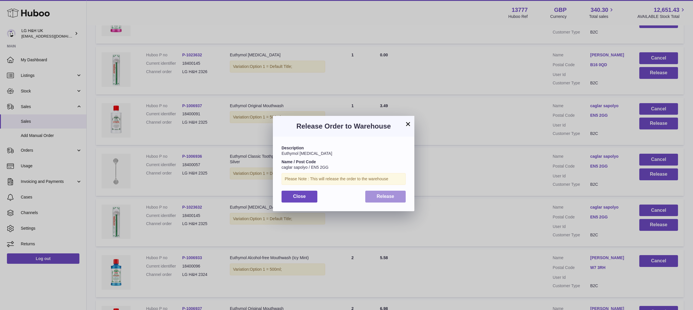
click at [380, 196] on span "Release" at bounding box center [386, 196] width 18 height 5
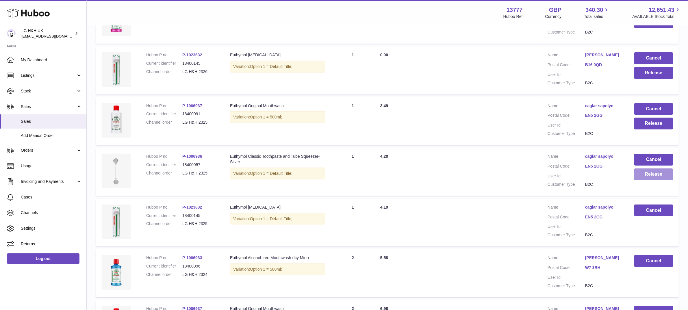
click at [649, 178] on button "Release" at bounding box center [653, 174] width 39 height 12
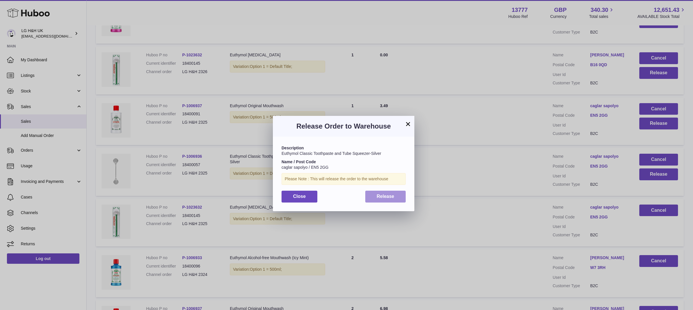
click at [399, 196] on button "Release" at bounding box center [385, 197] width 41 height 12
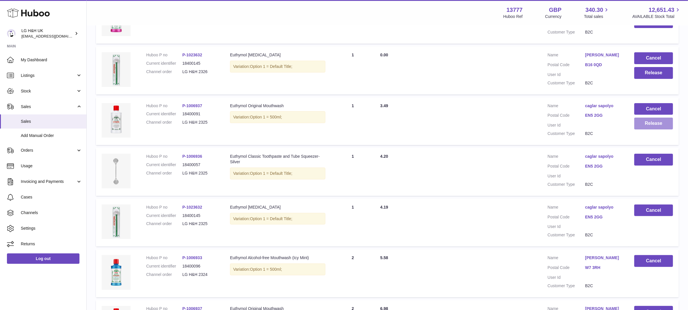
click at [651, 124] on button "Release" at bounding box center [653, 124] width 39 height 12
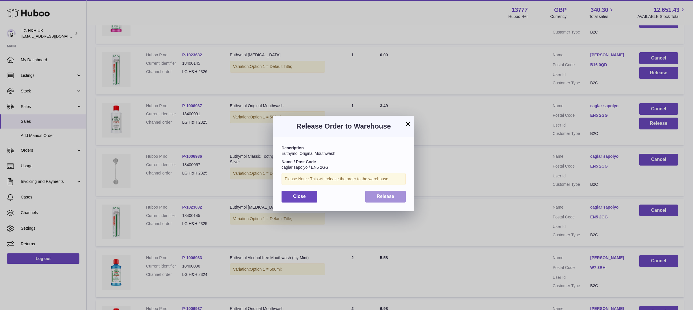
click at [393, 199] on span "Release" at bounding box center [386, 196] width 18 height 5
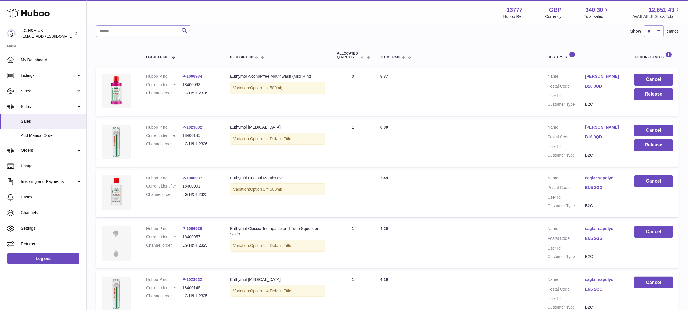
scroll to position [41, 0]
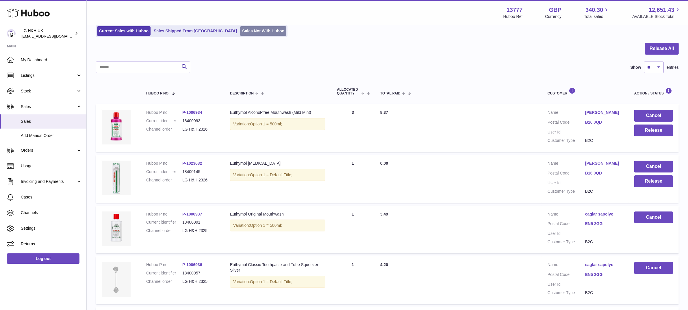
click at [240, 31] on link "Sales Not With Huboo" at bounding box center [263, 31] width 46 height 10
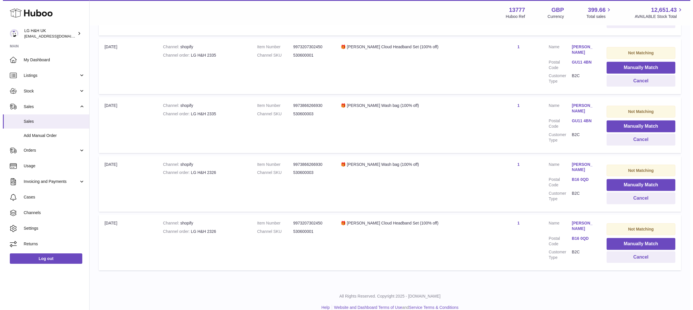
scroll to position [293, 0]
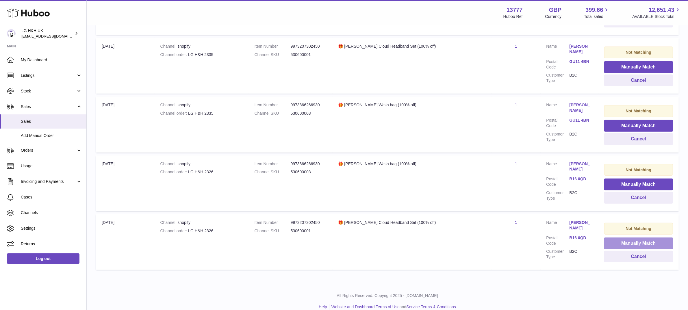
click at [626, 237] on button "Manually Match" at bounding box center [638, 243] width 69 height 12
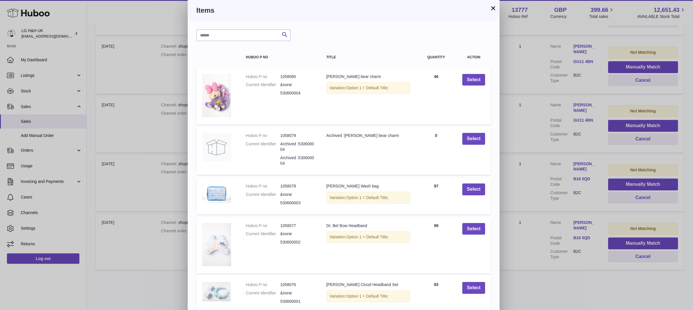
click at [490, 8] on button "×" at bounding box center [493, 8] width 7 height 7
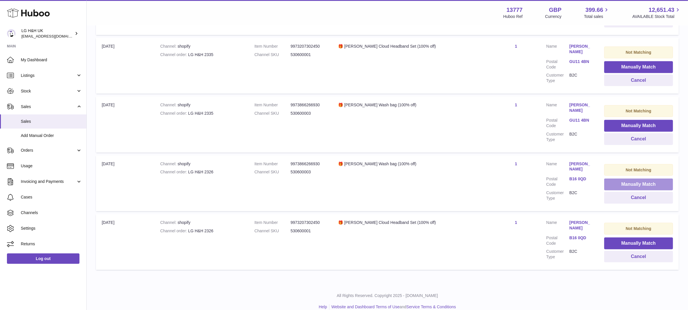
click at [654, 179] on button "Manually Match" at bounding box center [638, 185] width 69 height 12
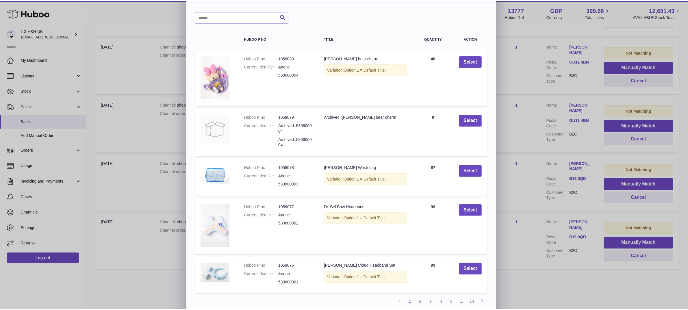
scroll to position [28, 0]
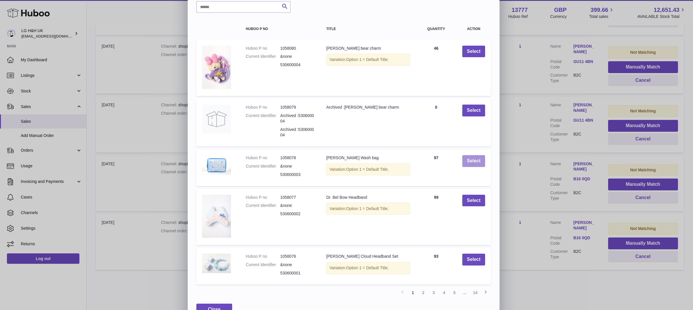
click at [474, 163] on button "Select" at bounding box center [473, 161] width 23 height 12
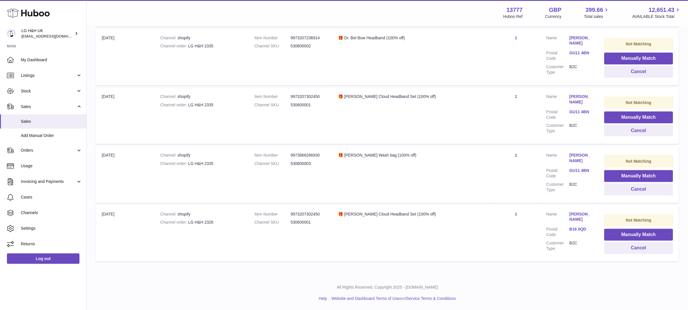
scroll to position [234, 0]
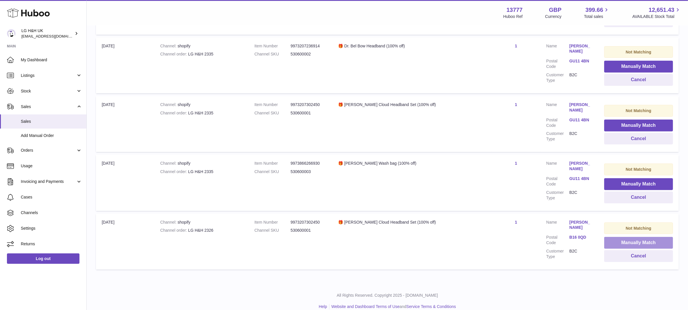
click at [624, 237] on button "Manually Match" at bounding box center [638, 243] width 69 height 12
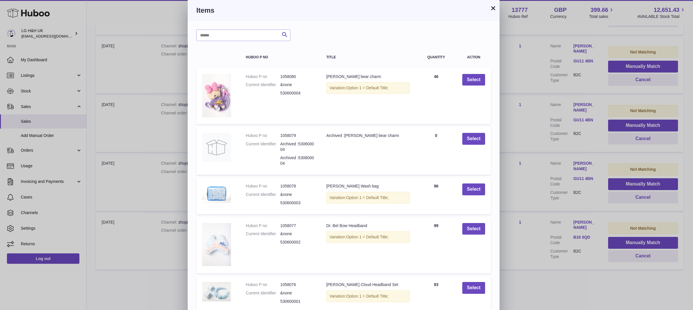
click at [492, 8] on button "×" at bounding box center [493, 8] width 7 height 7
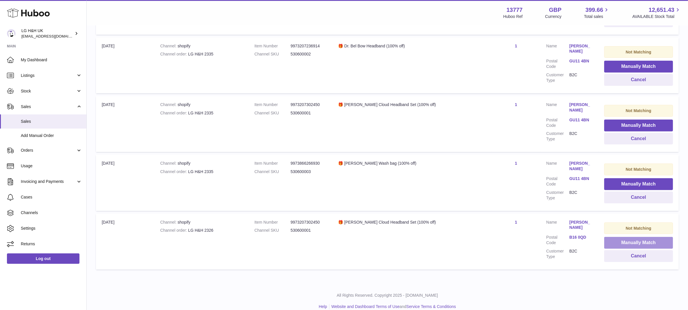
click at [625, 237] on button "Manually Match" at bounding box center [638, 243] width 69 height 12
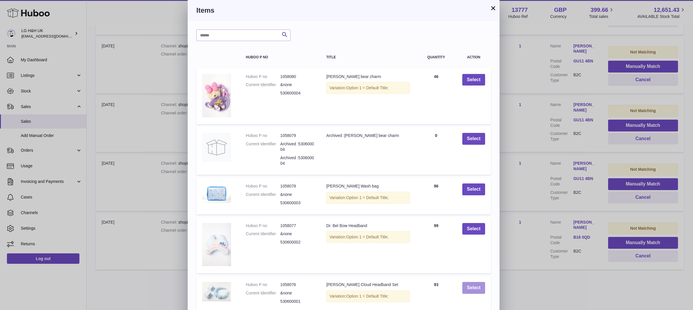
click at [479, 282] on button "Select" at bounding box center [473, 288] width 23 height 12
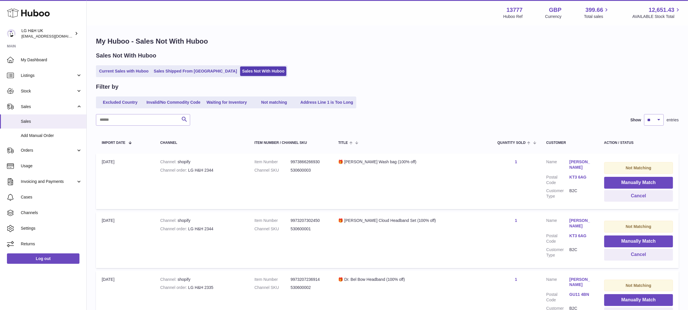
scroll to position [0, 0]
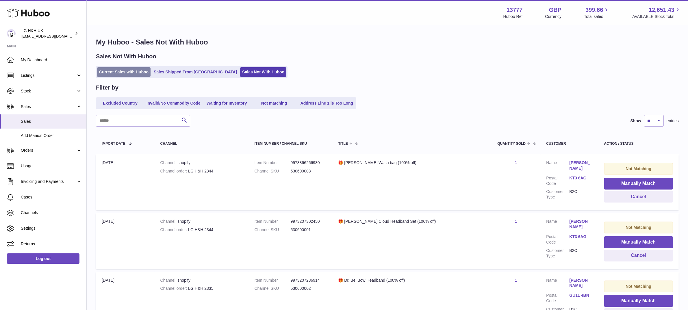
click at [135, 73] on link "Current Sales with Huboo" at bounding box center [123, 72] width 53 height 10
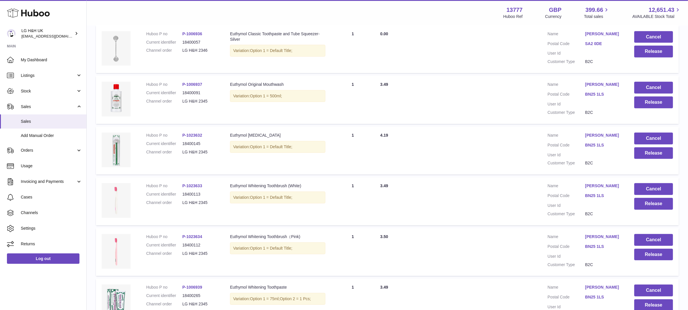
scroll to position [402, 0]
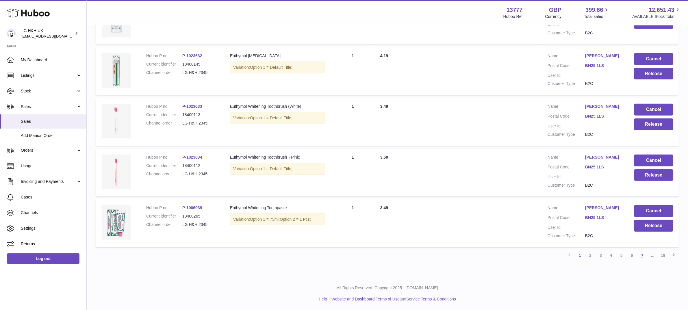
click at [643, 252] on link "7" at bounding box center [642, 255] width 10 height 10
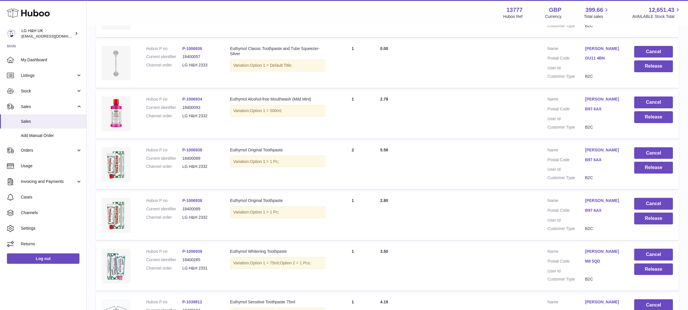
scroll to position [387, 0]
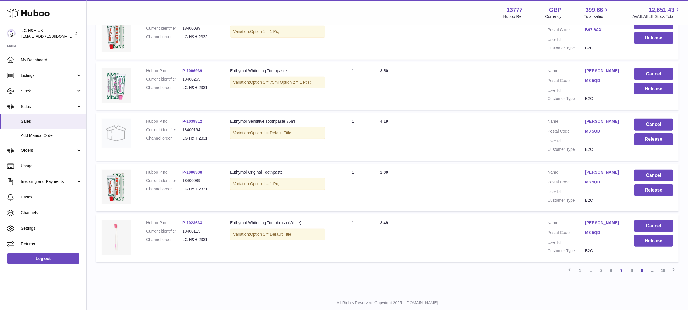
click at [639, 269] on link "9" at bounding box center [642, 270] width 10 height 10
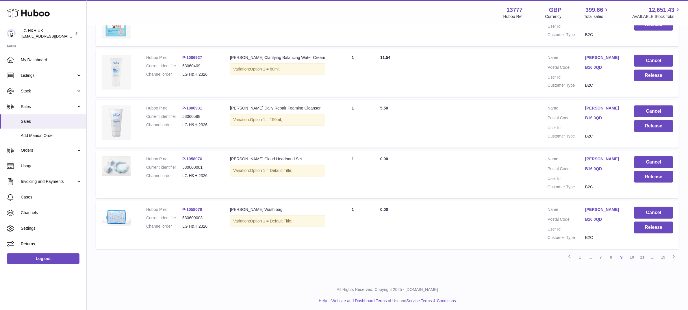
scroll to position [402, 0]
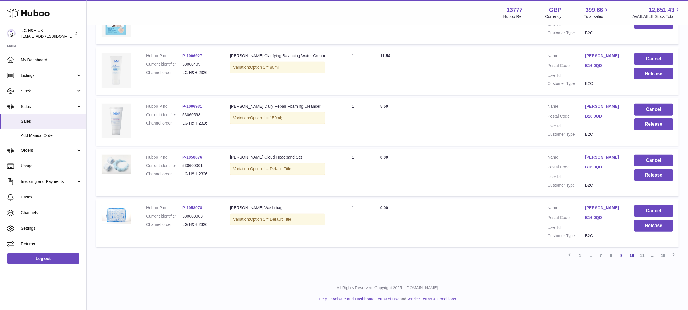
click at [635, 257] on link "10" at bounding box center [632, 255] width 10 height 10
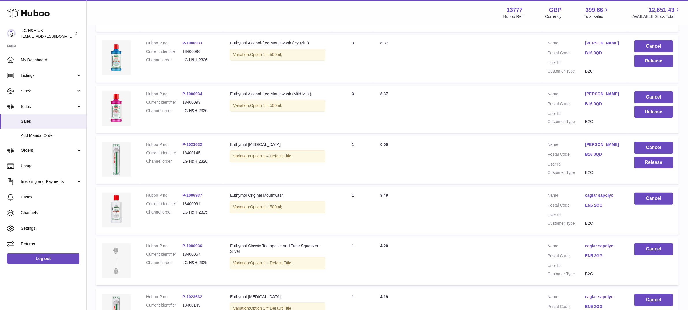
scroll to position [170, 0]
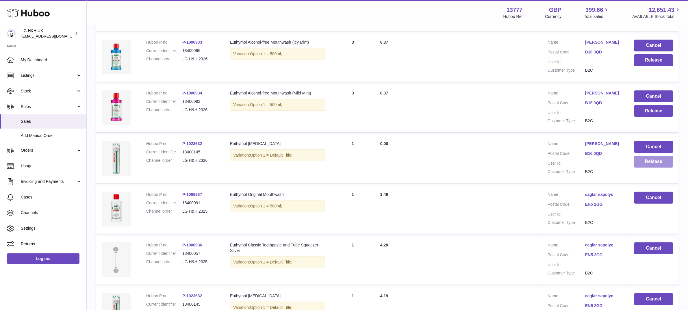
click at [646, 163] on button "Release" at bounding box center [653, 162] width 39 height 12
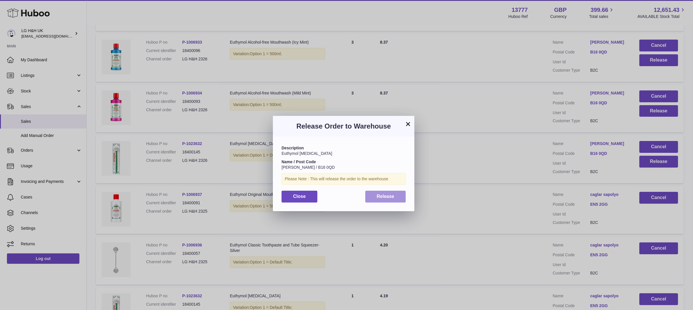
click at [388, 195] on span "Release" at bounding box center [386, 196] width 18 height 5
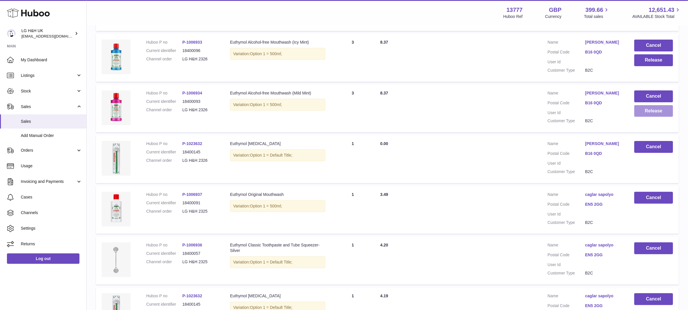
click at [646, 114] on button "Release" at bounding box center [653, 111] width 39 height 12
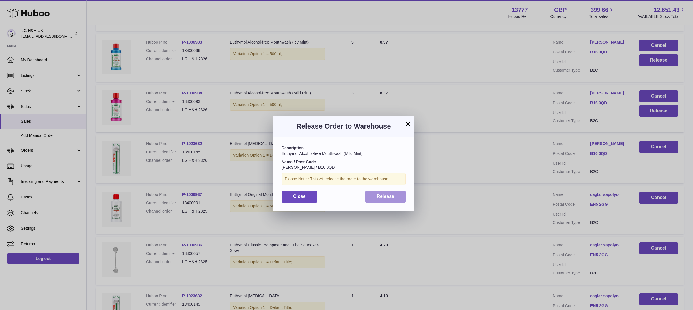
click at [396, 191] on button "Release" at bounding box center [385, 197] width 41 height 12
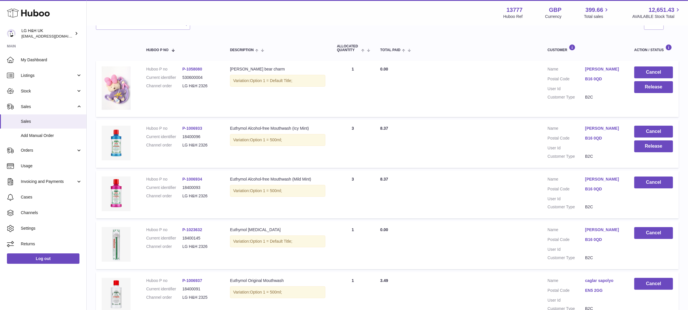
scroll to position [62, 0]
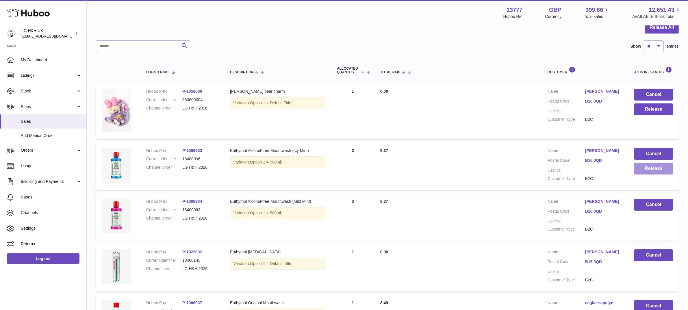
click at [648, 171] on button "Release" at bounding box center [653, 169] width 39 height 12
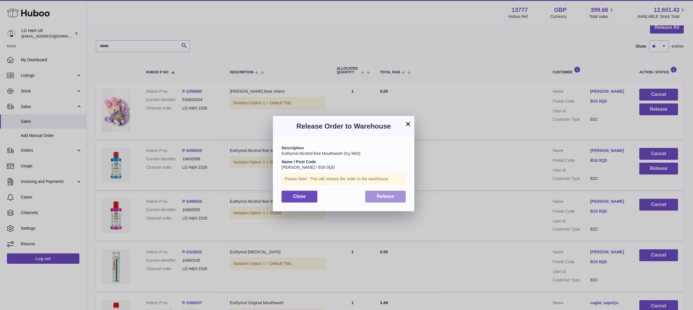
click at [391, 194] on span "Release" at bounding box center [386, 196] width 18 height 5
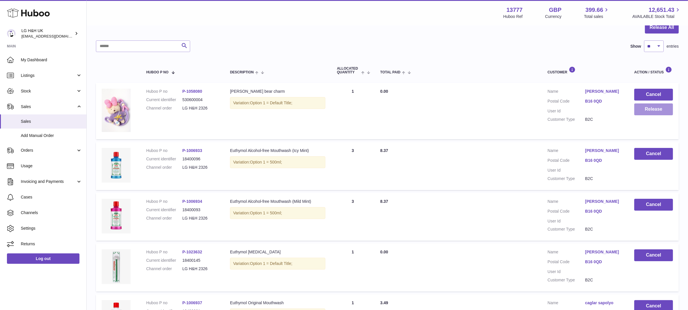
click at [651, 113] on button "Release" at bounding box center [653, 109] width 39 height 12
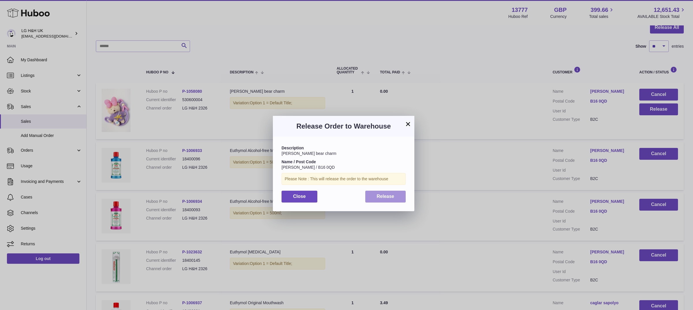
click at [398, 200] on button "Release" at bounding box center [385, 197] width 41 height 12
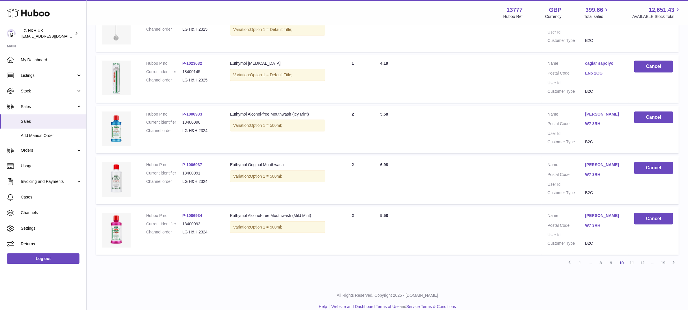
scroll to position [411, 0]
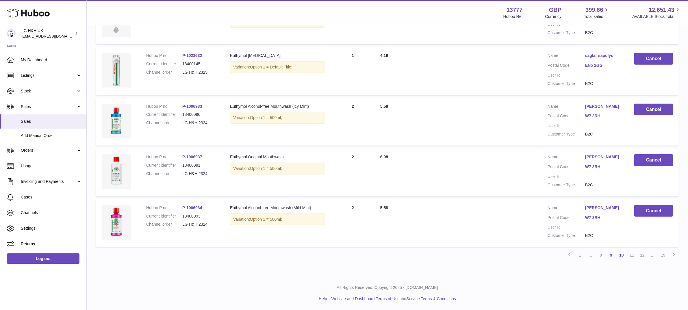
click at [611, 253] on link "9" at bounding box center [611, 255] width 10 height 10
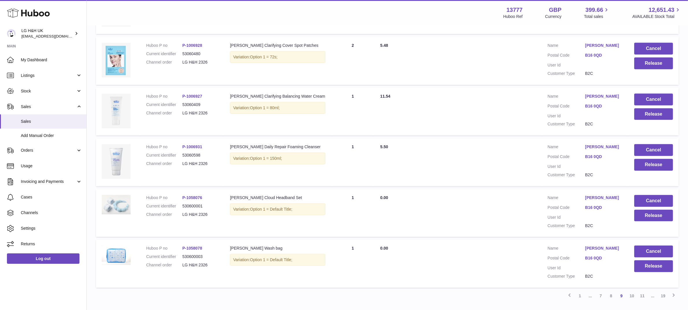
scroll to position [402, 0]
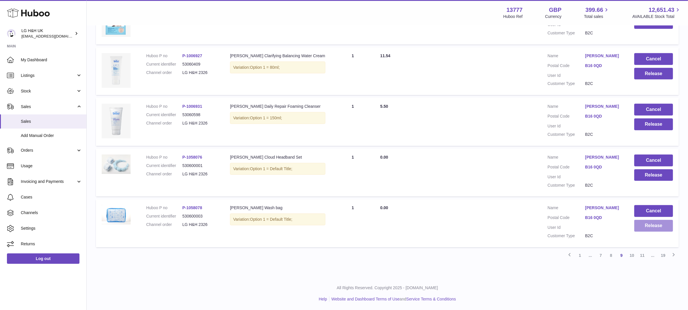
click at [655, 227] on button "Release" at bounding box center [653, 226] width 39 height 12
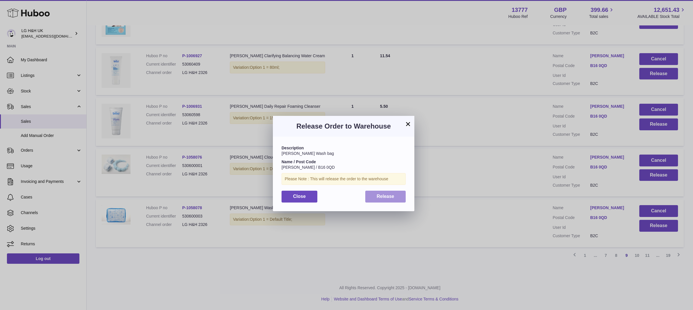
click at [397, 197] on button "Release" at bounding box center [385, 197] width 41 height 12
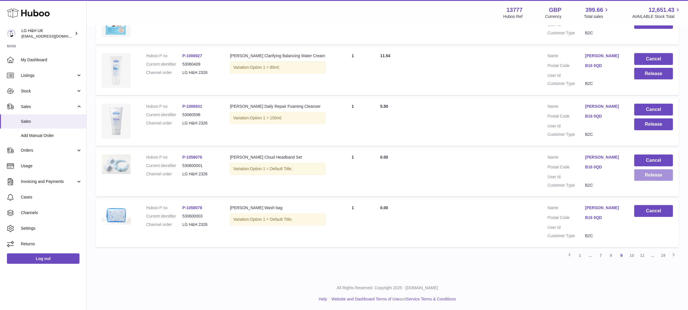
click at [645, 178] on button "Release" at bounding box center [653, 175] width 39 height 12
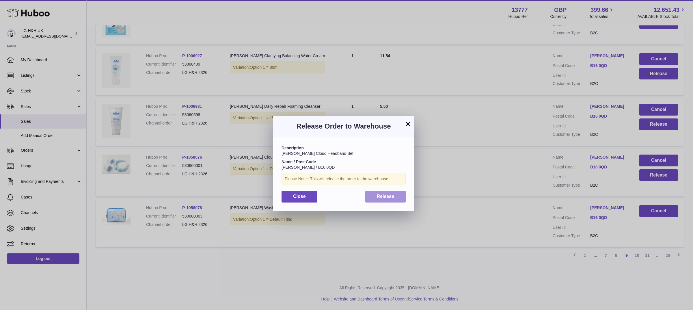
click at [396, 193] on button "Release" at bounding box center [385, 197] width 41 height 12
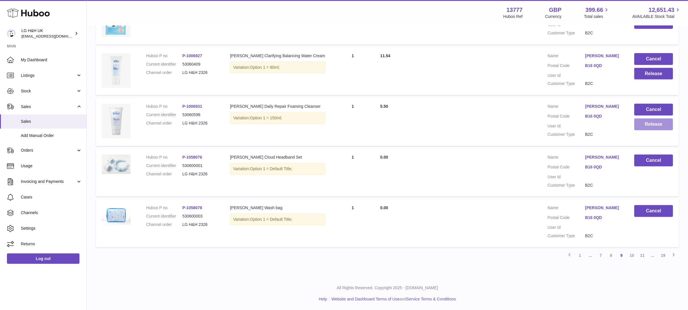
click at [661, 126] on button "Release" at bounding box center [653, 124] width 39 height 12
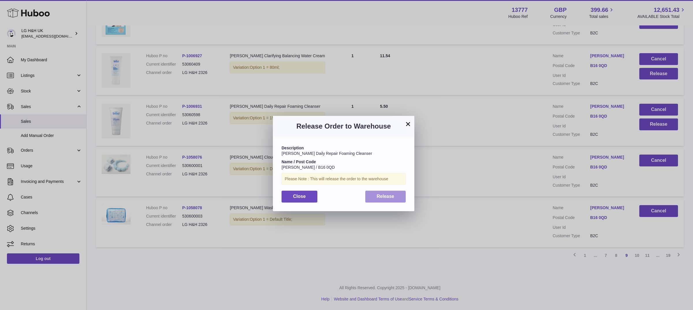
click at [396, 193] on button "Release" at bounding box center [385, 197] width 41 height 12
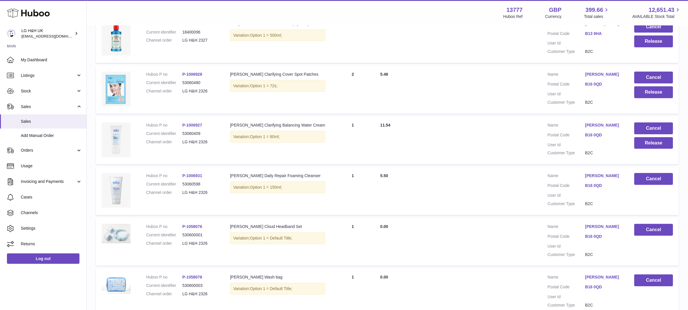
scroll to position [330, 0]
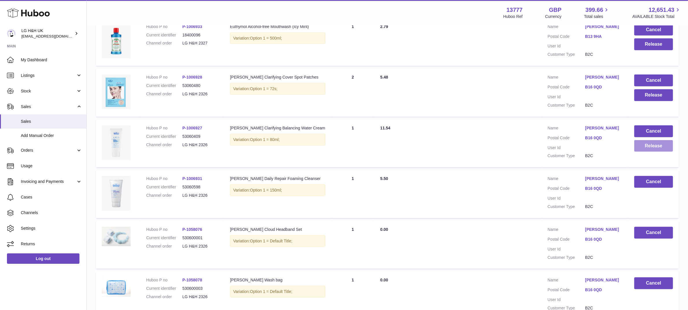
click at [661, 147] on button "Release" at bounding box center [653, 146] width 39 height 12
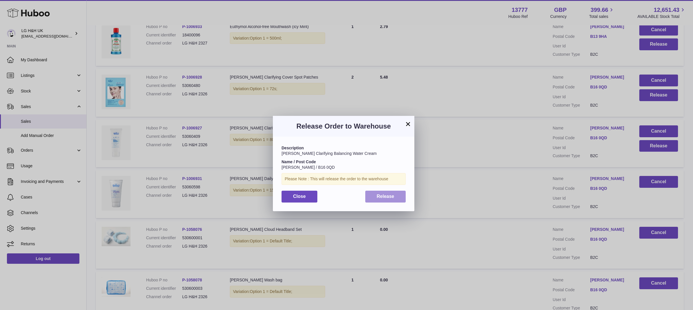
click at [398, 194] on button "Release" at bounding box center [385, 197] width 41 height 12
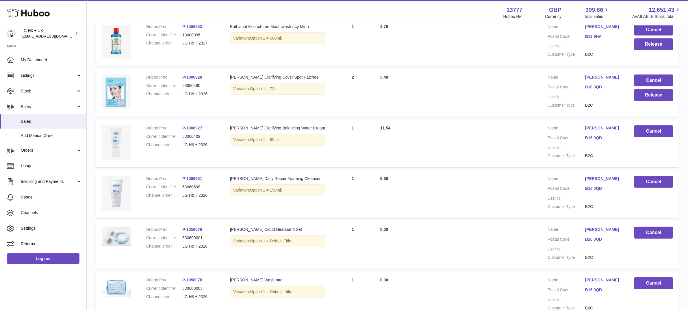
scroll to position [294, 0]
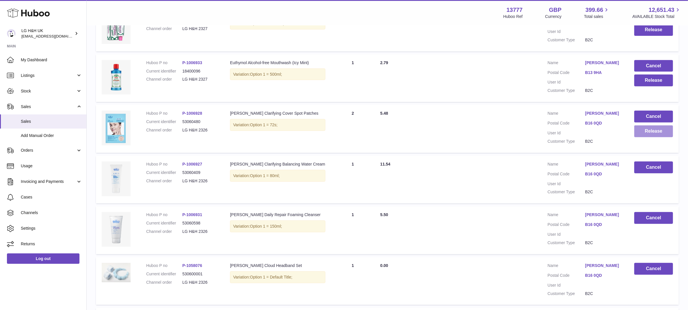
click at [655, 133] on button "Release" at bounding box center [653, 131] width 39 height 12
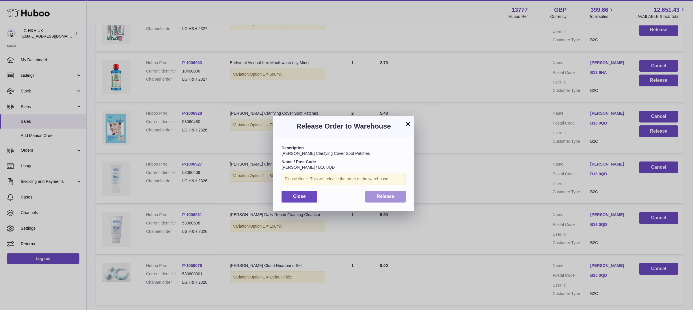
click at [398, 194] on button "Release" at bounding box center [385, 197] width 41 height 12
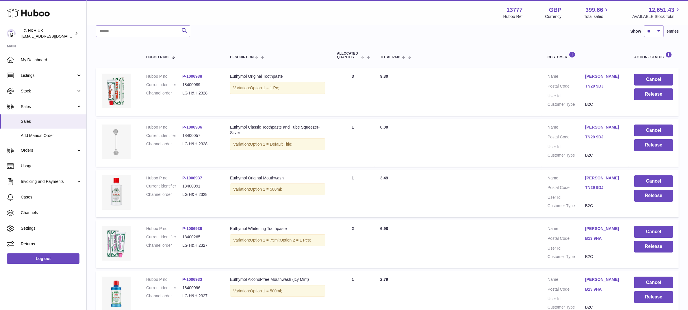
scroll to position [0, 0]
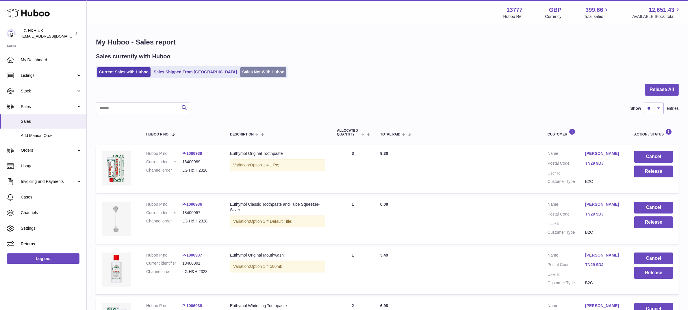
click at [240, 72] on link "Sales Not With Huboo" at bounding box center [263, 72] width 46 height 10
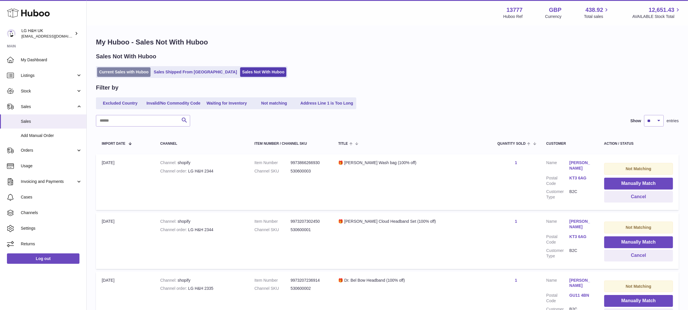
click at [122, 70] on link "Current Sales with Huboo" at bounding box center [123, 72] width 53 height 10
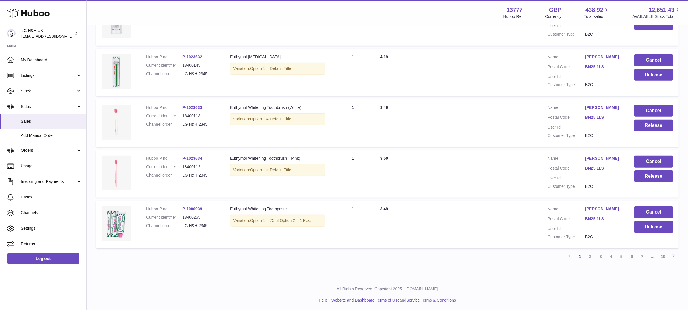
scroll to position [402, 0]
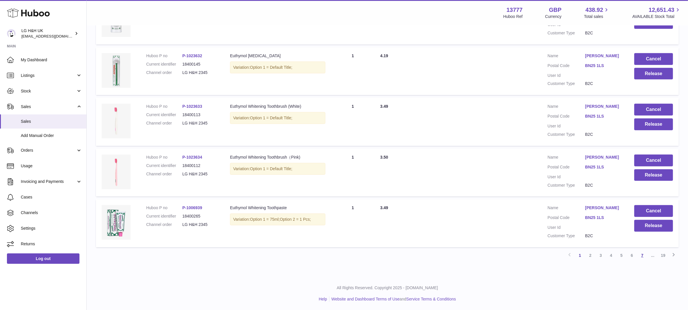
click at [640, 253] on link "7" at bounding box center [642, 255] width 10 height 10
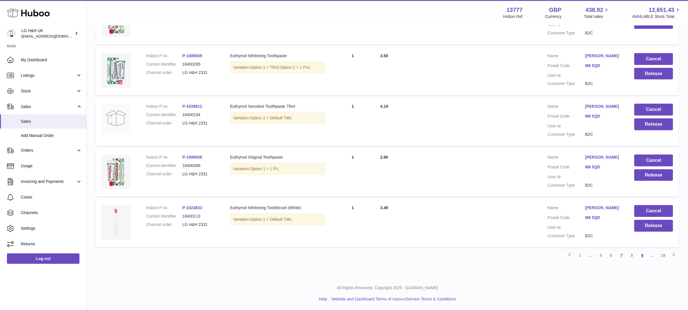
click at [639, 254] on link "9" at bounding box center [642, 255] width 10 height 10
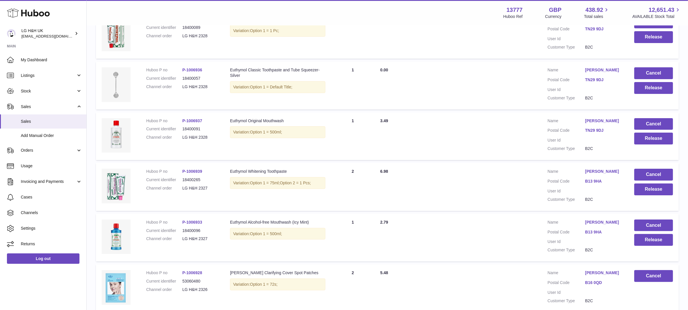
scroll to position [170, 0]
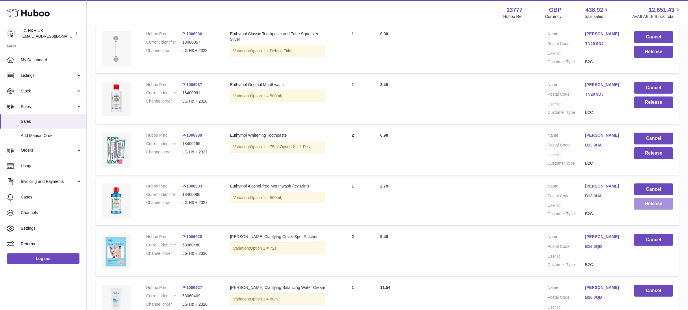
click at [649, 203] on button "Release" at bounding box center [653, 204] width 39 height 12
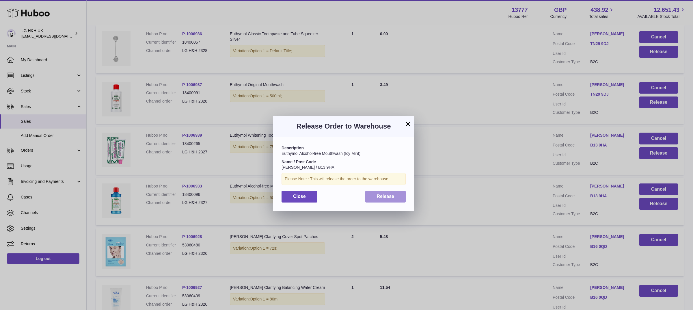
click at [381, 191] on button "Release" at bounding box center [385, 197] width 41 height 12
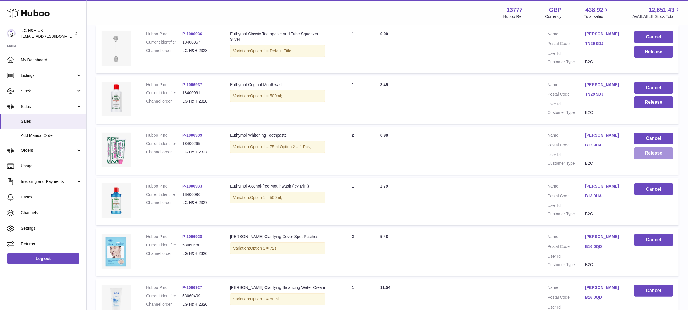
click at [644, 157] on button "Release" at bounding box center [653, 153] width 39 height 12
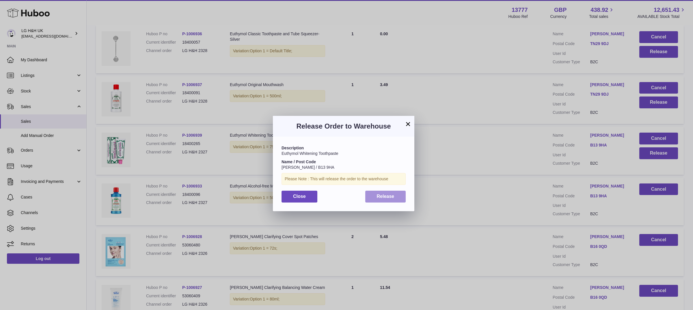
click at [388, 197] on span "Release" at bounding box center [386, 196] width 18 height 5
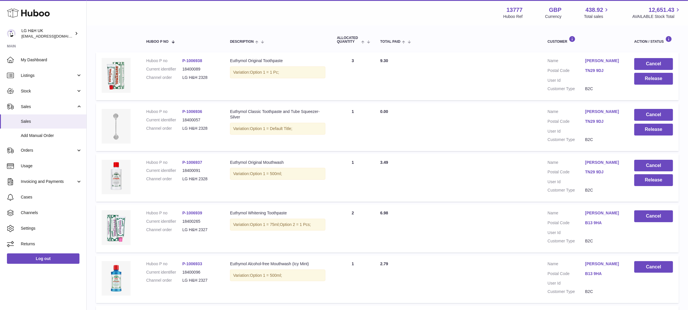
scroll to position [62, 0]
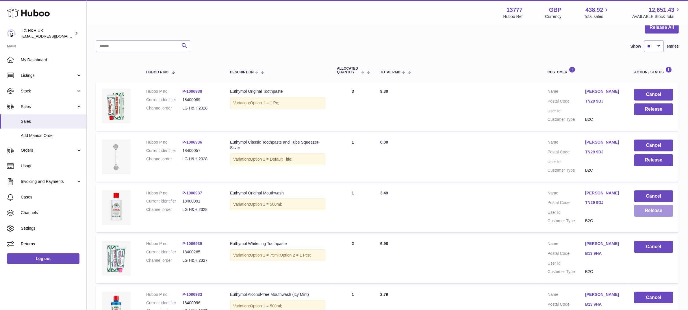
click at [649, 213] on button "Release" at bounding box center [653, 211] width 39 height 12
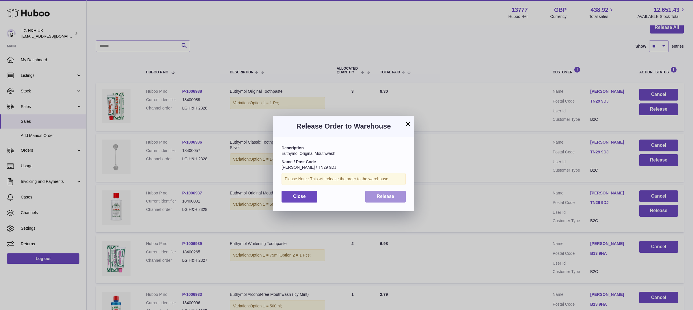
click at [393, 192] on button "Release" at bounding box center [385, 197] width 41 height 12
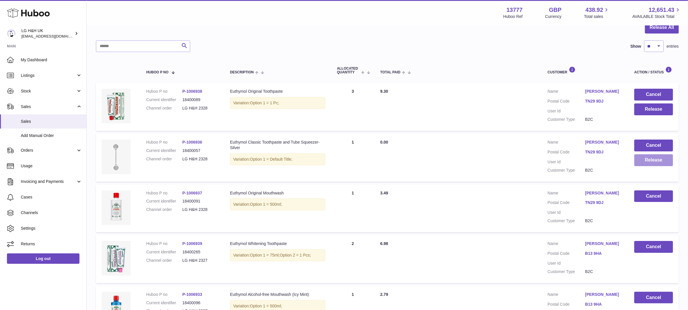
click at [640, 159] on button "Release" at bounding box center [653, 160] width 39 height 12
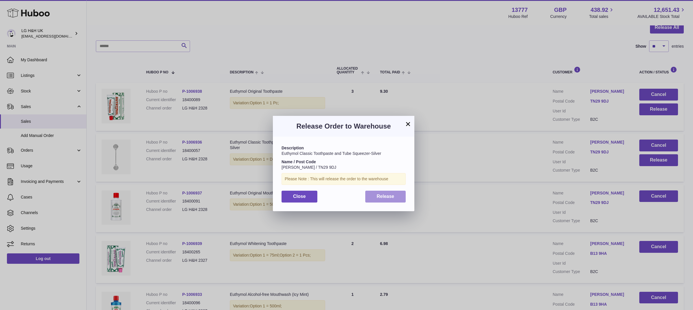
click at [387, 195] on span "Release" at bounding box center [386, 196] width 18 height 5
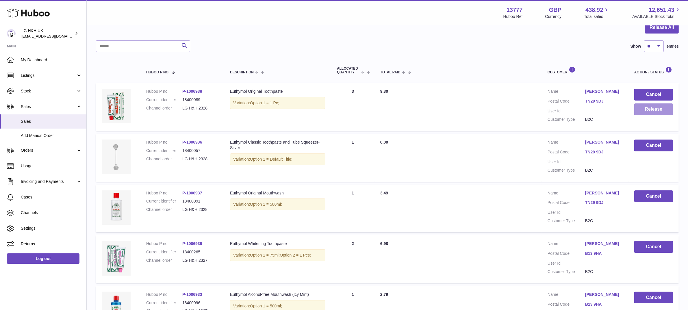
click at [641, 113] on button "Release" at bounding box center [653, 109] width 39 height 12
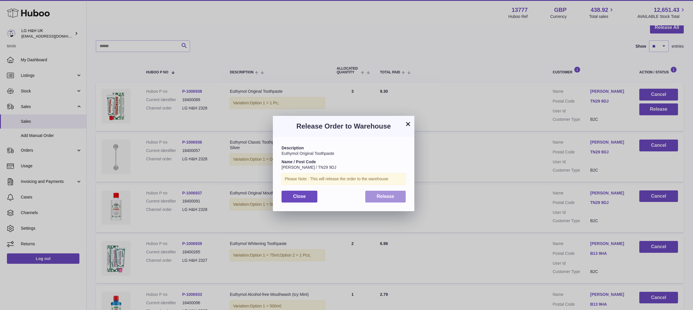
click at [389, 198] on span "Release" at bounding box center [386, 196] width 18 height 5
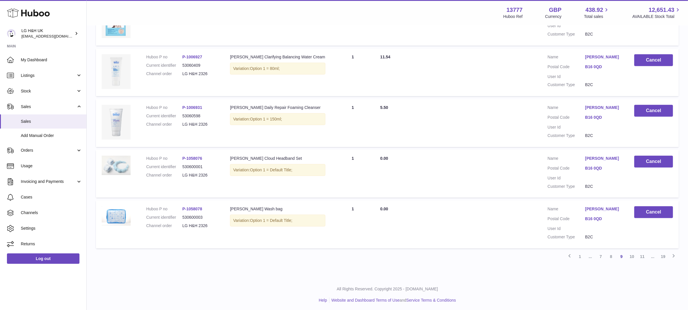
scroll to position [402, 0]
click at [612, 256] on link "8" at bounding box center [611, 255] width 10 height 10
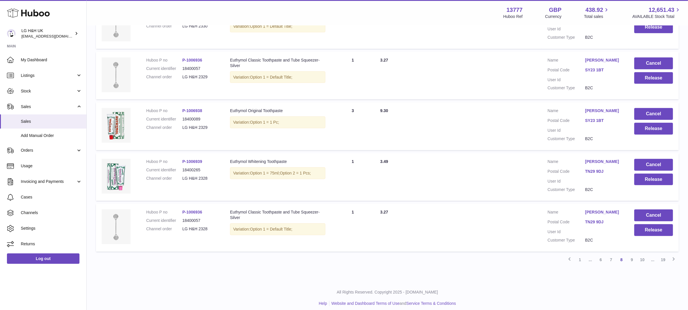
scroll to position [402, 0]
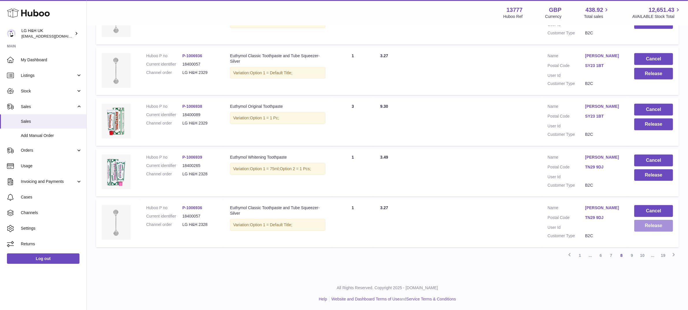
click at [646, 224] on button "Release" at bounding box center [653, 226] width 39 height 12
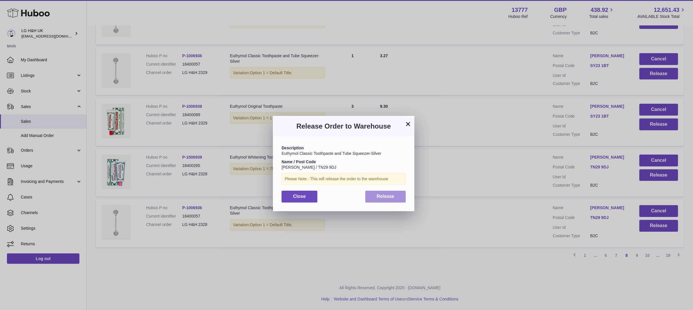
click at [395, 200] on button "Release" at bounding box center [385, 197] width 41 height 12
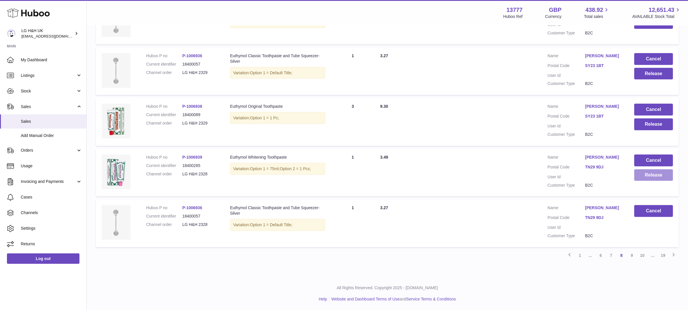
click at [650, 171] on button "Release" at bounding box center [653, 175] width 39 height 12
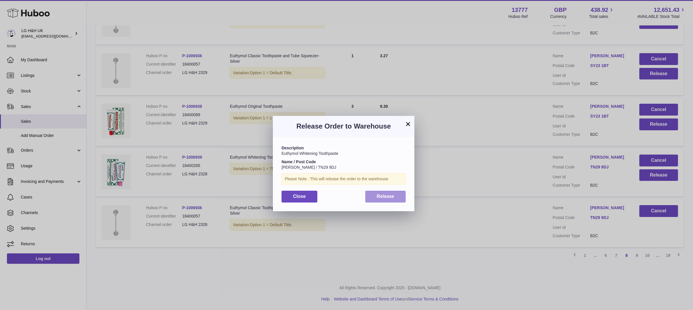
click at [389, 197] on span "Release" at bounding box center [386, 196] width 18 height 5
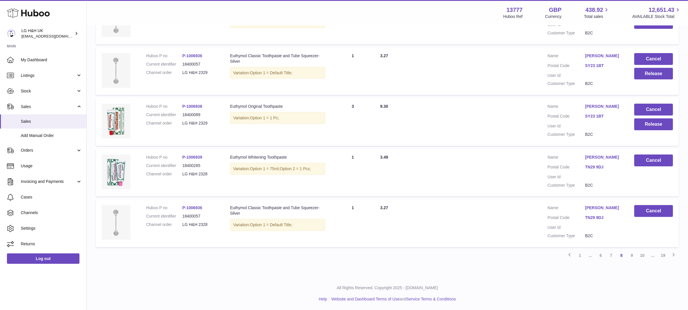
scroll to position [330, 0]
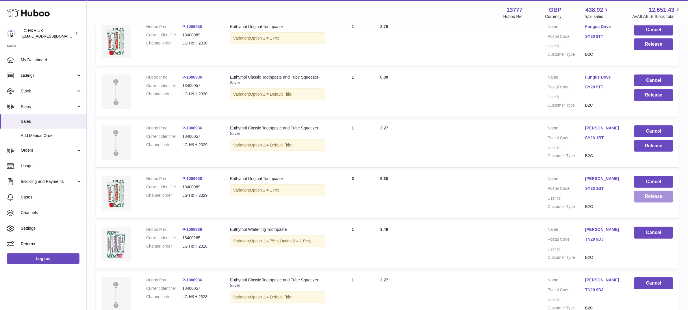
click at [653, 196] on button "Release" at bounding box center [653, 197] width 39 height 12
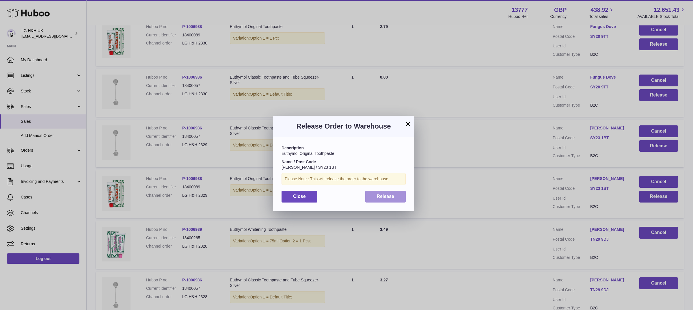
click at [384, 195] on span "Release" at bounding box center [386, 196] width 18 height 5
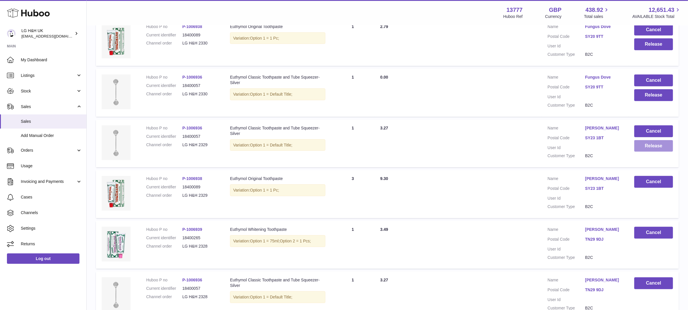
click at [651, 147] on button "Release" at bounding box center [653, 146] width 39 height 12
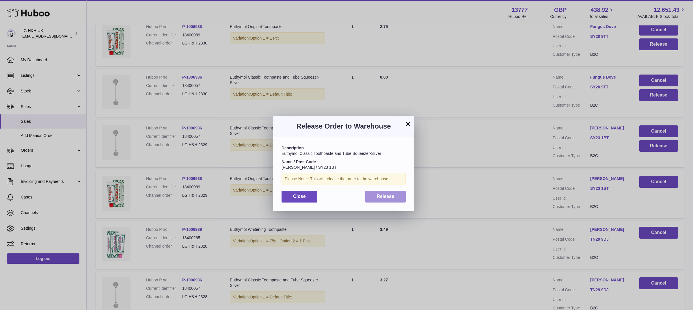
click at [389, 195] on span "Release" at bounding box center [386, 196] width 18 height 5
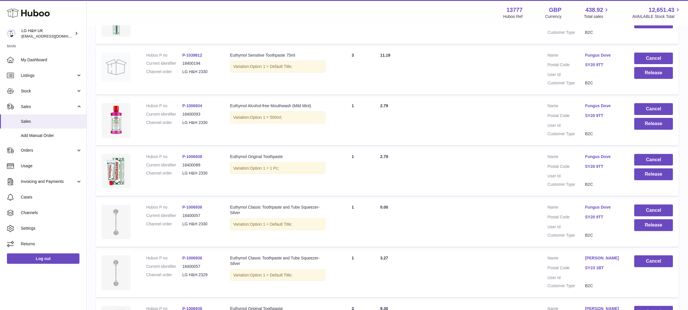
scroll to position [222, 0]
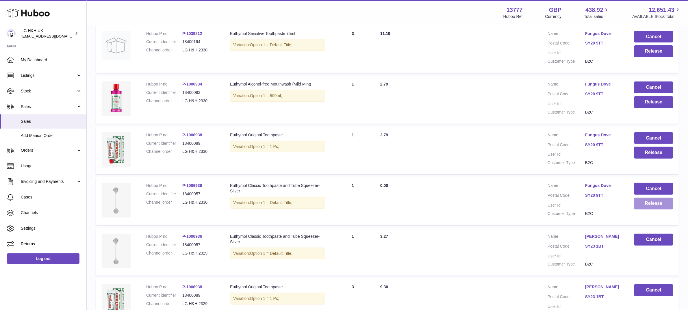
click at [651, 204] on button "Release" at bounding box center [653, 204] width 39 height 12
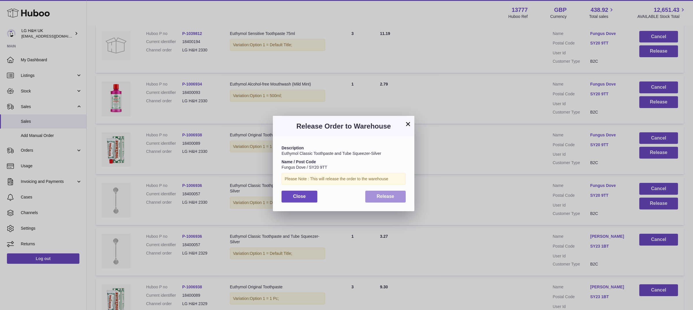
click at [403, 194] on button "Release" at bounding box center [385, 197] width 41 height 12
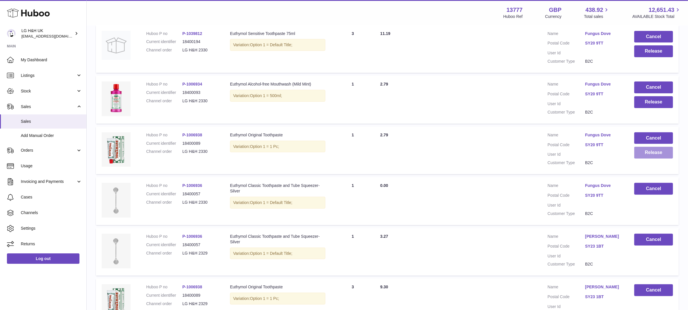
click at [648, 153] on button "Release" at bounding box center [653, 153] width 39 height 12
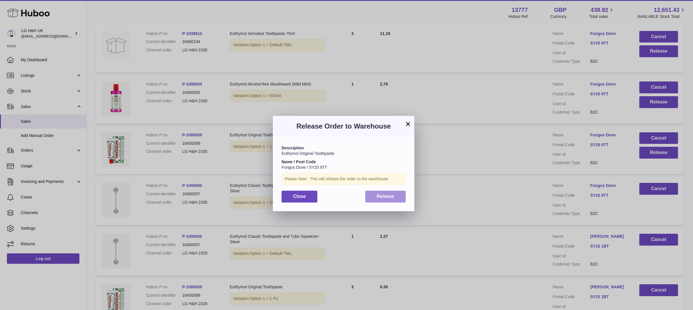
click at [390, 192] on button "Release" at bounding box center [385, 197] width 41 height 12
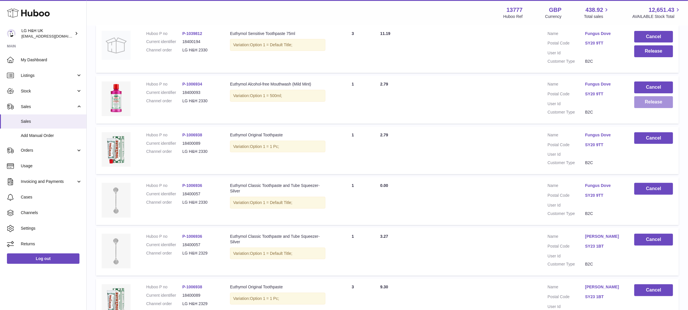
click at [665, 101] on button "Release" at bounding box center [653, 102] width 39 height 12
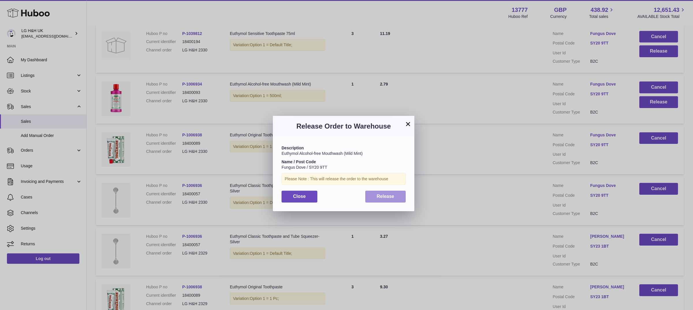
click at [395, 192] on button "Release" at bounding box center [385, 197] width 41 height 12
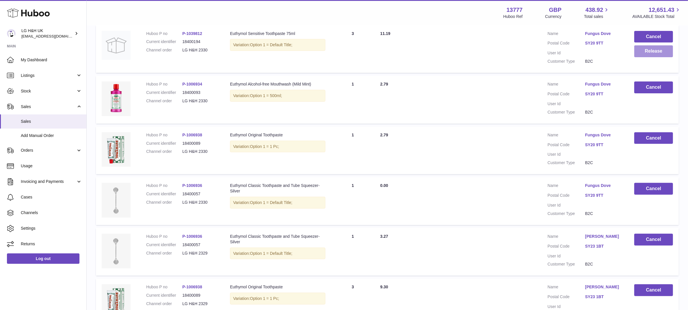
click at [662, 53] on button "Release" at bounding box center [653, 51] width 39 height 12
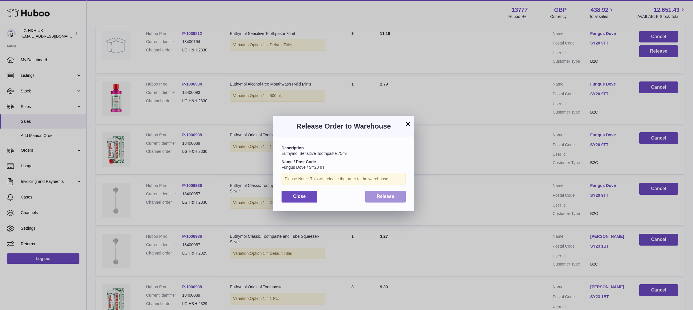
click at [393, 194] on span "Release" at bounding box center [386, 196] width 18 height 5
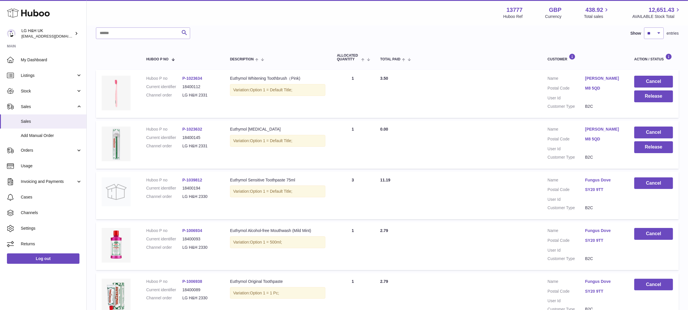
scroll to position [77, 0]
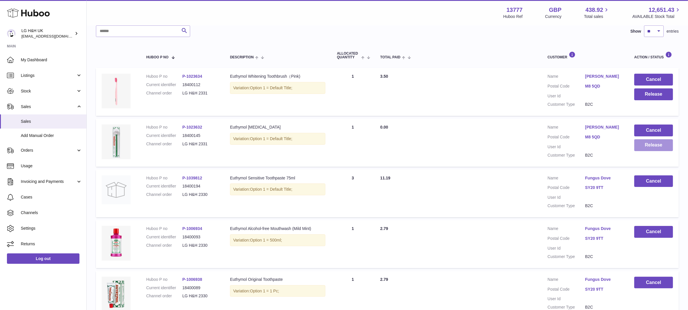
click at [649, 147] on button "Release" at bounding box center [653, 145] width 39 height 12
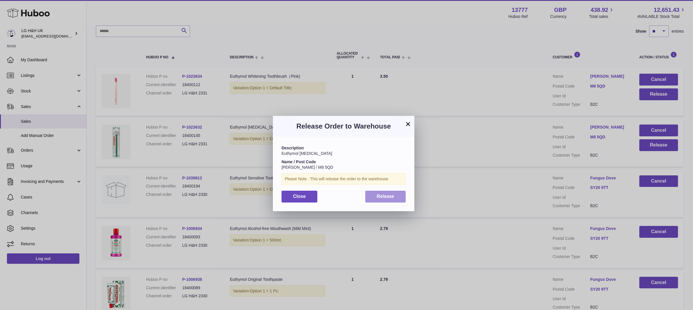
click at [396, 195] on button "Release" at bounding box center [385, 197] width 41 height 12
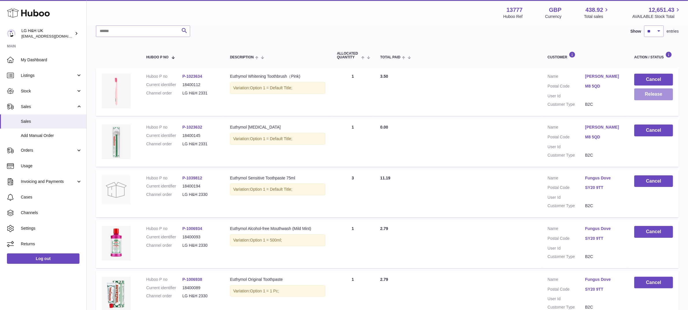
click at [662, 94] on button "Release" at bounding box center [653, 94] width 39 height 12
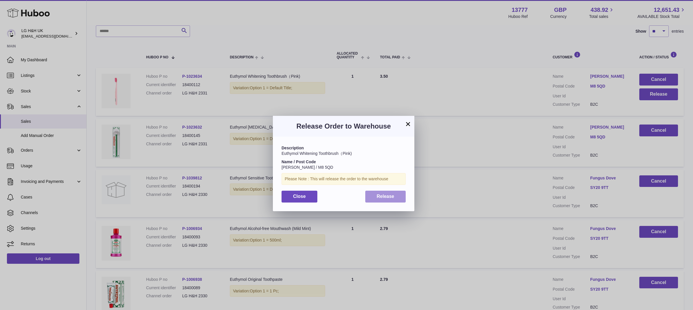
click at [384, 197] on span "Release" at bounding box center [386, 196] width 18 height 5
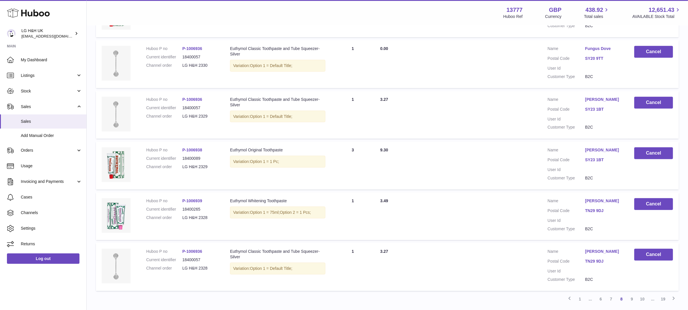
scroll to position [402, 0]
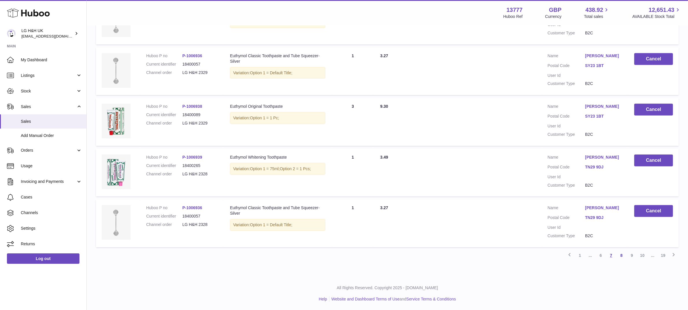
click at [612, 255] on link "7" at bounding box center [611, 255] width 10 height 10
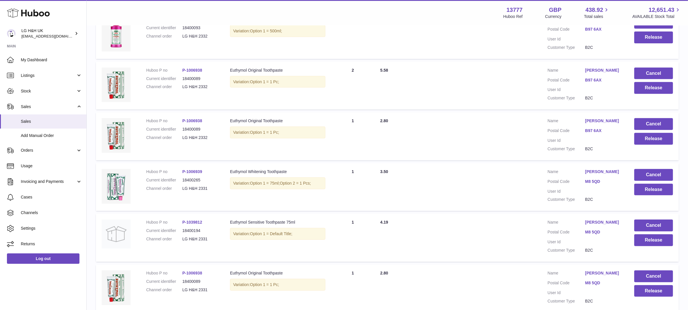
scroll to position [402, 0]
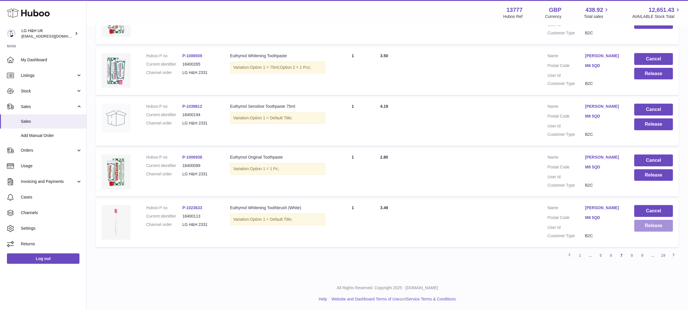
click at [650, 223] on button "Release" at bounding box center [653, 226] width 39 height 12
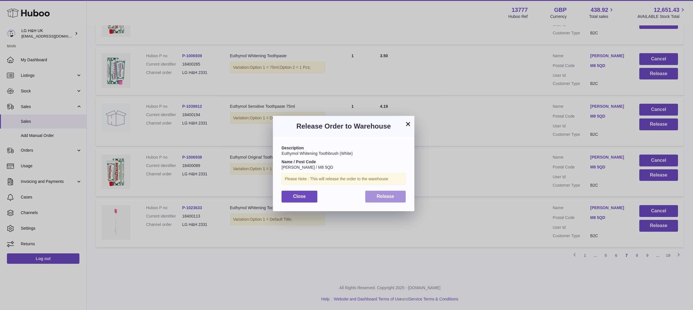
click at [393, 197] on span "Release" at bounding box center [386, 196] width 18 height 5
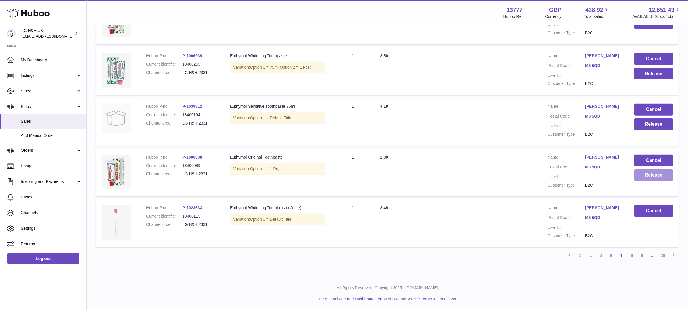
click at [646, 176] on button "Release" at bounding box center [653, 175] width 39 height 12
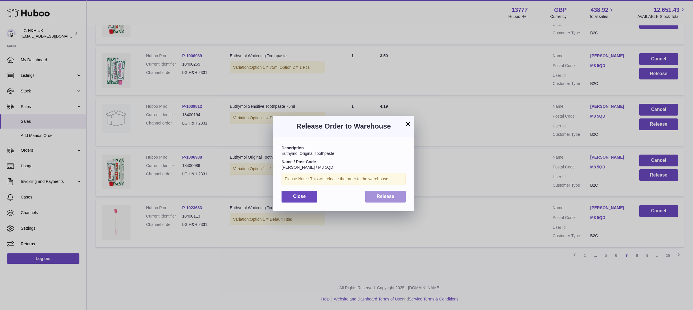
click at [395, 197] on button "Release" at bounding box center [385, 197] width 41 height 12
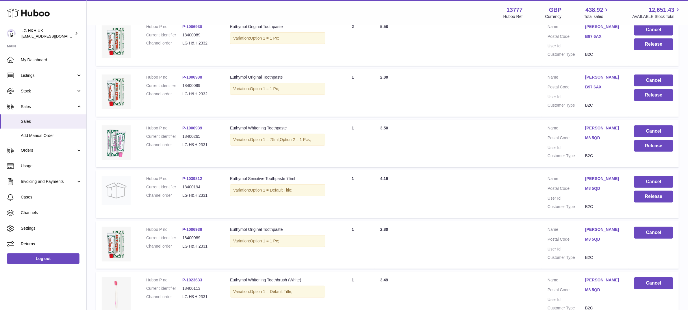
scroll to position [366, 0]
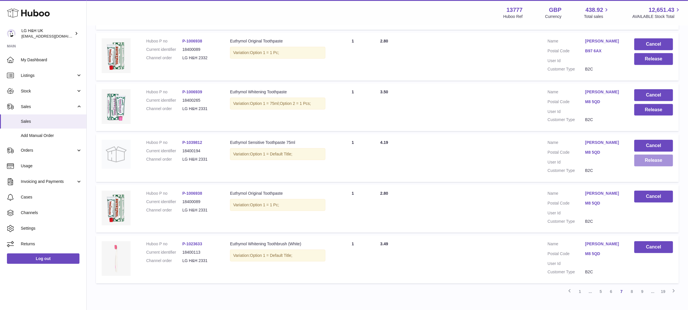
click at [648, 159] on button "Release" at bounding box center [653, 161] width 39 height 12
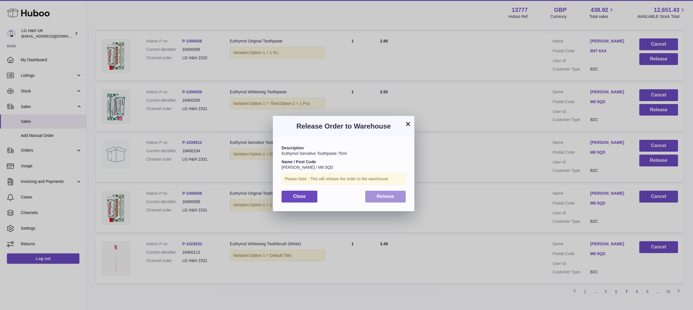
click at [398, 197] on button "Release" at bounding box center [385, 197] width 41 height 12
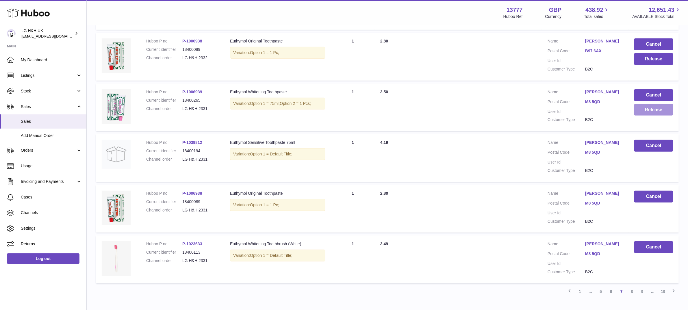
click at [642, 113] on button "Release" at bounding box center [653, 110] width 39 height 12
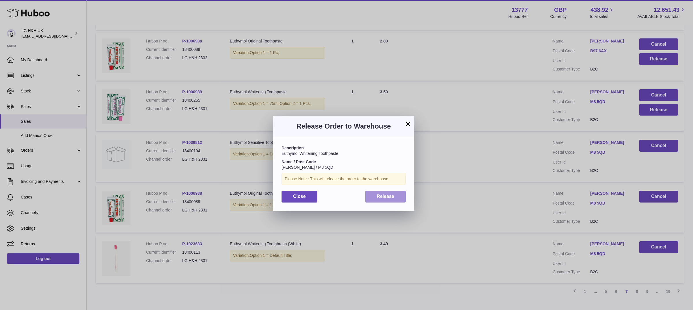
click at [397, 194] on button "Release" at bounding box center [385, 197] width 41 height 12
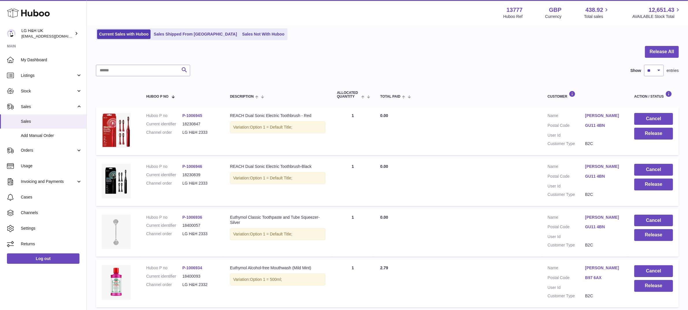
scroll to position [0, 0]
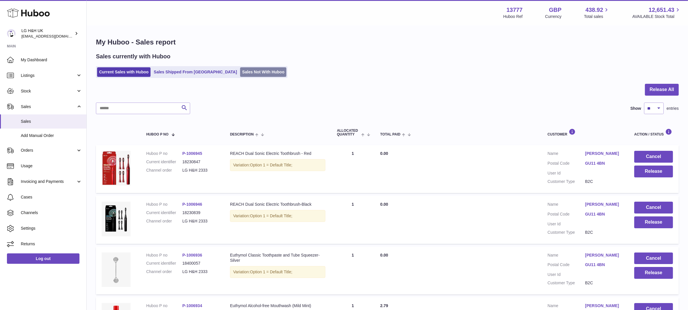
click at [240, 73] on link "Sales Not With Huboo" at bounding box center [263, 72] width 46 height 10
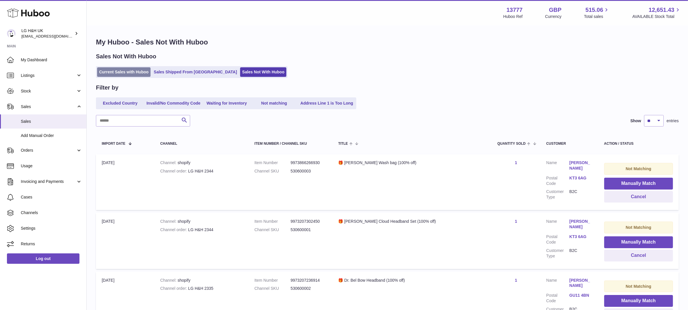
click at [132, 75] on link "Current Sales with Huboo" at bounding box center [123, 72] width 53 height 10
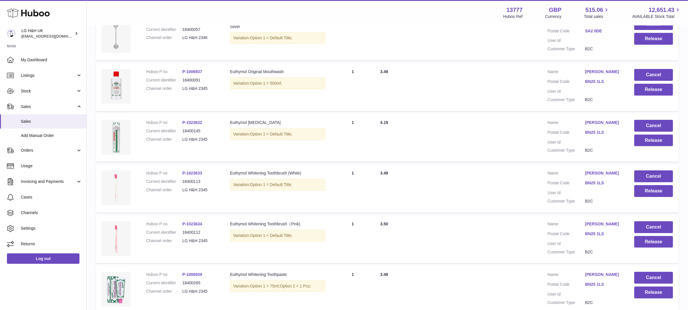
scroll to position [402, 0]
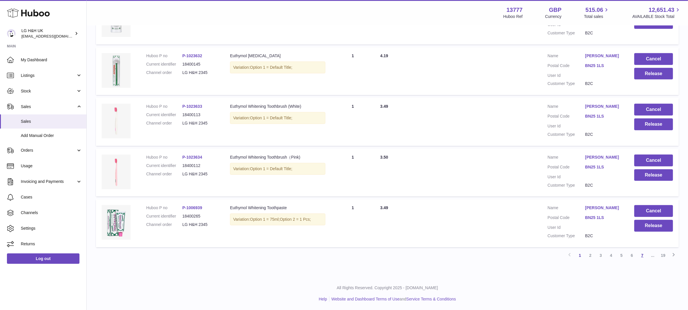
click at [642, 255] on link "7" at bounding box center [642, 255] width 10 height 10
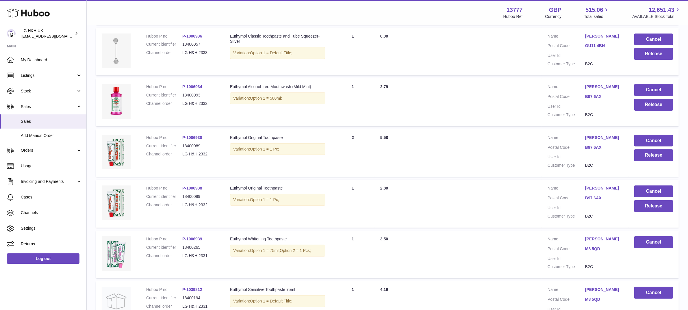
scroll to position [207, 0]
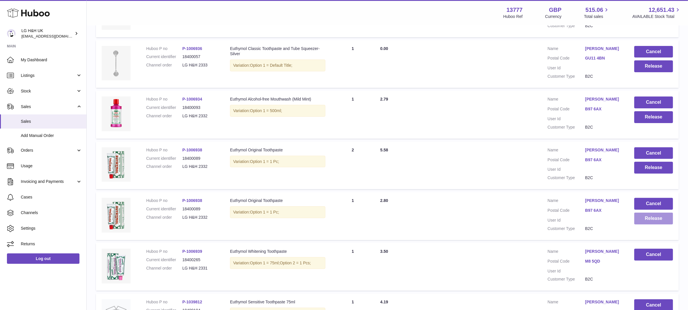
click at [647, 223] on button "Release" at bounding box center [653, 219] width 39 height 12
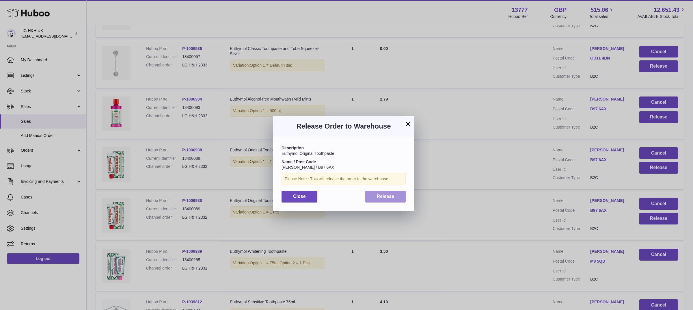
click at [397, 202] on button "Release" at bounding box center [385, 197] width 41 height 12
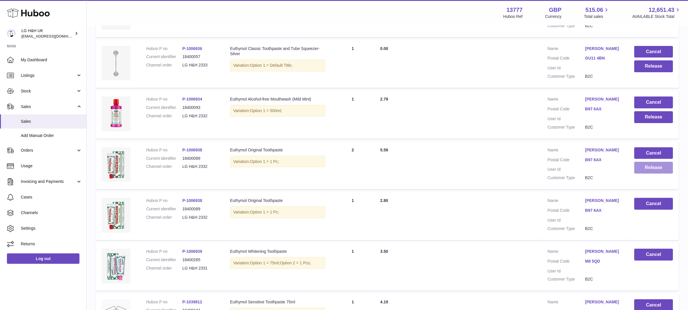
click at [653, 168] on button "Release" at bounding box center [653, 168] width 39 height 12
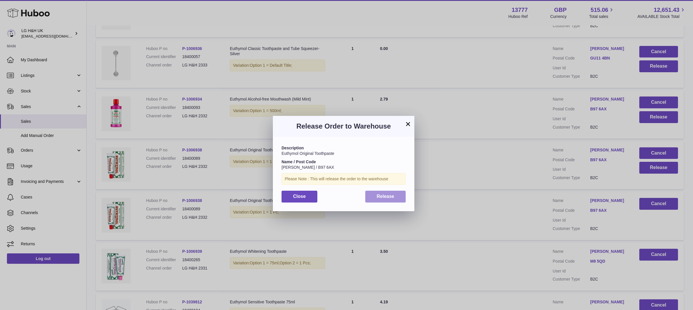
click at [389, 194] on span "Release" at bounding box center [386, 196] width 18 height 5
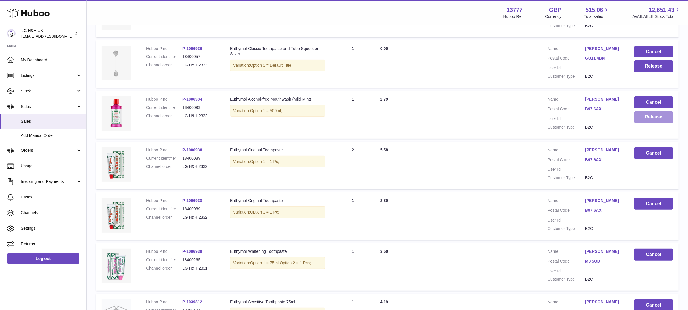
click at [639, 122] on button "Release" at bounding box center [653, 117] width 39 height 12
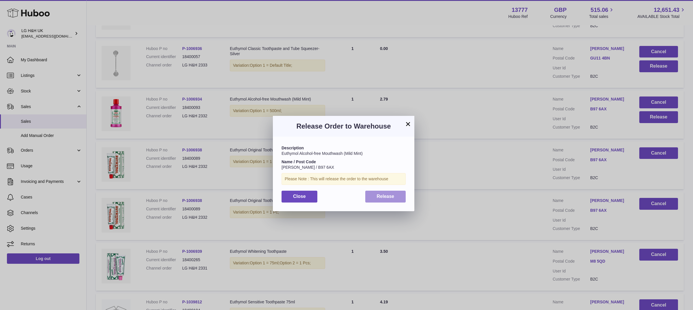
click at [382, 193] on button "Release" at bounding box center [385, 197] width 41 height 12
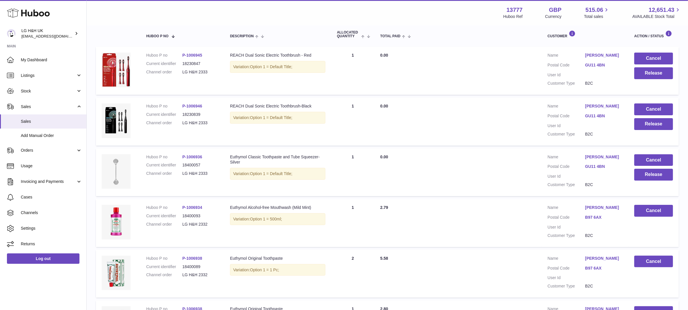
scroll to position [62, 0]
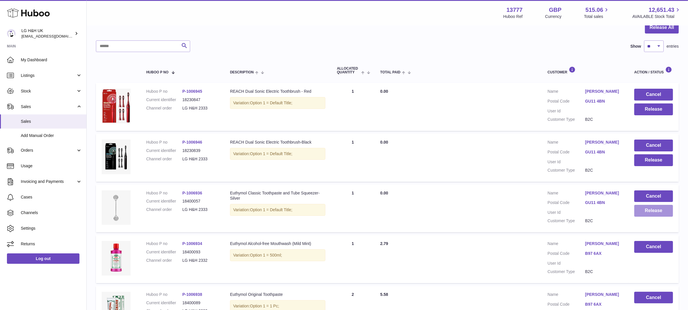
click at [647, 212] on button "Release" at bounding box center [653, 211] width 39 height 12
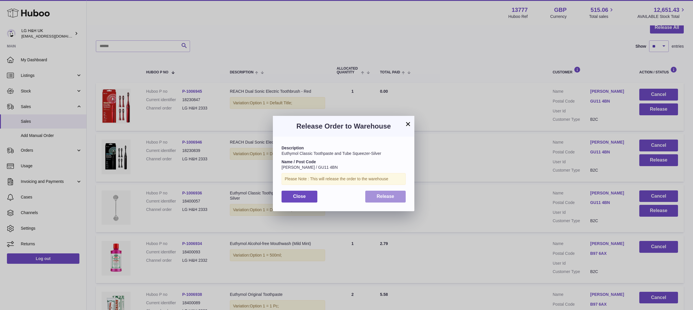
click at [389, 198] on span "Release" at bounding box center [386, 196] width 18 height 5
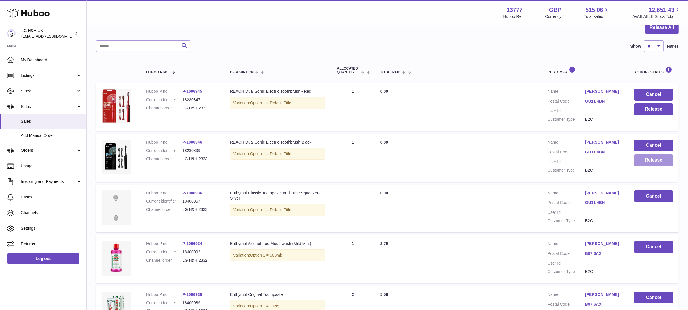
click at [647, 161] on button "Release" at bounding box center [653, 160] width 39 height 12
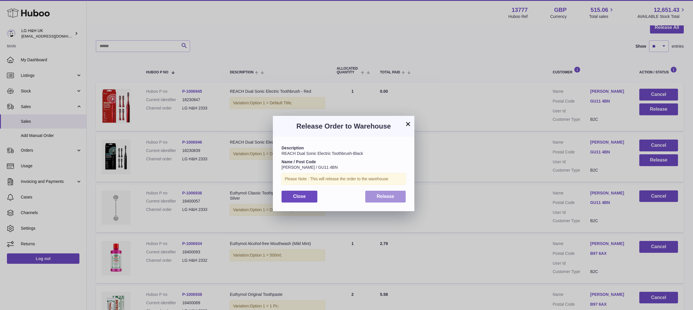
click at [385, 194] on span "Release" at bounding box center [386, 196] width 18 height 5
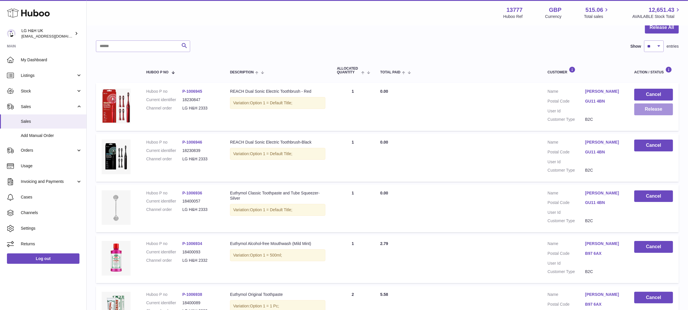
click at [643, 110] on button "Release" at bounding box center [653, 109] width 39 height 12
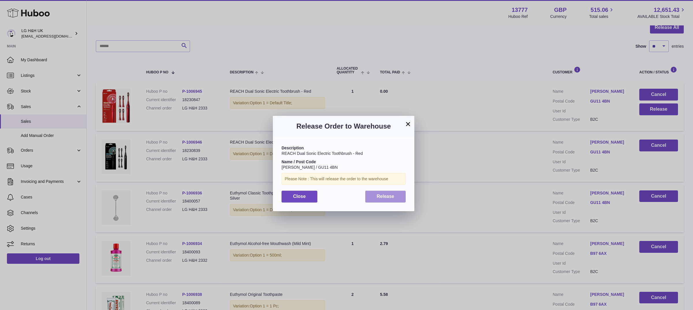
click at [384, 197] on span "Release" at bounding box center [386, 196] width 18 height 5
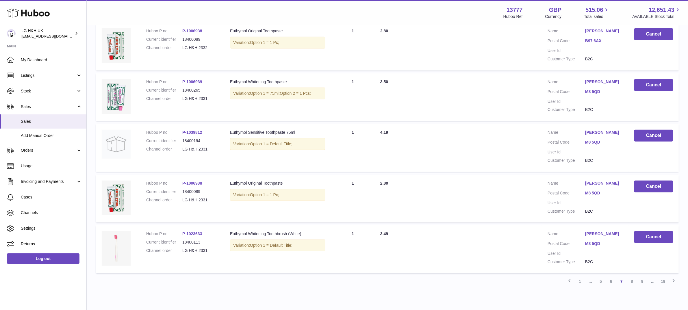
scroll to position [402, 0]
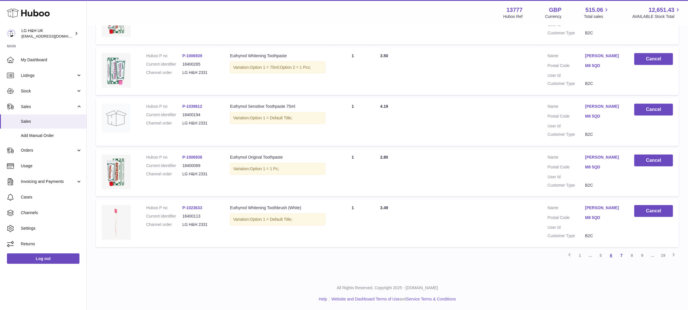
click at [612, 254] on link "6" at bounding box center [611, 255] width 10 height 10
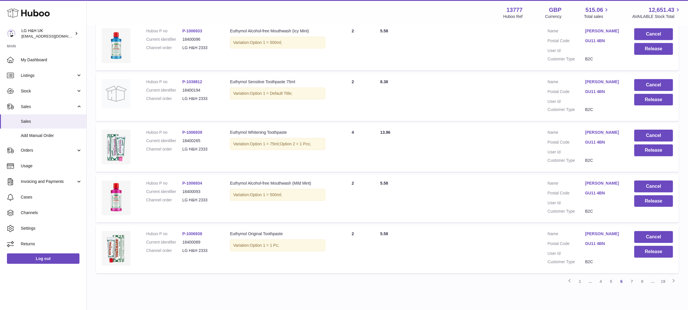
scroll to position [402, 0]
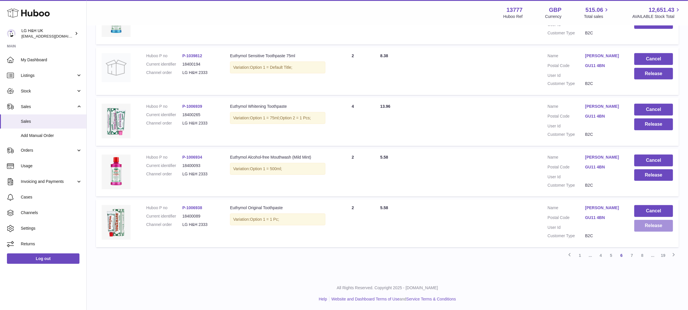
click at [657, 229] on button "Release" at bounding box center [653, 226] width 39 height 12
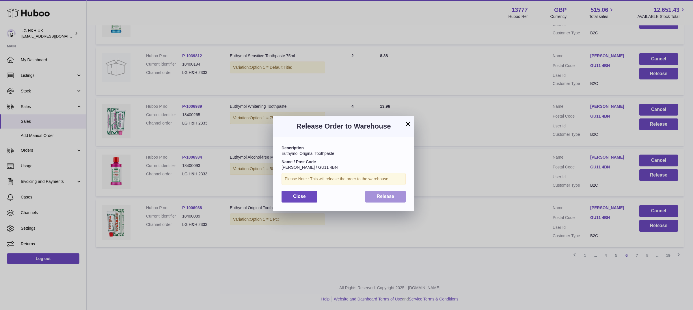
click at [377, 197] on span "Release" at bounding box center [386, 196] width 18 height 5
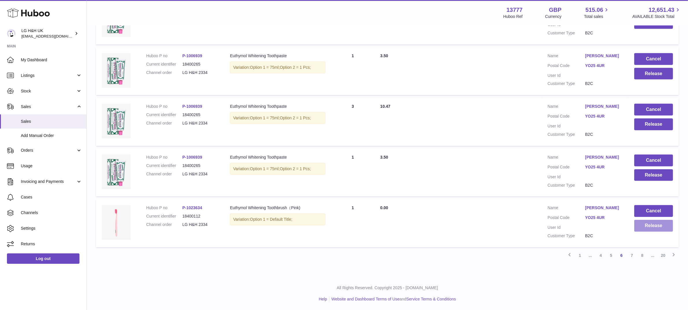
click at [646, 224] on button "Release" at bounding box center [653, 226] width 39 height 12
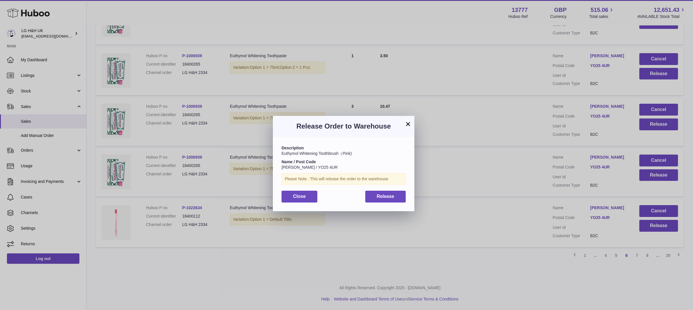
click at [406, 125] on button "×" at bounding box center [408, 123] width 7 height 7
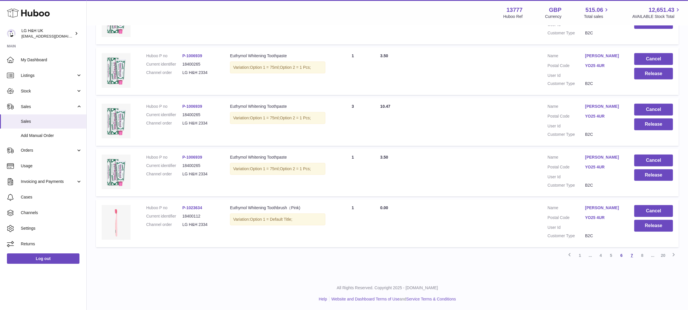
click at [634, 254] on link "7" at bounding box center [632, 255] width 10 height 10
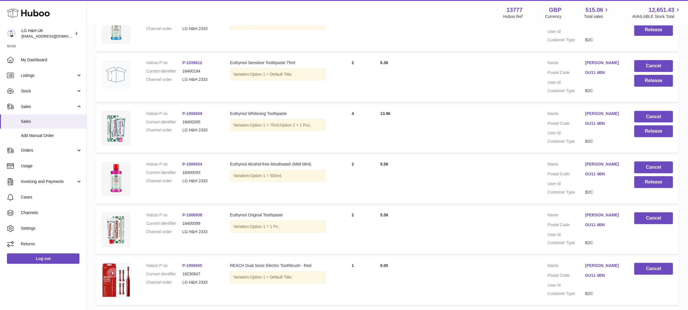
scroll to position [243, 0]
click at [650, 178] on button "Release" at bounding box center [653, 182] width 39 height 12
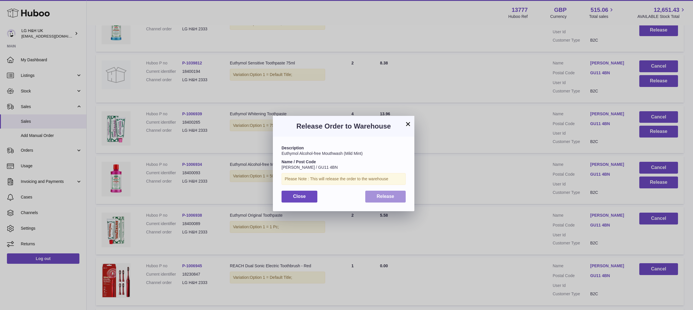
click at [390, 192] on button "Release" at bounding box center [385, 197] width 41 height 12
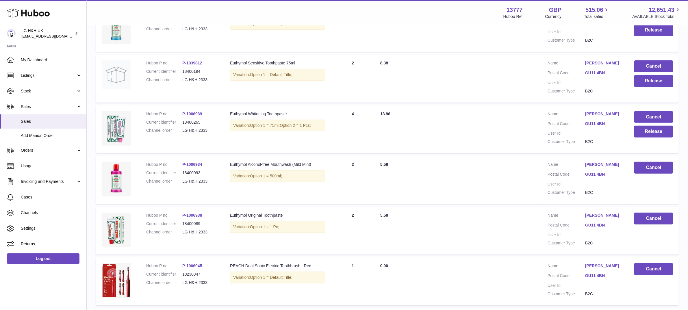
scroll to position [207, 0]
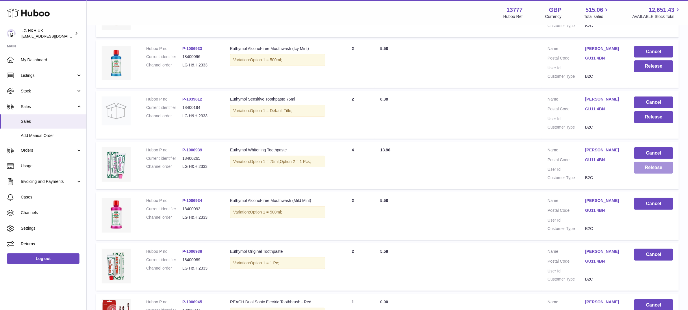
click at [648, 168] on button "Release" at bounding box center [653, 168] width 39 height 12
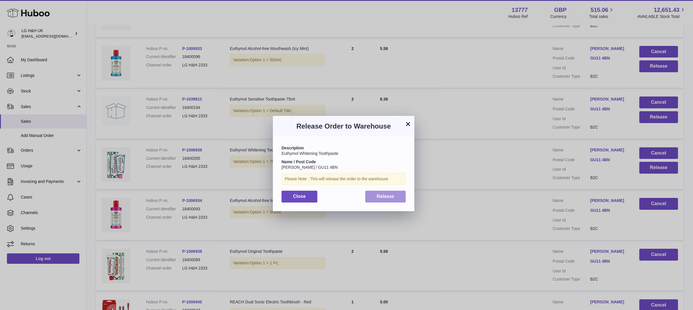
click at [379, 195] on span "Release" at bounding box center [386, 196] width 18 height 5
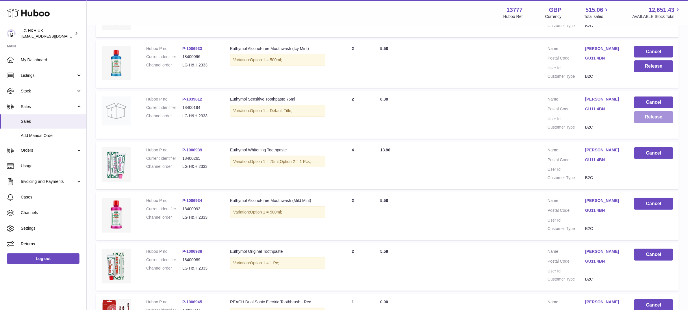
click at [661, 119] on button "Release" at bounding box center [653, 117] width 39 height 12
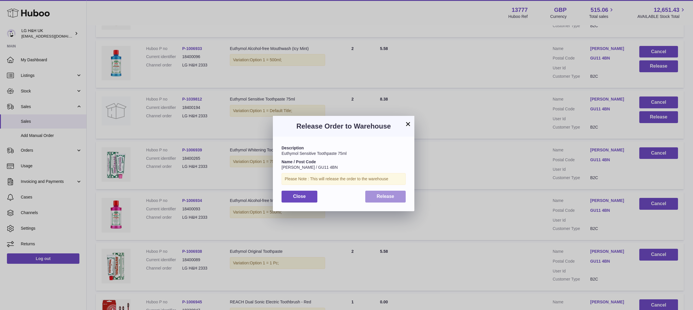
click at [387, 198] on span "Release" at bounding box center [386, 196] width 18 height 5
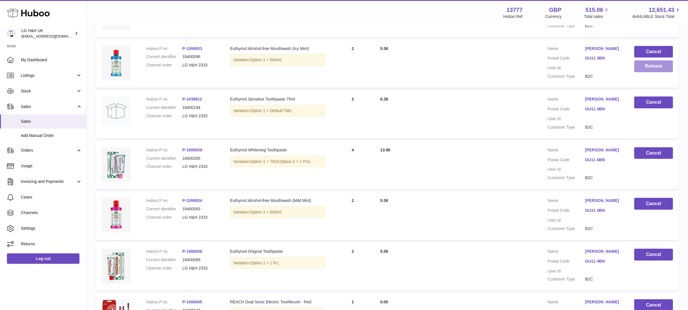
click at [651, 65] on button "Release" at bounding box center [653, 66] width 39 height 12
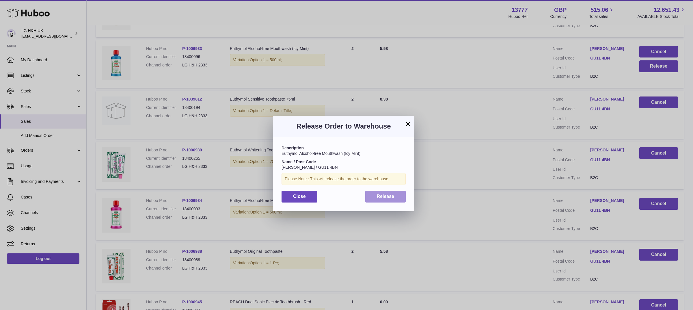
click at [390, 193] on button "Release" at bounding box center [385, 197] width 41 height 12
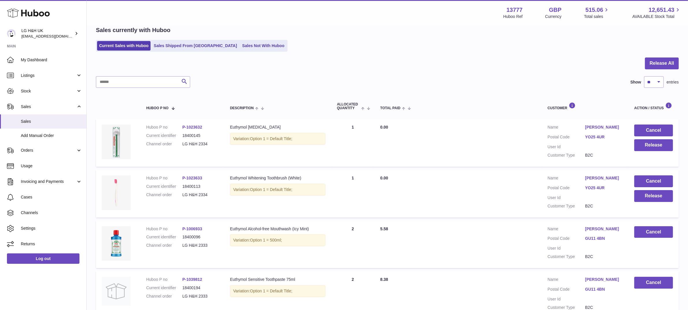
scroll to position [26, 0]
click at [659, 197] on button "Release" at bounding box center [653, 196] width 39 height 12
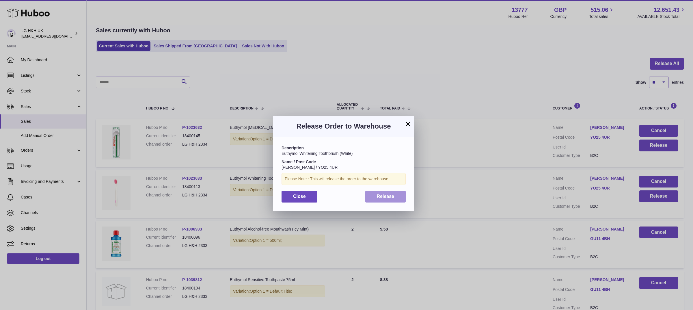
click at [391, 195] on span "Release" at bounding box center [386, 196] width 18 height 5
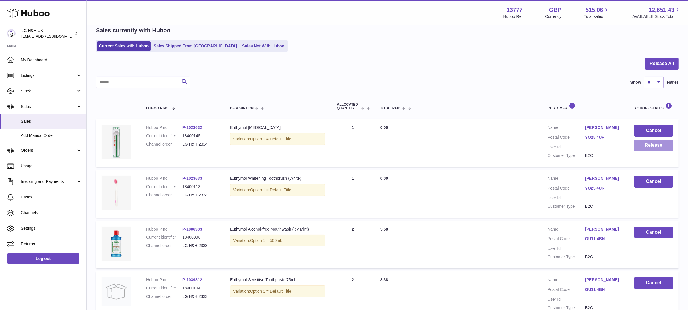
click at [655, 148] on button "Release" at bounding box center [653, 146] width 39 height 12
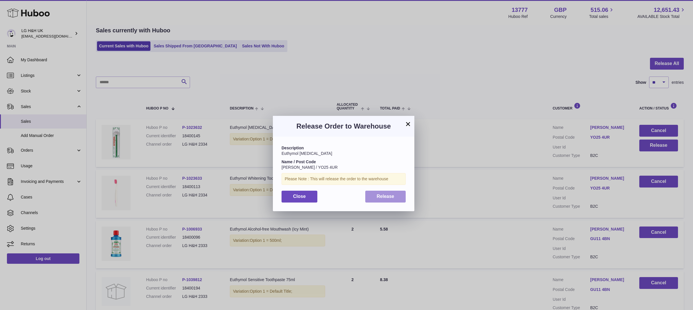
click at [389, 194] on span "Release" at bounding box center [386, 196] width 18 height 5
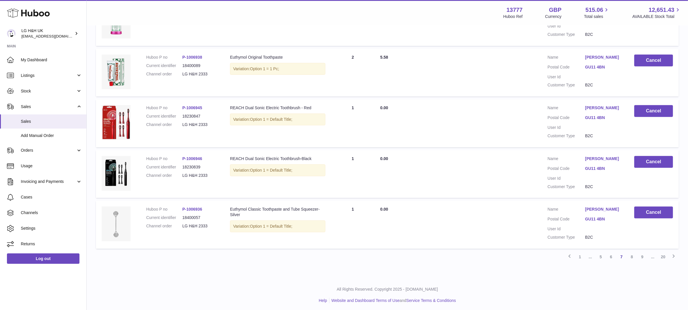
scroll to position [402, 0]
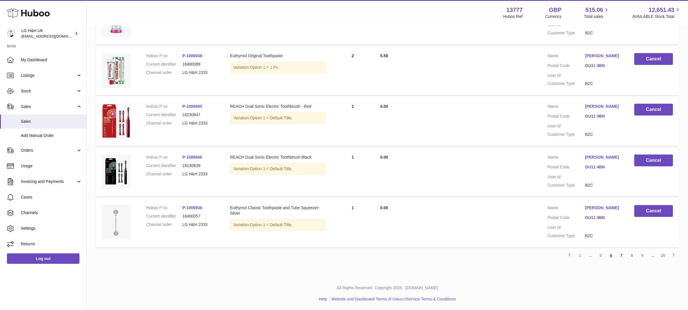
click at [612, 255] on link "6" at bounding box center [611, 255] width 10 height 10
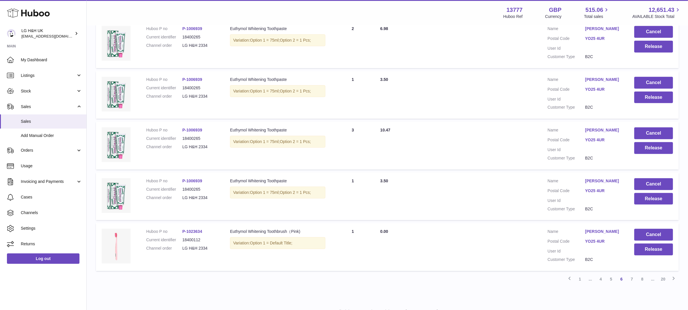
scroll to position [402, 0]
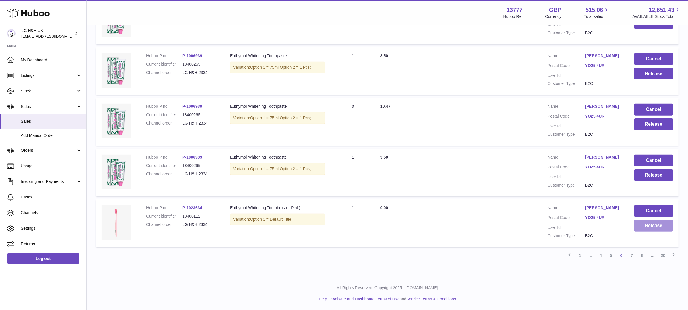
click at [651, 229] on button "Release" at bounding box center [653, 226] width 39 height 12
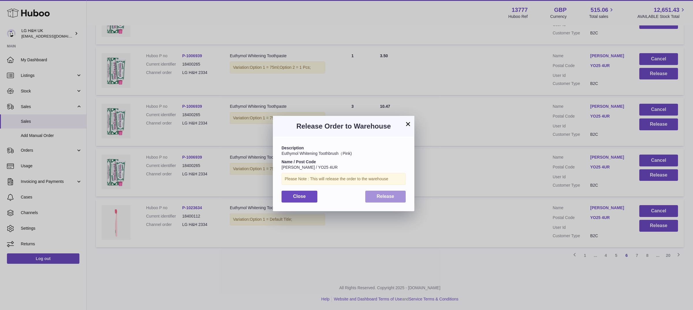
click at [396, 196] on button "Release" at bounding box center [385, 197] width 41 height 12
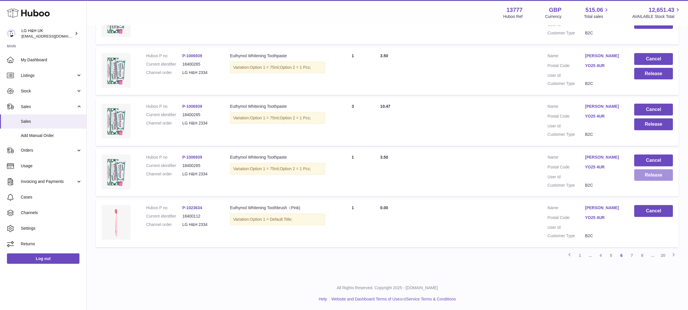
click at [649, 175] on button "Release" at bounding box center [653, 175] width 39 height 12
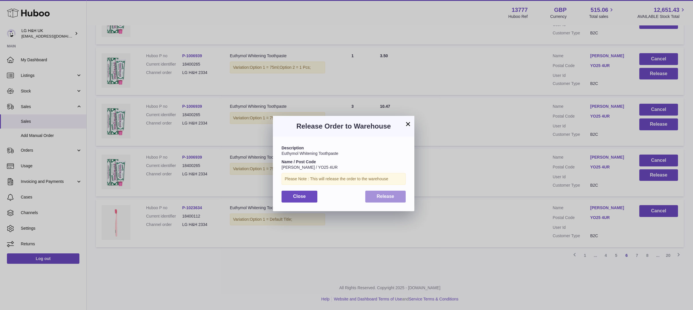
click at [396, 194] on button "Release" at bounding box center [385, 197] width 41 height 12
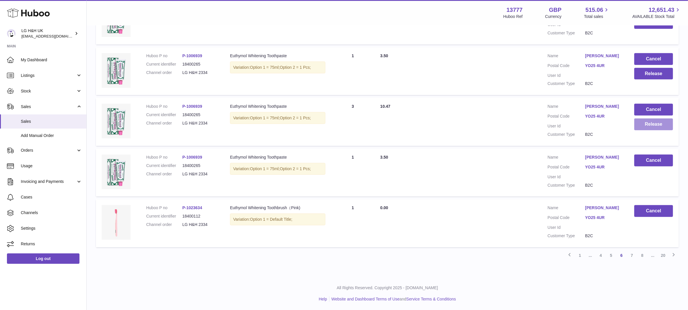
click at [660, 123] on button "Release" at bounding box center [653, 124] width 39 height 12
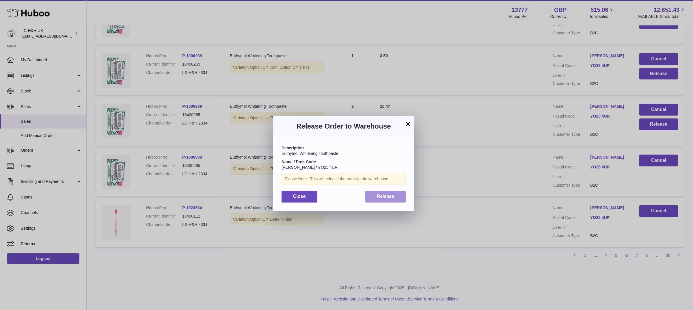
click at [399, 199] on button "Release" at bounding box center [385, 197] width 41 height 12
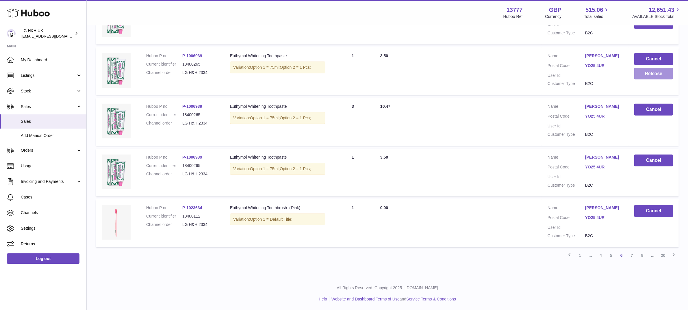
click at [651, 74] on button "Release" at bounding box center [653, 74] width 39 height 12
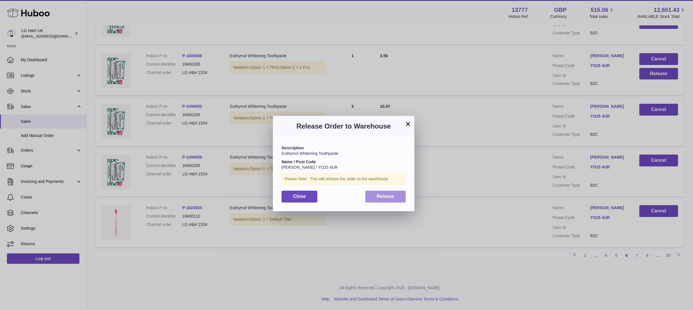
click at [397, 193] on button "Release" at bounding box center [385, 197] width 41 height 12
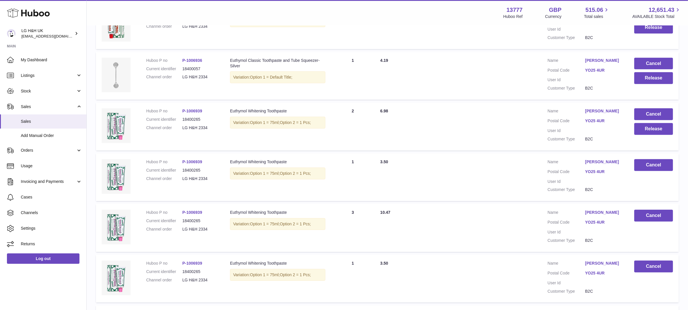
scroll to position [294, 0]
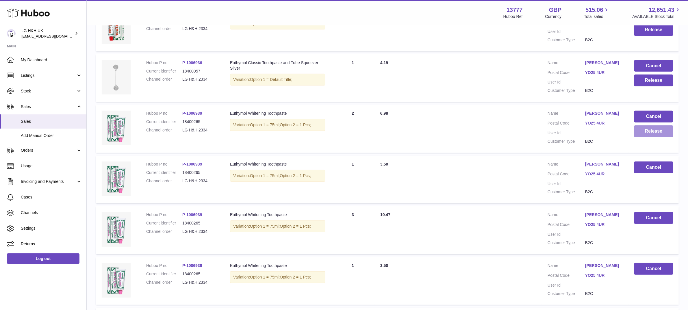
click at [640, 132] on button "Release" at bounding box center [653, 131] width 39 height 12
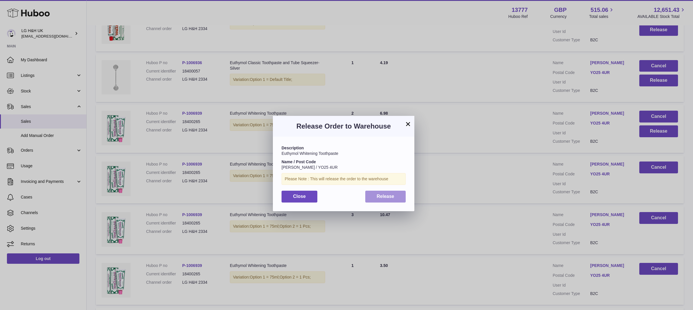
click at [393, 198] on span "Release" at bounding box center [386, 196] width 18 height 5
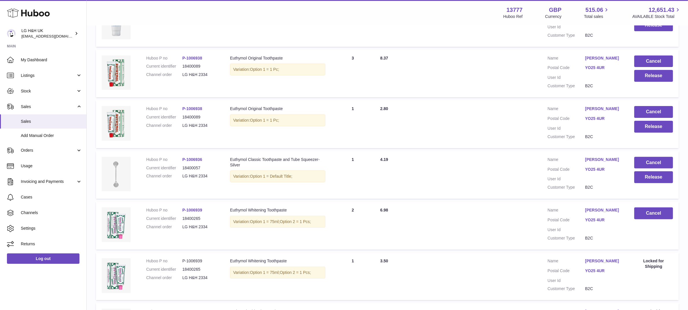
scroll to position [185, 0]
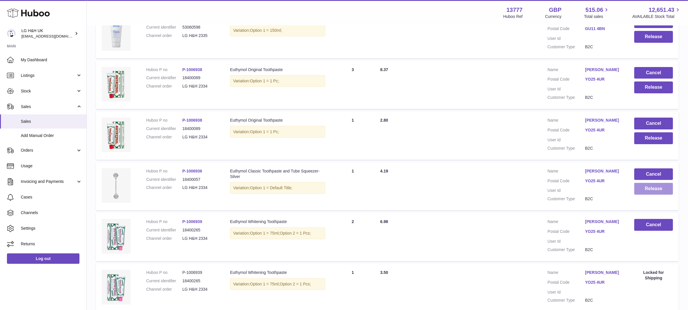
click at [661, 191] on button "Release" at bounding box center [653, 189] width 39 height 12
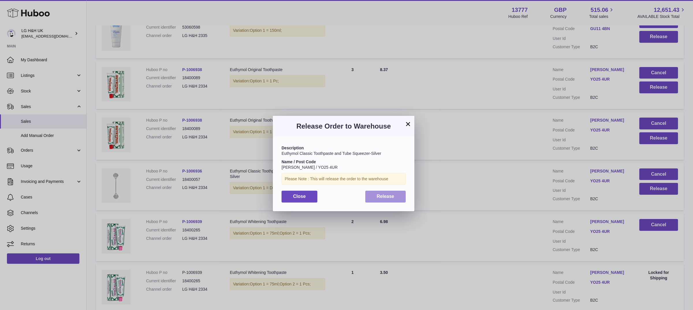
click at [391, 196] on span "Release" at bounding box center [386, 196] width 18 height 5
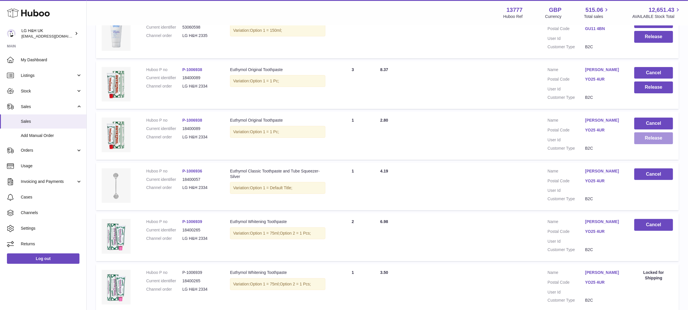
click at [643, 137] on button "Release" at bounding box center [653, 138] width 39 height 12
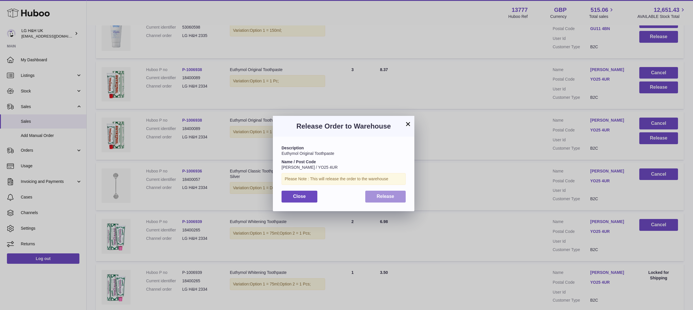
click at [397, 198] on button "Release" at bounding box center [385, 197] width 41 height 12
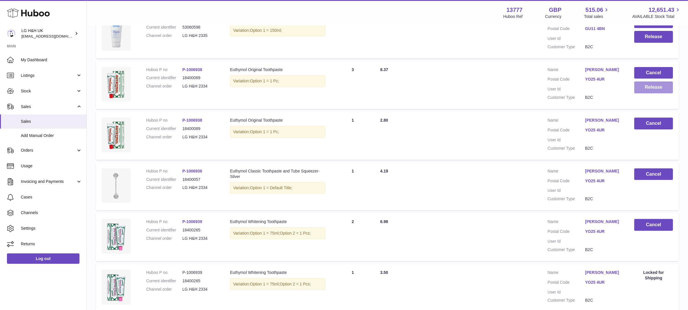
click at [638, 91] on button "Release" at bounding box center [653, 87] width 39 height 12
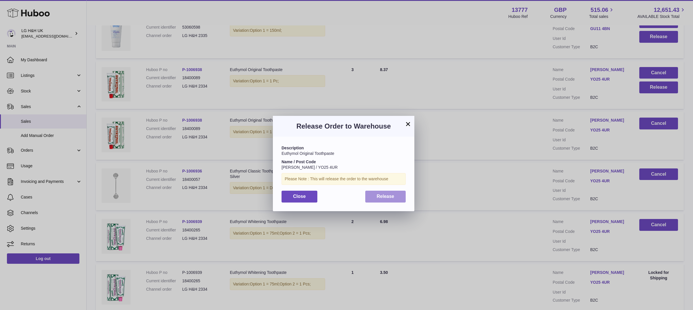
click at [383, 194] on span "Release" at bounding box center [386, 196] width 18 height 5
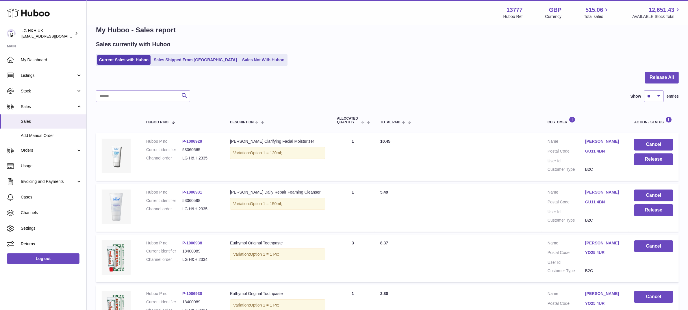
scroll to position [5, 0]
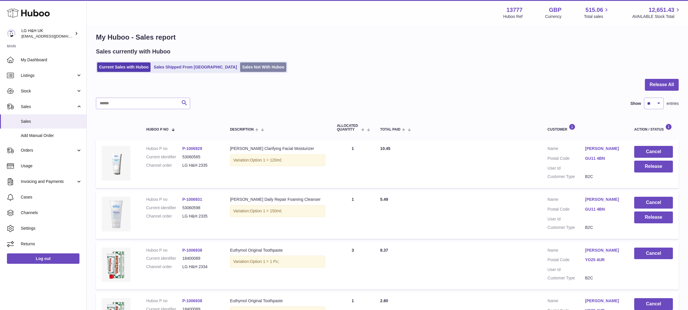
click at [241, 68] on link "Sales Not With Huboo" at bounding box center [263, 67] width 46 height 10
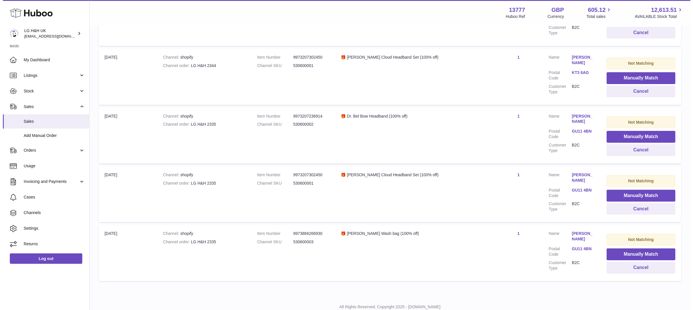
scroll to position [175, 0]
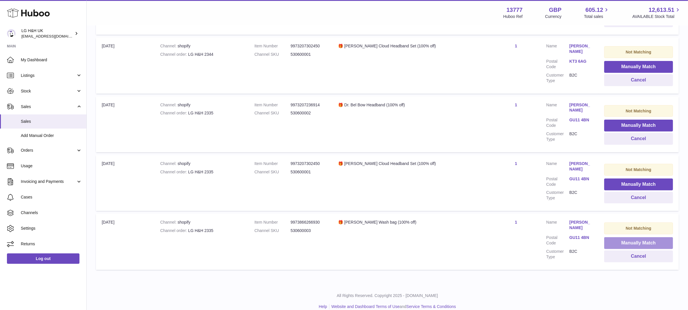
click at [627, 237] on button "Manually Match" at bounding box center [638, 243] width 69 height 12
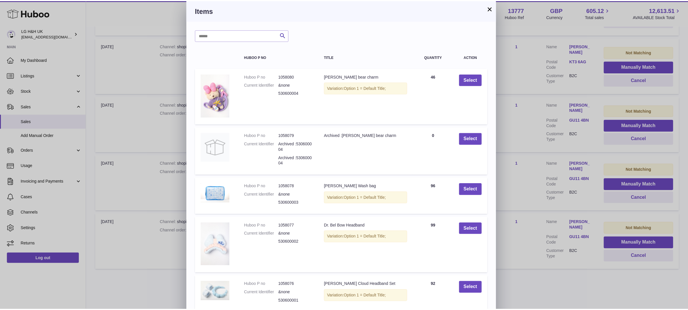
scroll to position [28, 0]
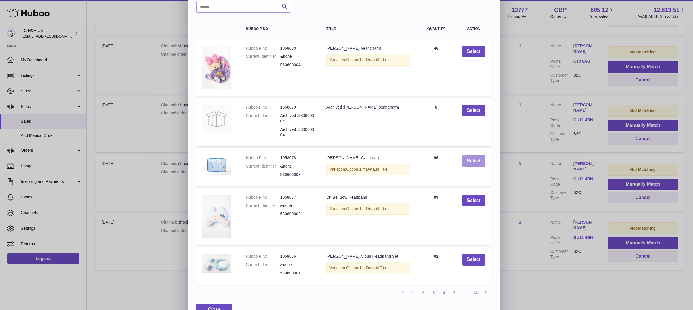
click at [477, 159] on button "Select" at bounding box center [473, 161] width 23 height 12
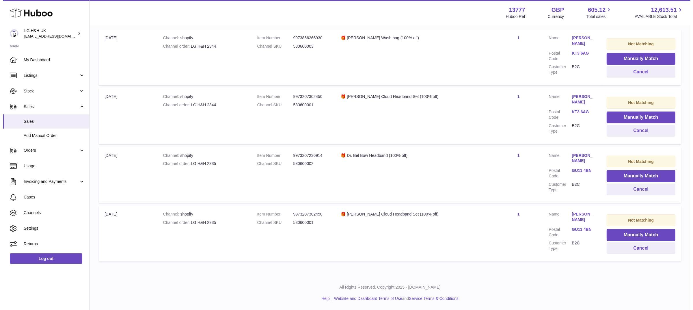
scroll to position [118, 0]
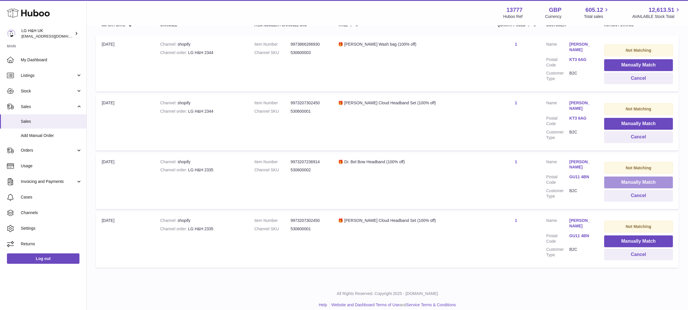
click at [633, 180] on button "Manually Match" at bounding box center [638, 182] width 69 height 12
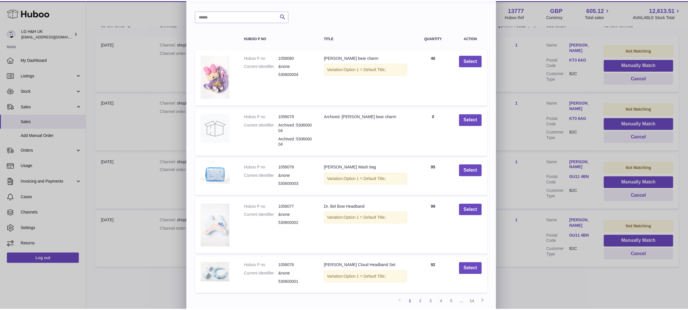
scroll to position [28, 0]
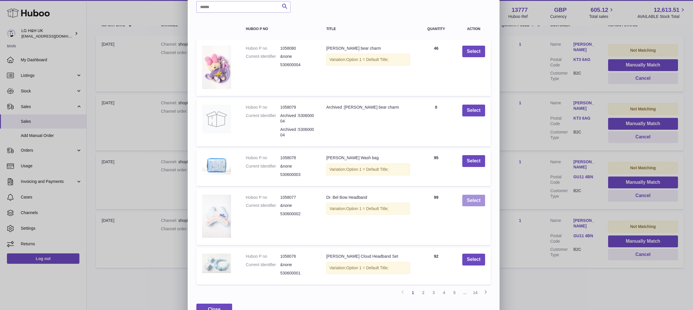
click at [470, 200] on button "Select" at bounding box center [473, 201] width 23 height 12
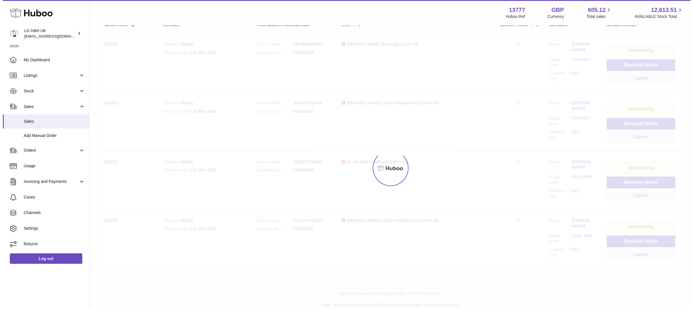
scroll to position [61, 0]
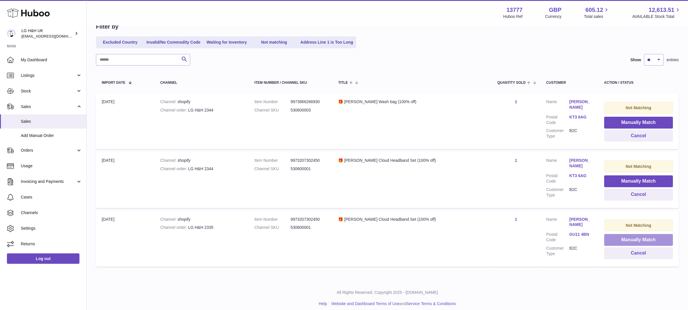
click at [615, 235] on button "Manually Match" at bounding box center [638, 240] width 69 height 12
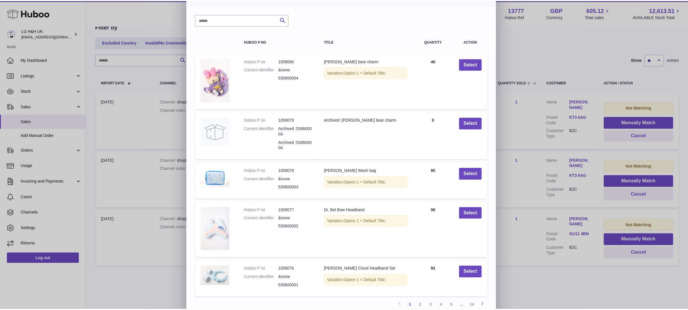
scroll to position [28, 0]
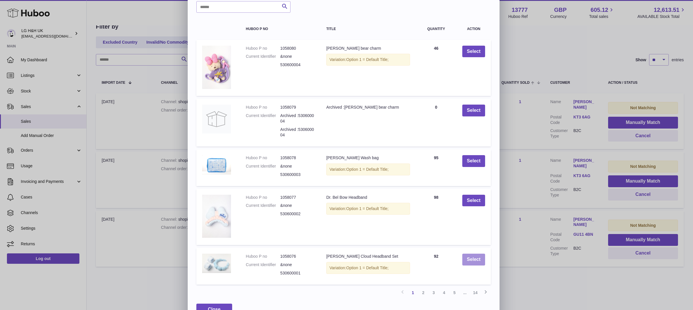
click at [470, 254] on button "Select" at bounding box center [473, 260] width 23 height 12
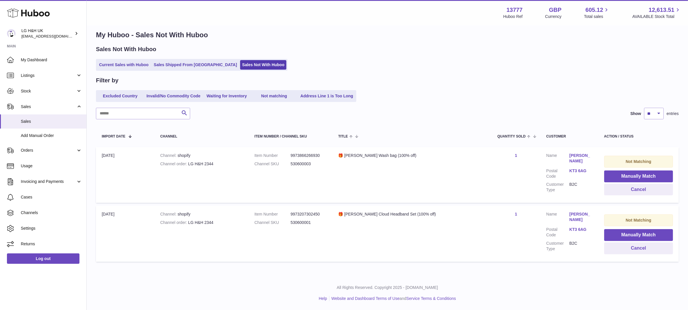
scroll to position [4, 0]
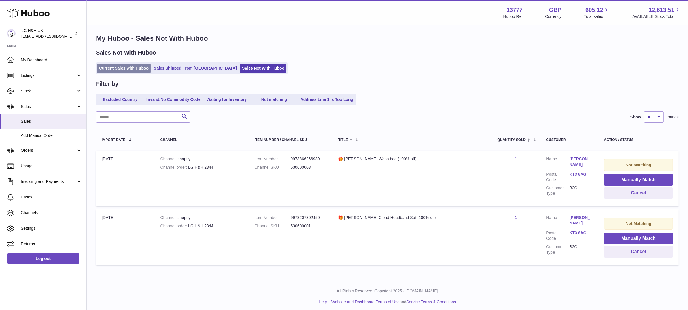
click at [126, 67] on link "Current Sales with Huboo" at bounding box center [123, 69] width 53 height 10
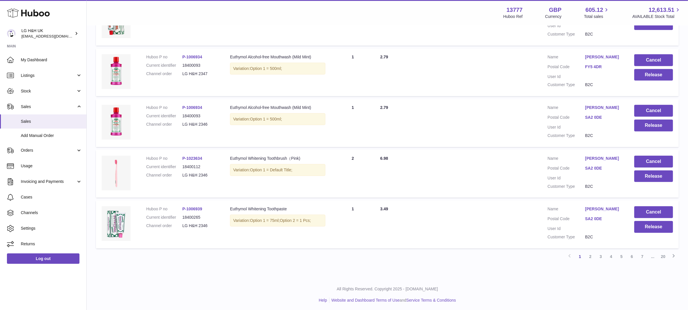
scroll to position [402, 0]
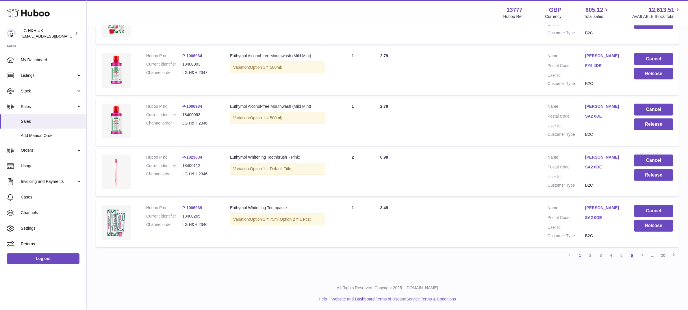
click at [630, 254] on link "6" at bounding box center [632, 255] width 10 height 10
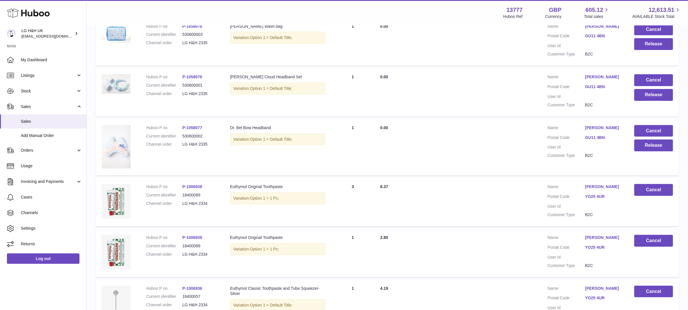
scroll to position [222, 0]
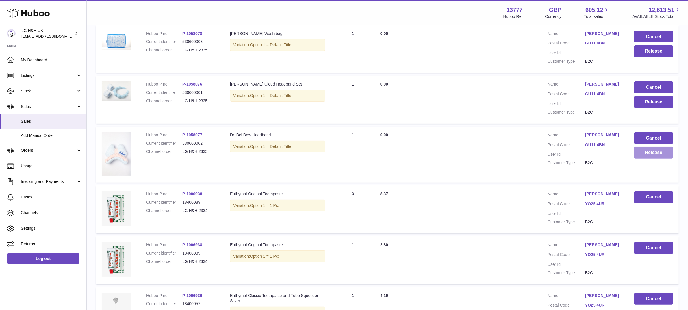
click at [647, 152] on button "Release" at bounding box center [653, 153] width 39 height 12
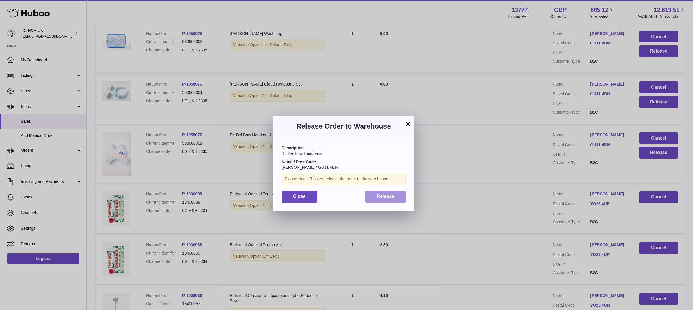
click at [377, 198] on span "Release" at bounding box center [386, 196] width 18 height 5
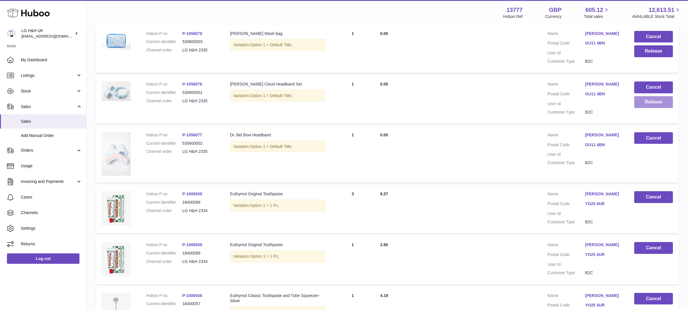
click at [649, 100] on button "Release" at bounding box center [653, 102] width 39 height 12
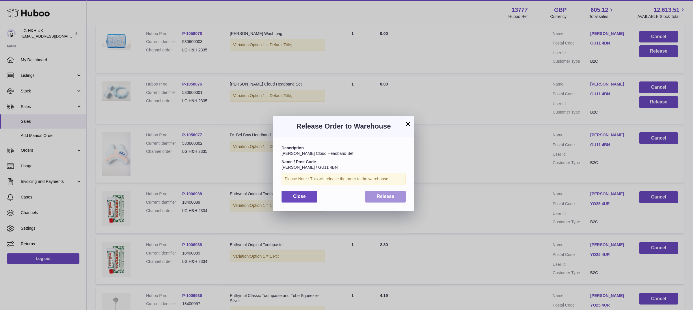
click at [385, 201] on button "Release" at bounding box center [385, 197] width 41 height 12
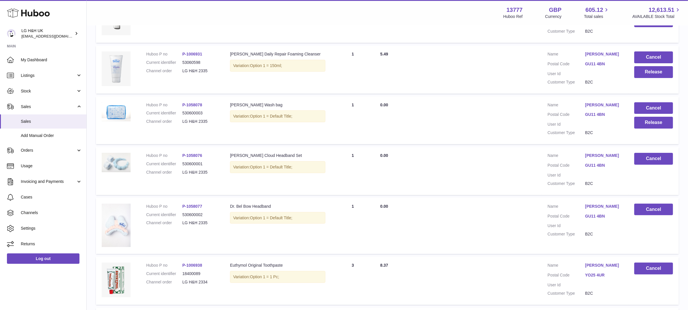
scroll to position [149, 0]
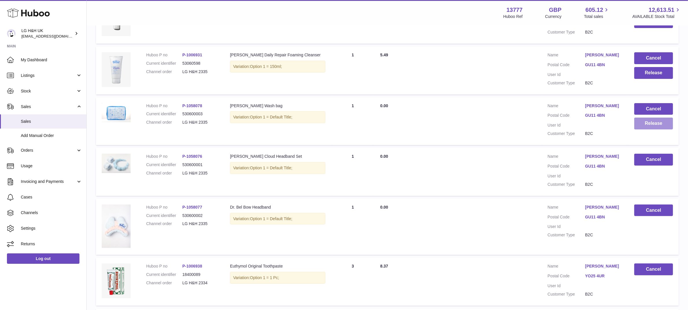
click at [650, 122] on button "Release" at bounding box center [653, 124] width 39 height 12
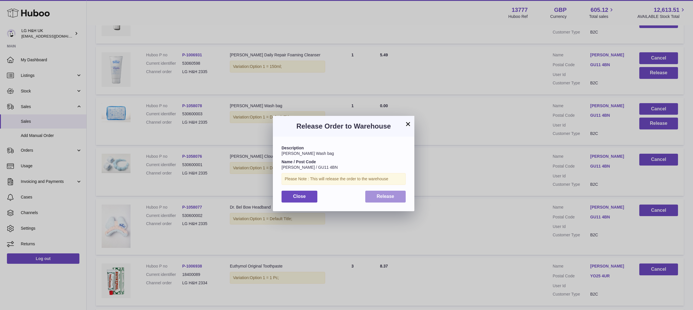
click at [383, 196] on span "Release" at bounding box center [386, 196] width 18 height 5
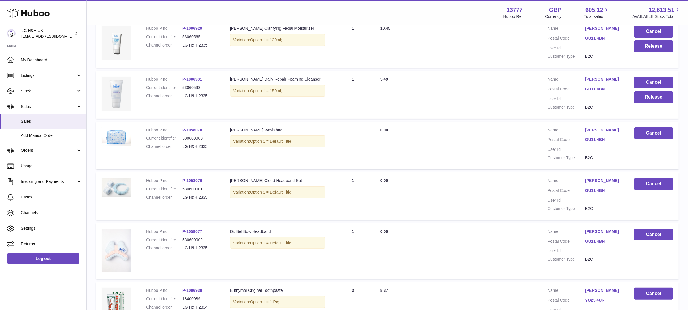
scroll to position [77, 0]
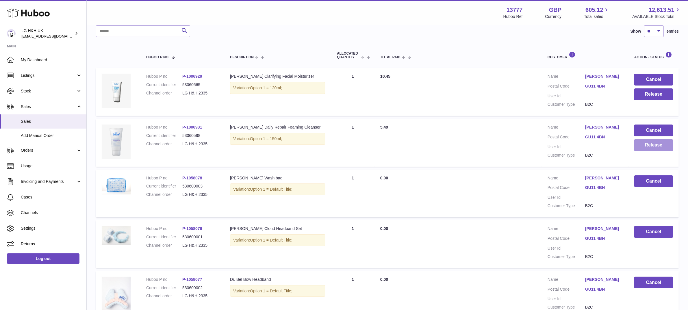
click at [647, 143] on button "Release" at bounding box center [653, 145] width 39 height 12
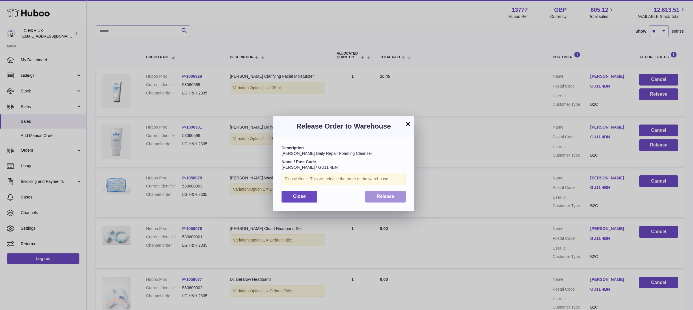
click at [397, 197] on button "Release" at bounding box center [385, 197] width 41 height 12
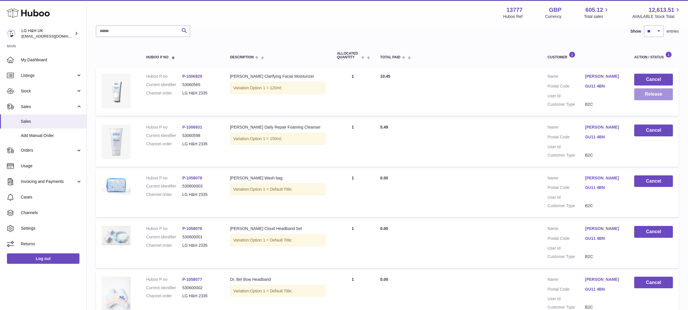
click at [662, 93] on button "Release" at bounding box center [653, 94] width 39 height 12
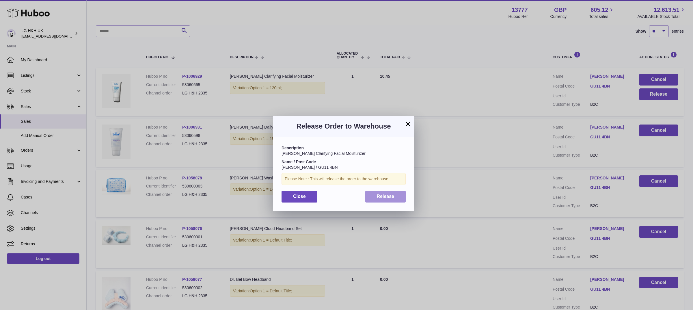
click at [381, 196] on span "Release" at bounding box center [386, 196] width 18 height 5
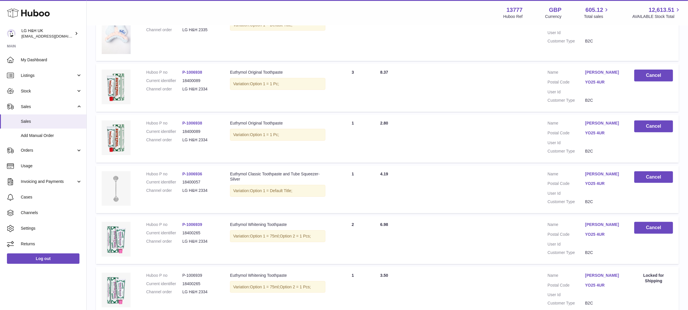
scroll to position [402, 0]
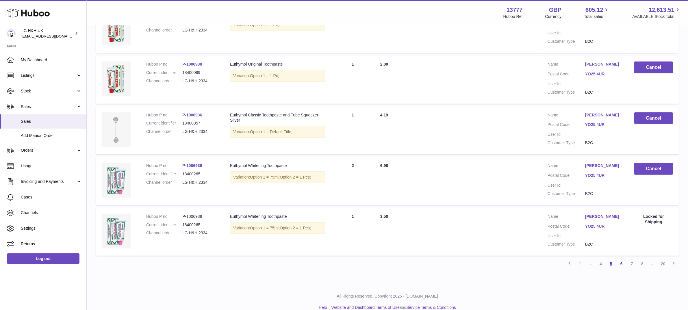
click at [610, 259] on link "5" at bounding box center [611, 264] width 10 height 10
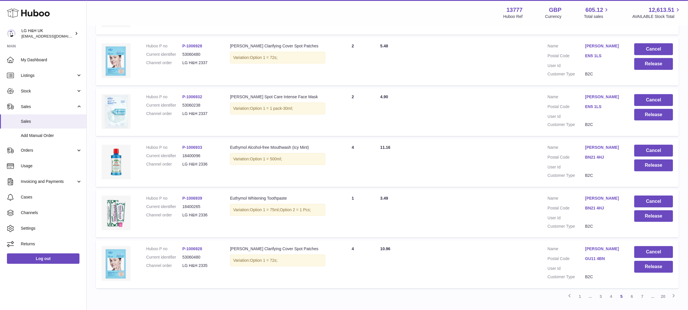
scroll to position [402, 0]
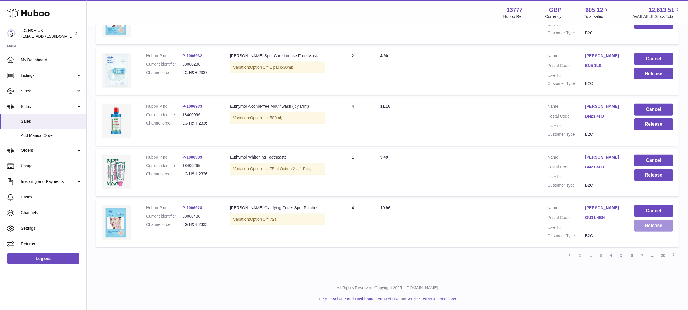
click at [645, 225] on button "Release" at bounding box center [653, 226] width 39 height 12
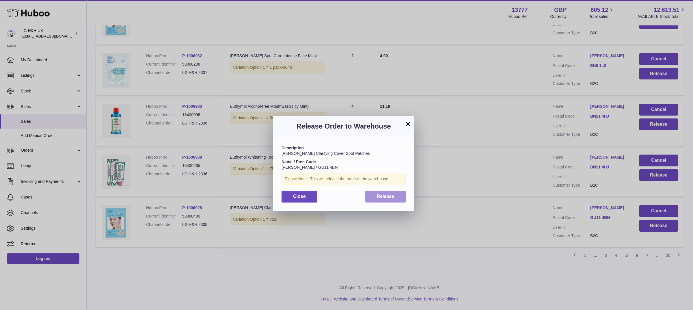
click at [385, 198] on span "Release" at bounding box center [386, 196] width 18 height 5
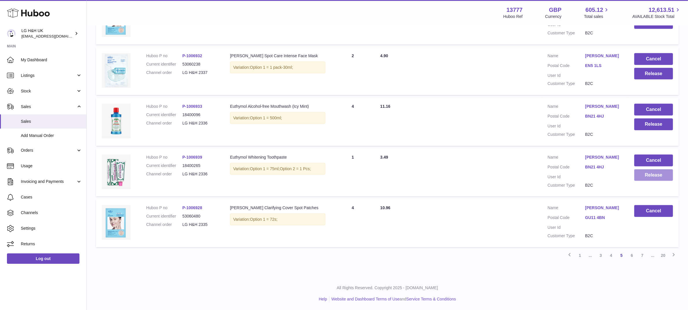
click at [642, 176] on button "Release" at bounding box center [653, 175] width 39 height 12
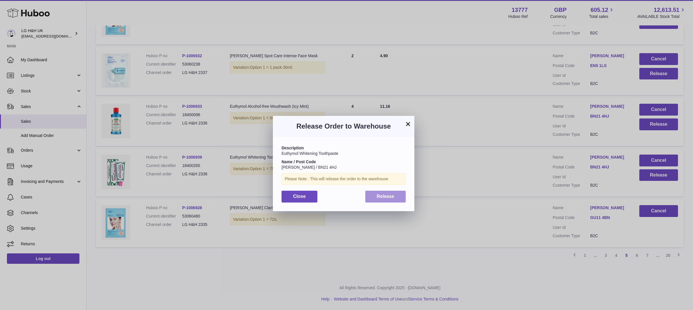
click at [401, 195] on button "Release" at bounding box center [385, 197] width 41 height 12
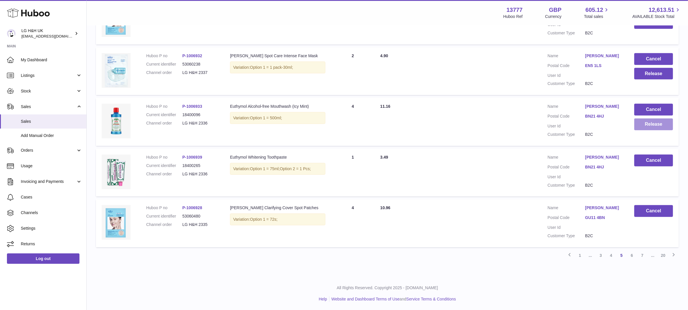
click at [654, 128] on button "Release" at bounding box center [653, 124] width 39 height 12
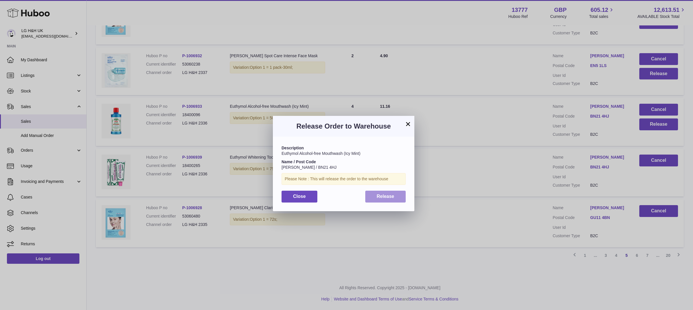
click at [382, 198] on span "Release" at bounding box center [386, 196] width 18 height 5
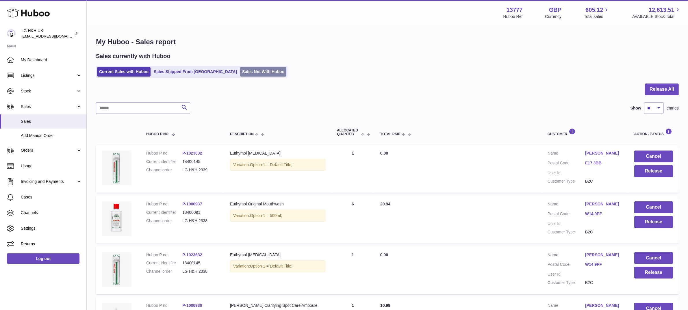
scroll to position [0, 0]
click at [240, 70] on link "Sales Not With Huboo" at bounding box center [263, 72] width 46 height 10
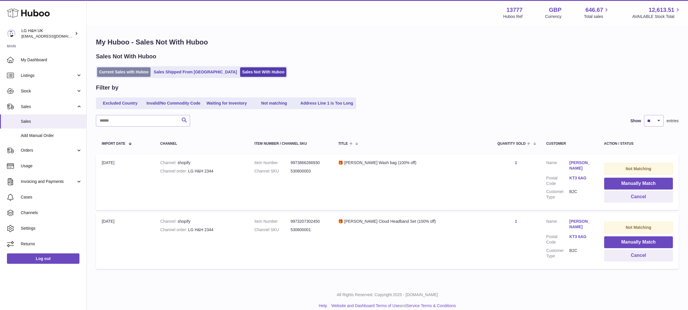
click at [139, 71] on link "Current Sales with Huboo" at bounding box center [123, 72] width 53 height 10
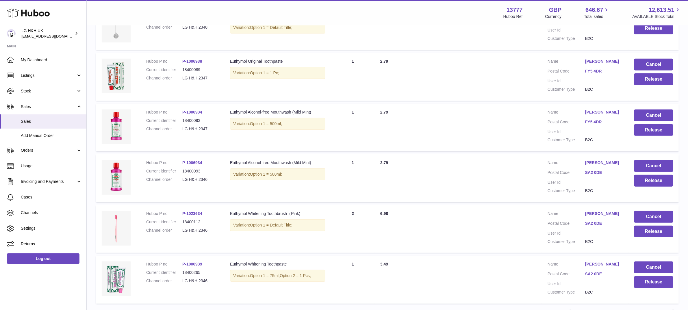
scroll to position [402, 0]
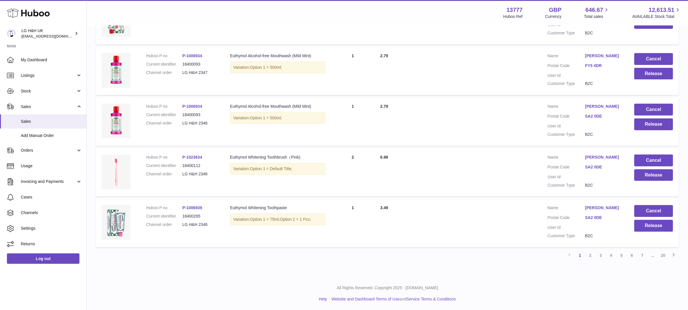
click at [599, 252] on link "3" at bounding box center [600, 255] width 10 height 10
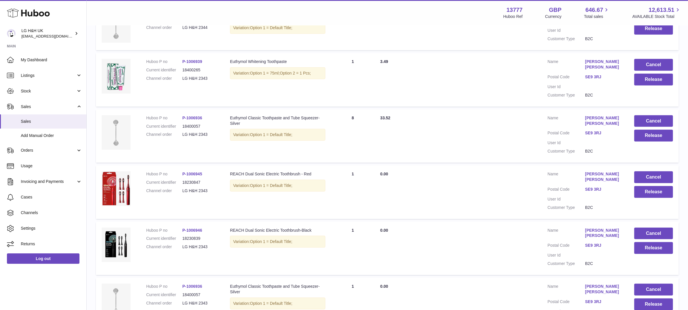
scroll to position [402, 0]
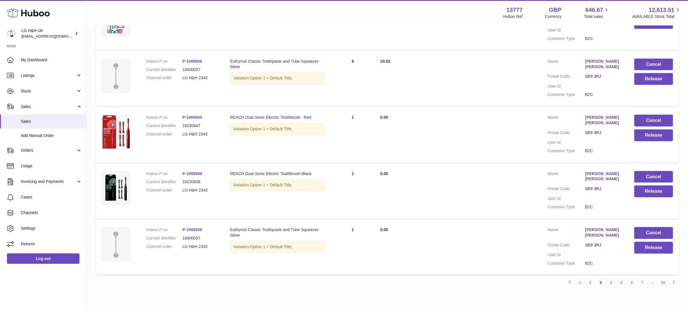
click at [621, 277] on link "5" at bounding box center [621, 282] width 10 height 10
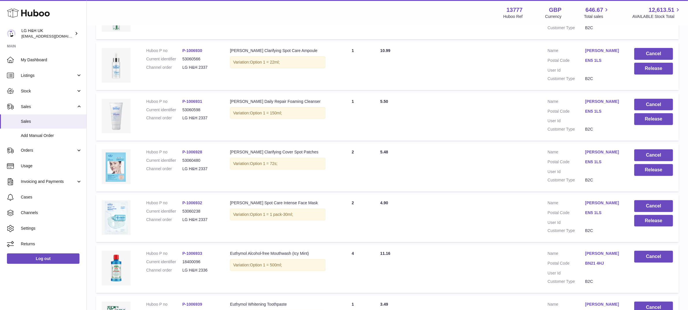
scroll to position [243, 0]
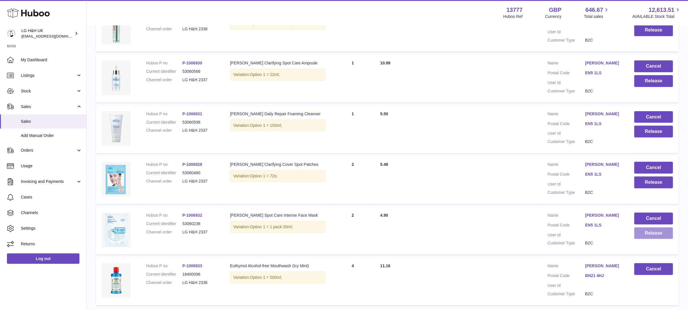
click at [644, 233] on button "Release" at bounding box center [653, 233] width 39 height 12
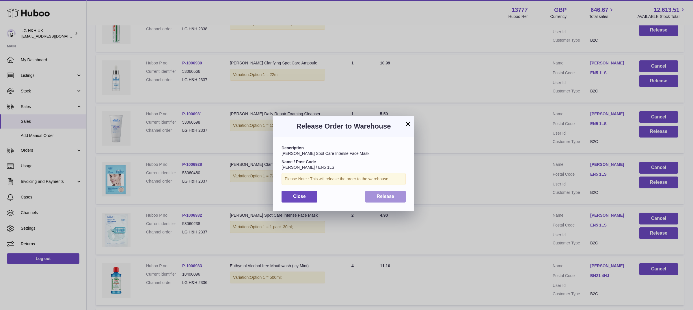
click at [396, 196] on button "Release" at bounding box center [385, 197] width 41 height 12
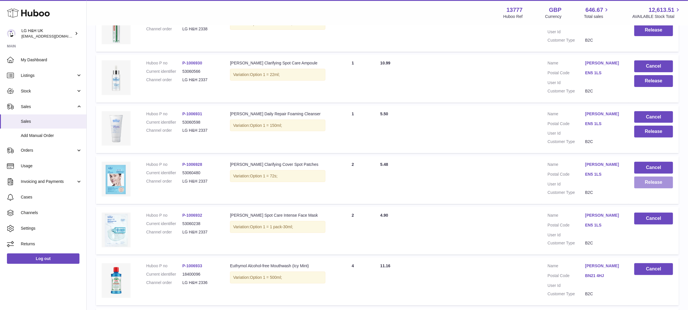
click at [648, 181] on button "Release" at bounding box center [653, 182] width 39 height 12
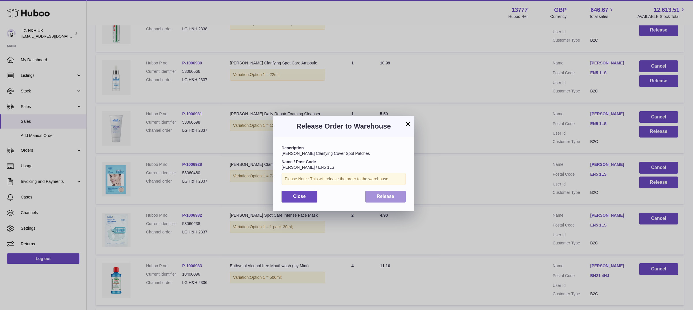
click at [393, 194] on span "Release" at bounding box center [386, 196] width 18 height 5
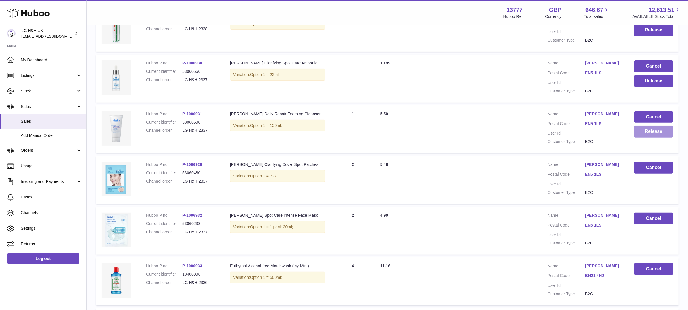
click at [651, 128] on button "Release" at bounding box center [653, 132] width 39 height 12
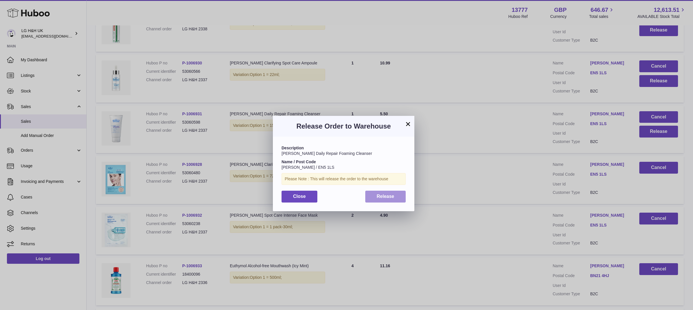
click at [394, 192] on button "Release" at bounding box center [385, 197] width 41 height 12
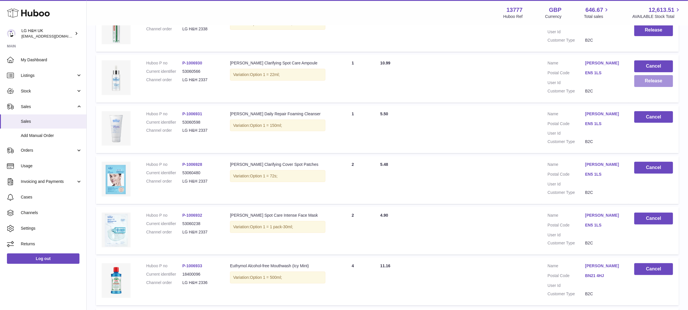
click at [649, 85] on button "Release" at bounding box center [653, 81] width 39 height 12
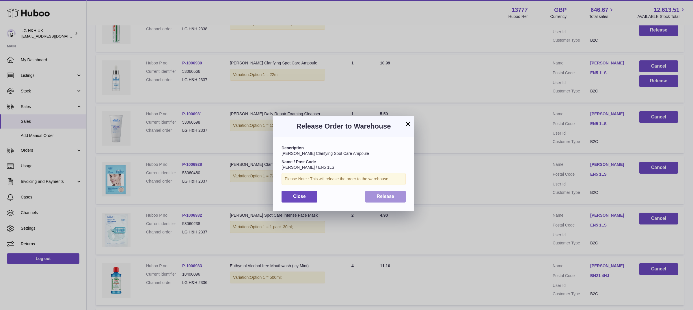
click at [392, 196] on span "Release" at bounding box center [386, 196] width 18 height 5
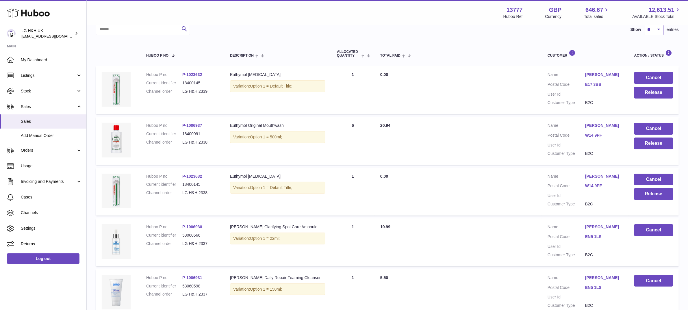
scroll to position [62, 0]
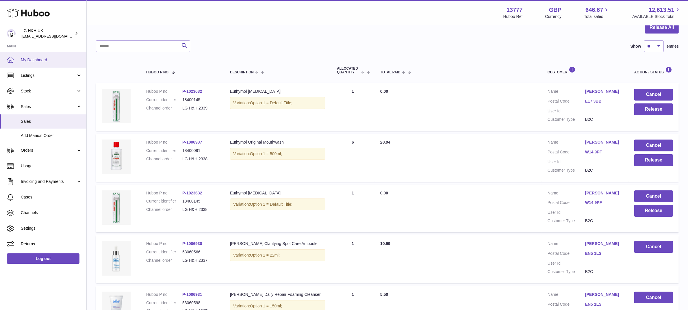
click at [32, 54] on link "My Dashboard" at bounding box center [43, 60] width 86 height 16
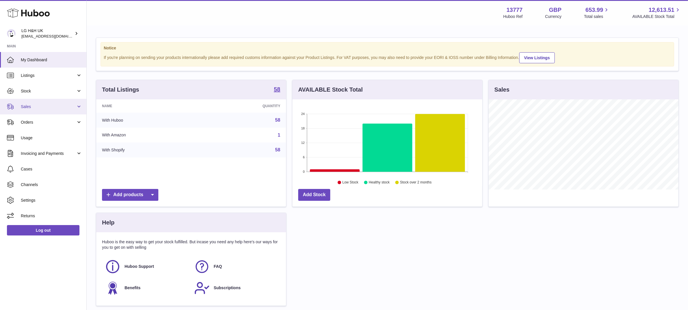
click at [28, 105] on span "Sales" at bounding box center [48, 106] width 55 height 5
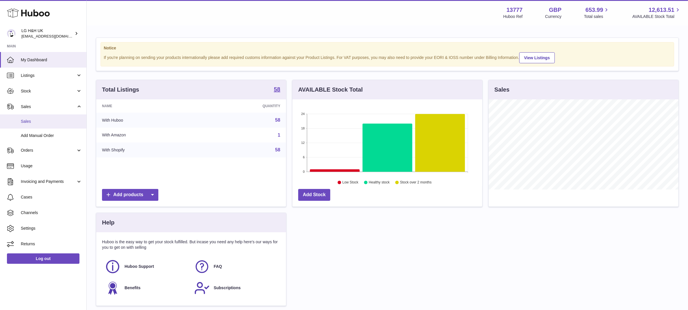
click at [36, 119] on span "Sales" at bounding box center [51, 121] width 61 height 5
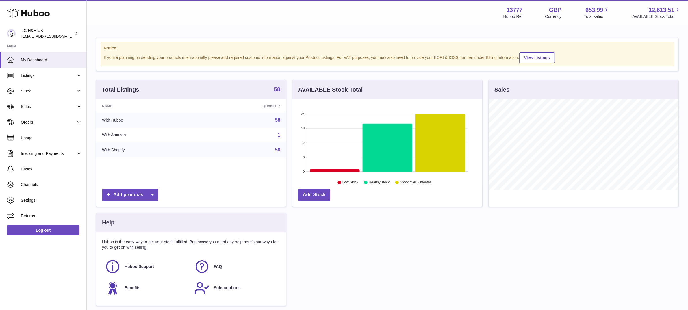
scroll to position [90, 190]
click at [35, 106] on span "Sales" at bounding box center [48, 106] width 55 height 5
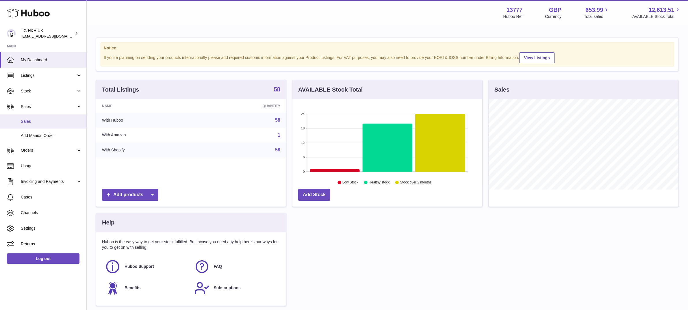
click at [26, 120] on span "Sales" at bounding box center [51, 121] width 61 height 5
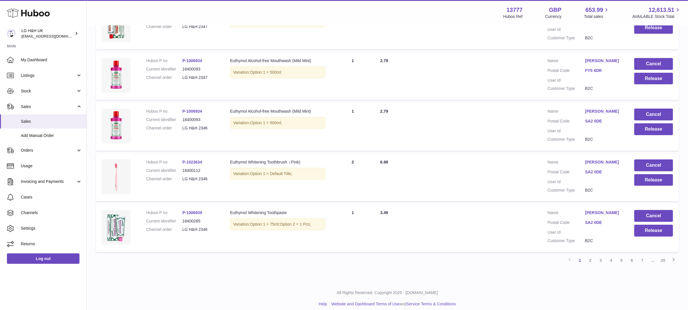
scroll to position [402, 0]
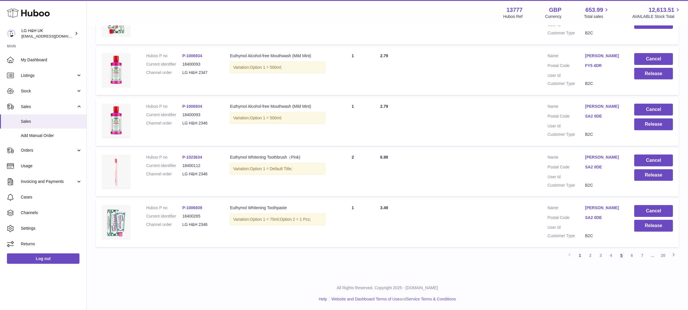
click at [618, 254] on link "5" at bounding box center [621, 255] width 10 height 10
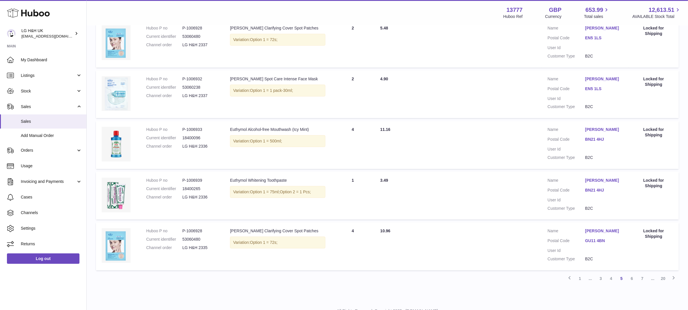
scroll to position [402, 0]
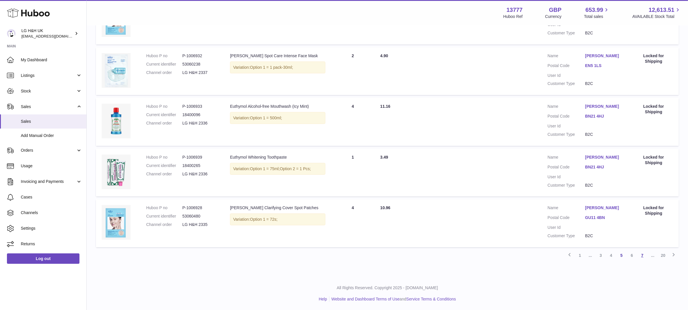
click at [645, 252] on link "7" at bounding box center [642, 255] width 10 height 10
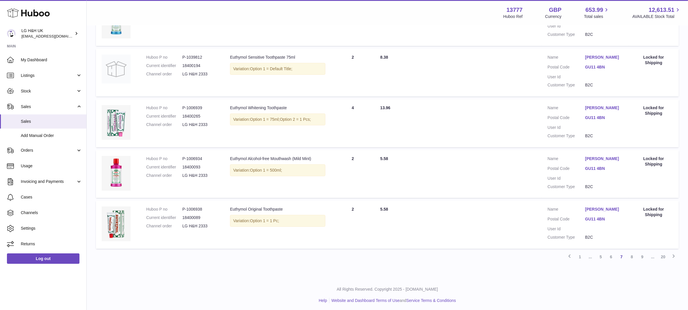
scroll to position [402, 0]
click at [662, 255] on link "20" at bounding box center [663, 255] width 10 height 10
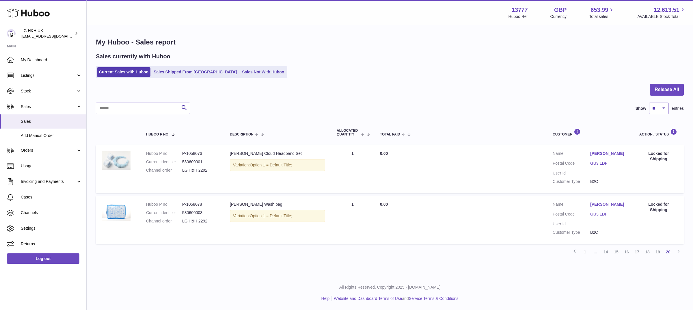
click at [679, 252] on div "Previous 1 ... 14 15 16 17 18 19 20 Next" at bounding box center [390, 252] width 588 height 10
click at [662, 107] on select "** ** ** ***" at bounding box center [659, 109] width 20 height 12
select select "**"
click at [649, 103] on select "** ** ** ***" at bounding box center [659, 109] width 20 height 12
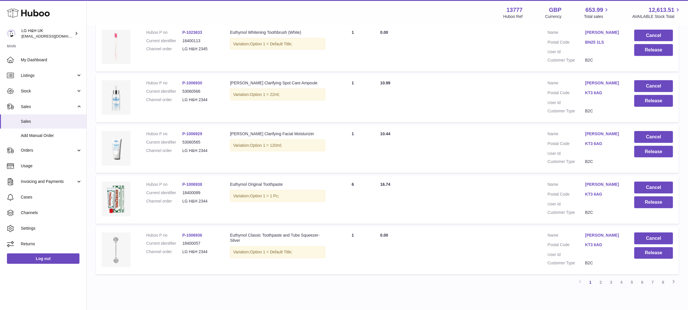
scroll to position [1163, 0]
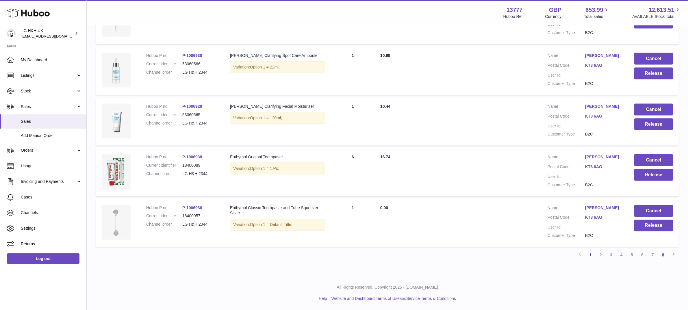
click at [662, 254] on link "8" at bounding box center [663, 255] width 10 height 10
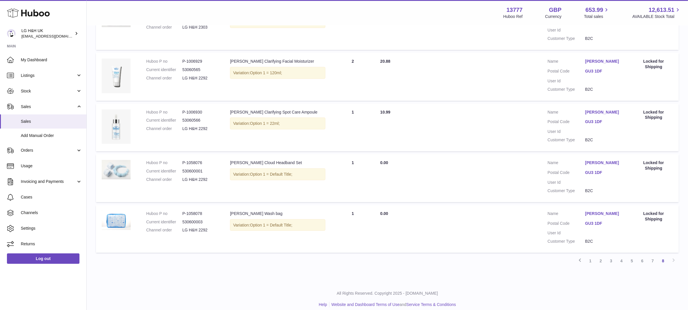
scroll to position [766, 0]
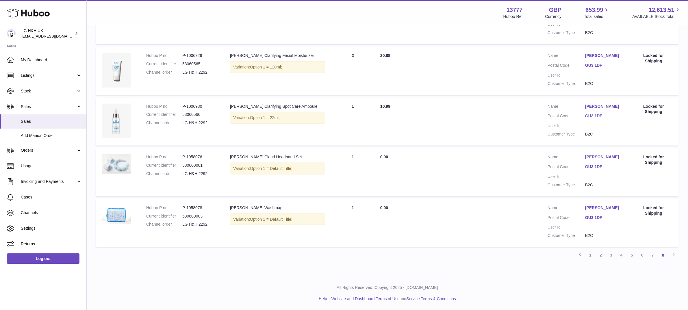
click at [673, 254] on div "Previous 1 2 3 4 5 6 7 8 Next" at bounding box center [387, 255] width 583 height 10
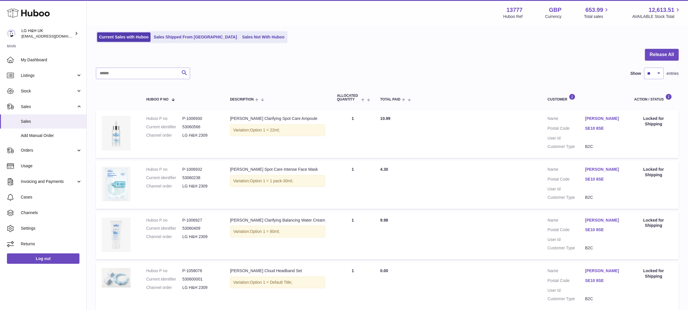
scroll to position [0, 0]
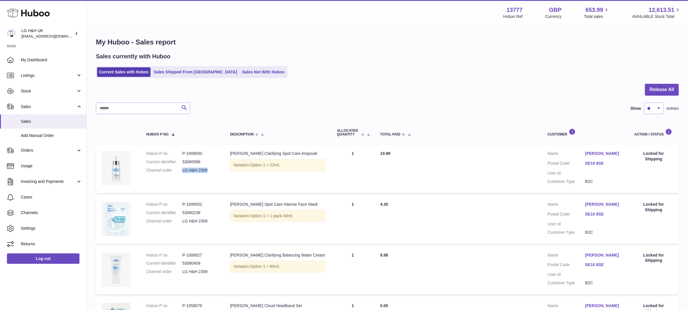
drag, startPoint x: 212, startPoint y: 171, endPoint x: 183, endPoint y: 170, distance: 29.8
click at [183, 170] on dd "LG H&H 2309" at bounding box center [200, 170] width 36 height 5
copy dd "LG H&H 2309"
click at [140, 111] on input "text" at bounding box center [143, 109] width 94 height 12
paste input "**********"
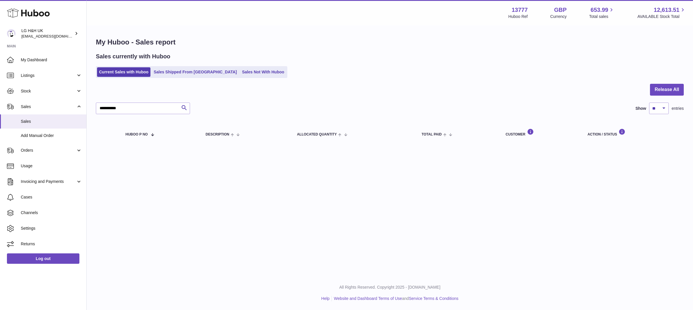
click at [300, 122] on table "Huboo P no Description ALLOCATED Quantity Total paid Customer Action / Status" at bounding box center [390, 132] width 588 height 25
click at [163, 109] on input "**********" at bounding box center [143, 109] width 94 height 12
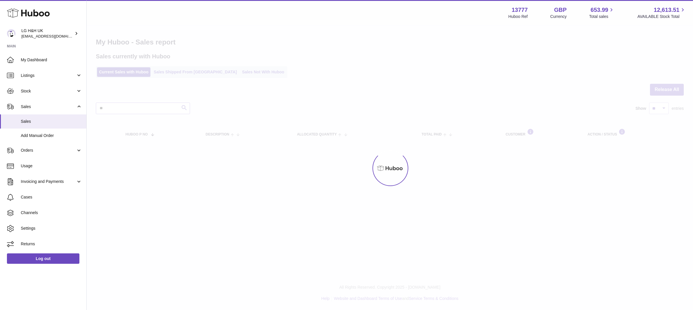
type input "*"
